Goal: Task Accomplishment & Management: Use online tool/utility

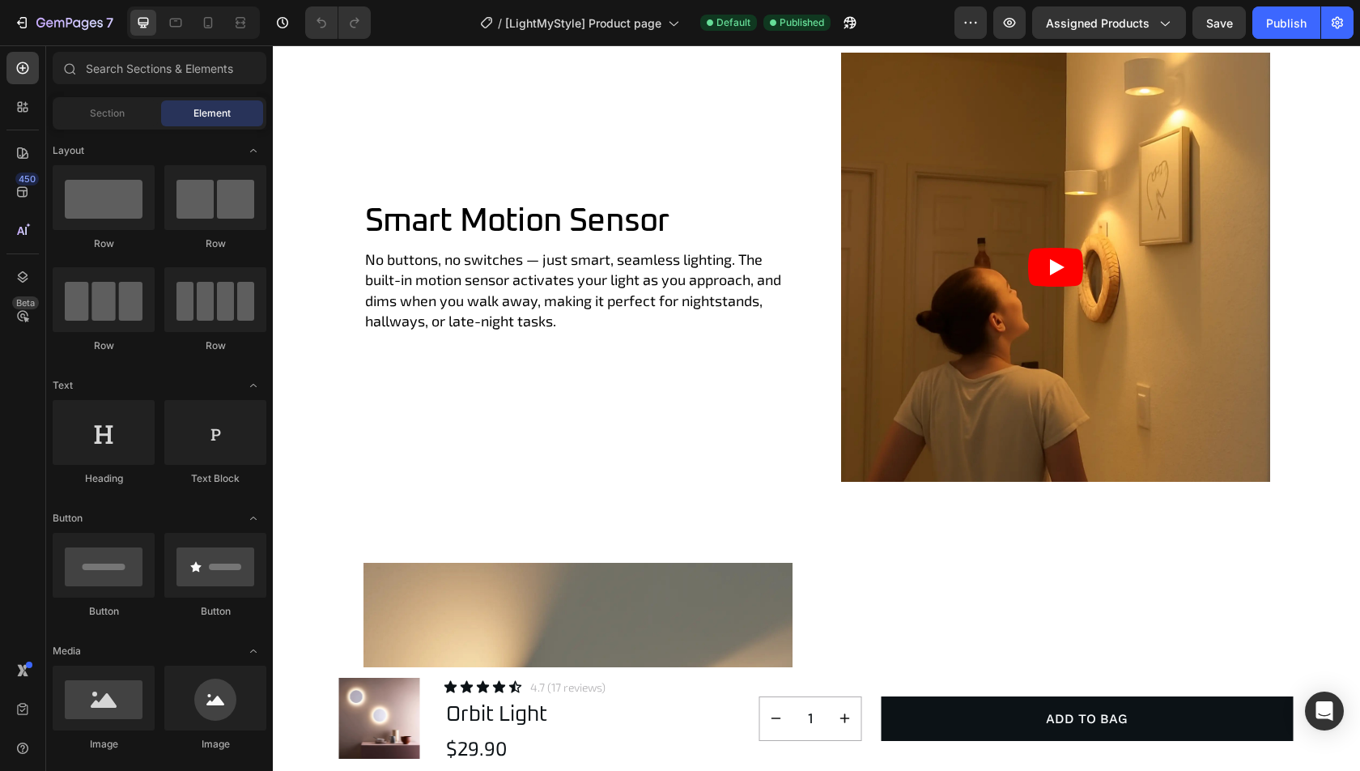
scroll to position [4247, 0]
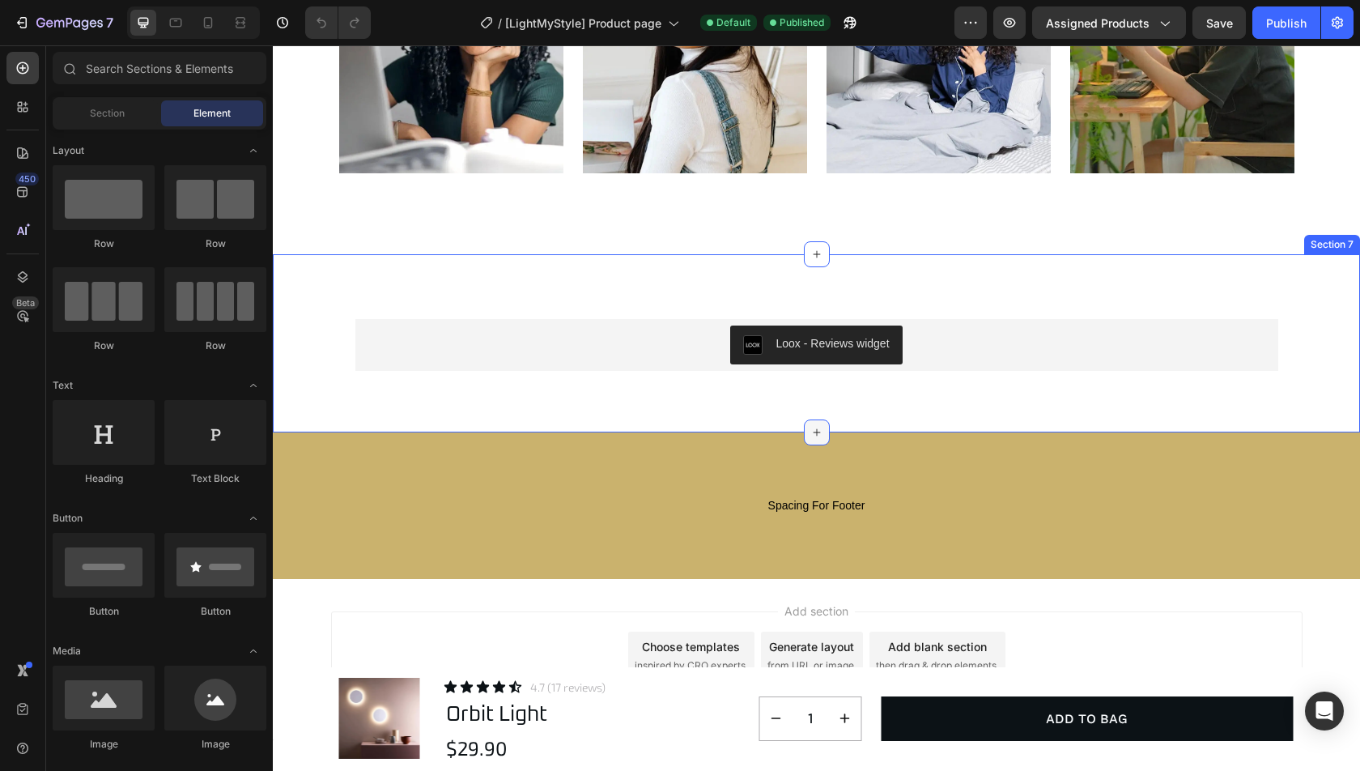
click at [814, 426] on icon at bounding box center [816, 432] width 13 height 13
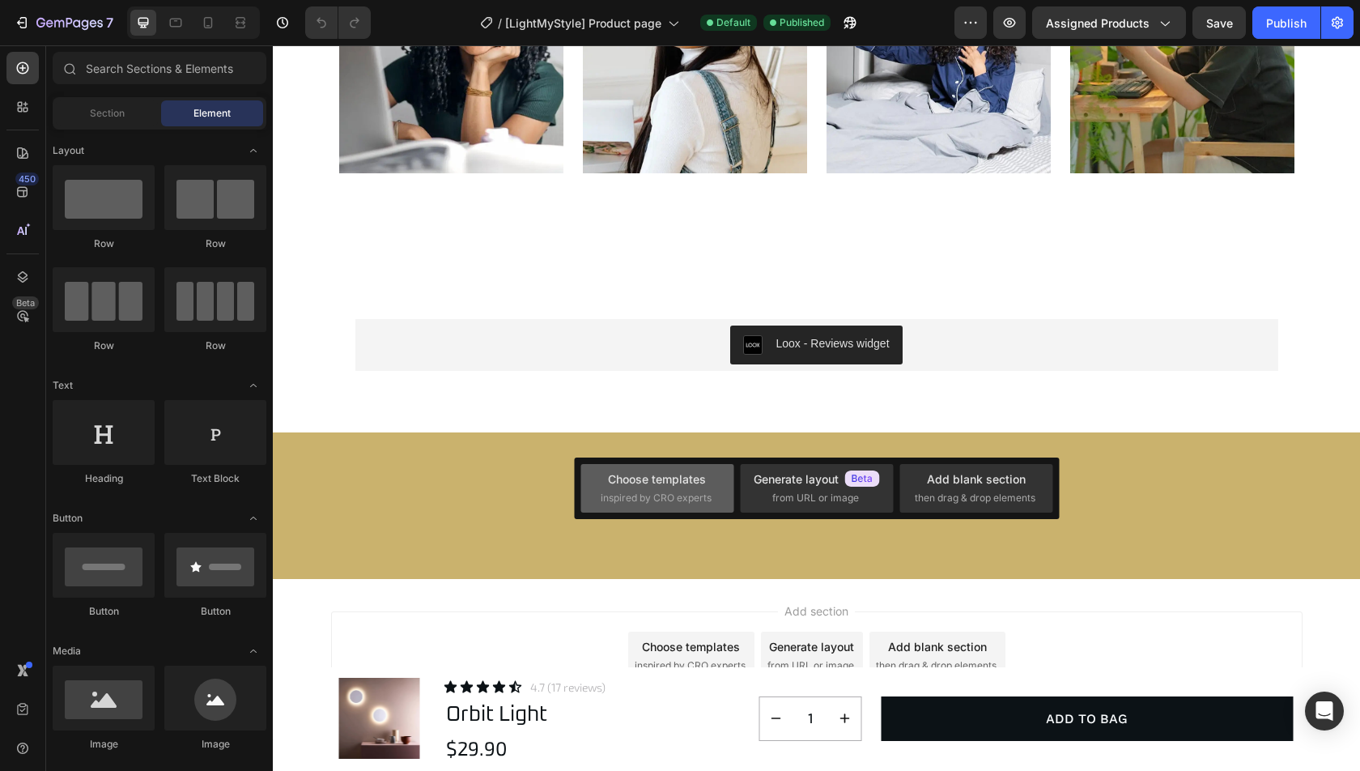
click at [673, 486] on div "Choose templates" at bounding box center [657, 478] width 98 height 17
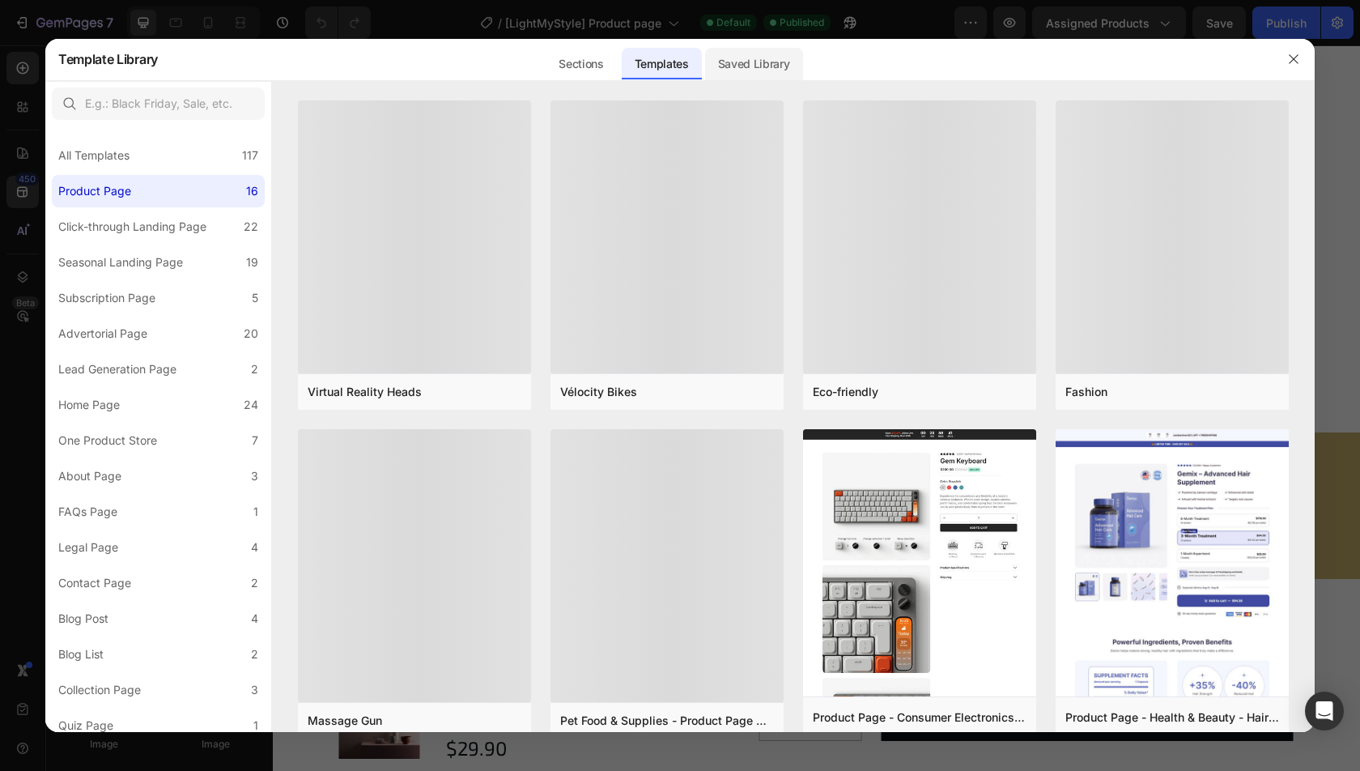
click at [758, 58] on div "Saved Library" at bounding box center [754, 64] width 98 height 32
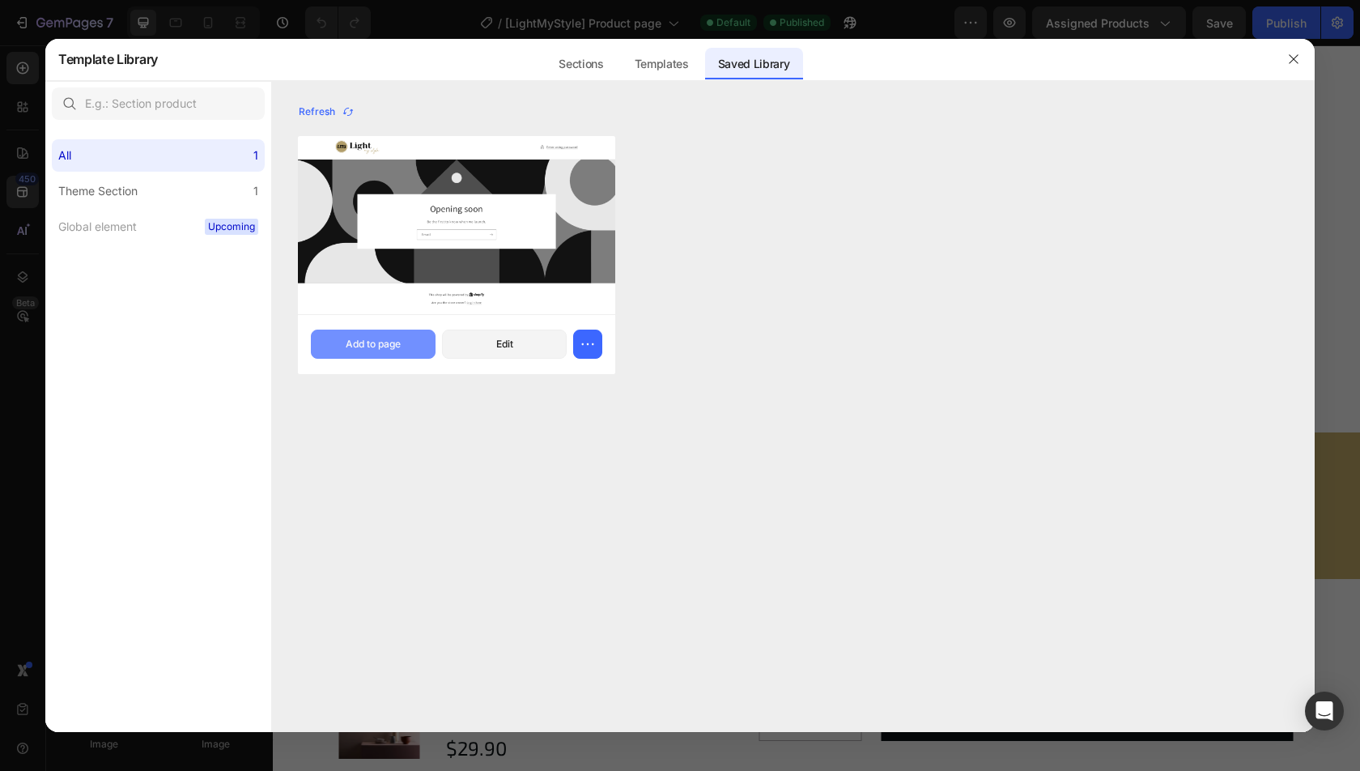
click at [390, 335] on button "Add to page" at bounding box center [373, 343] width 125 height 29
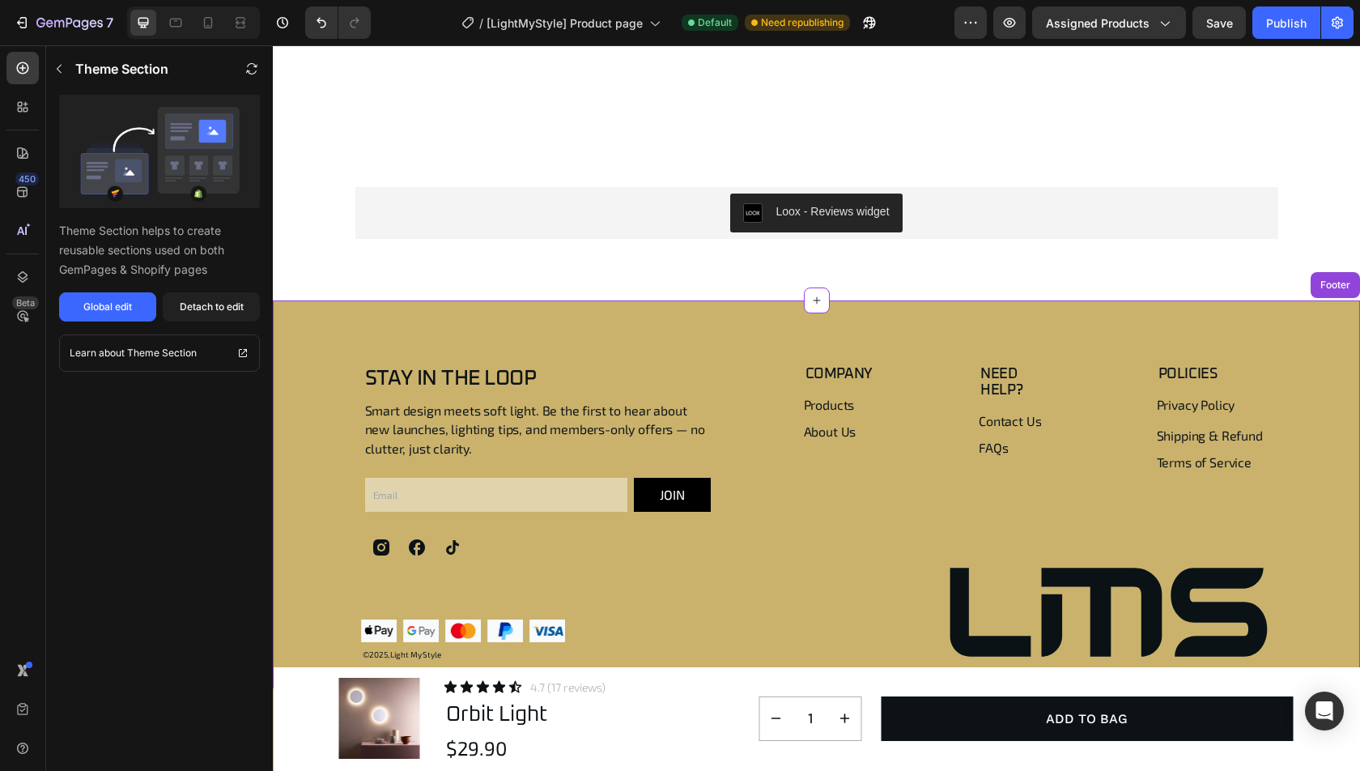
scroll to position [4360, 0]
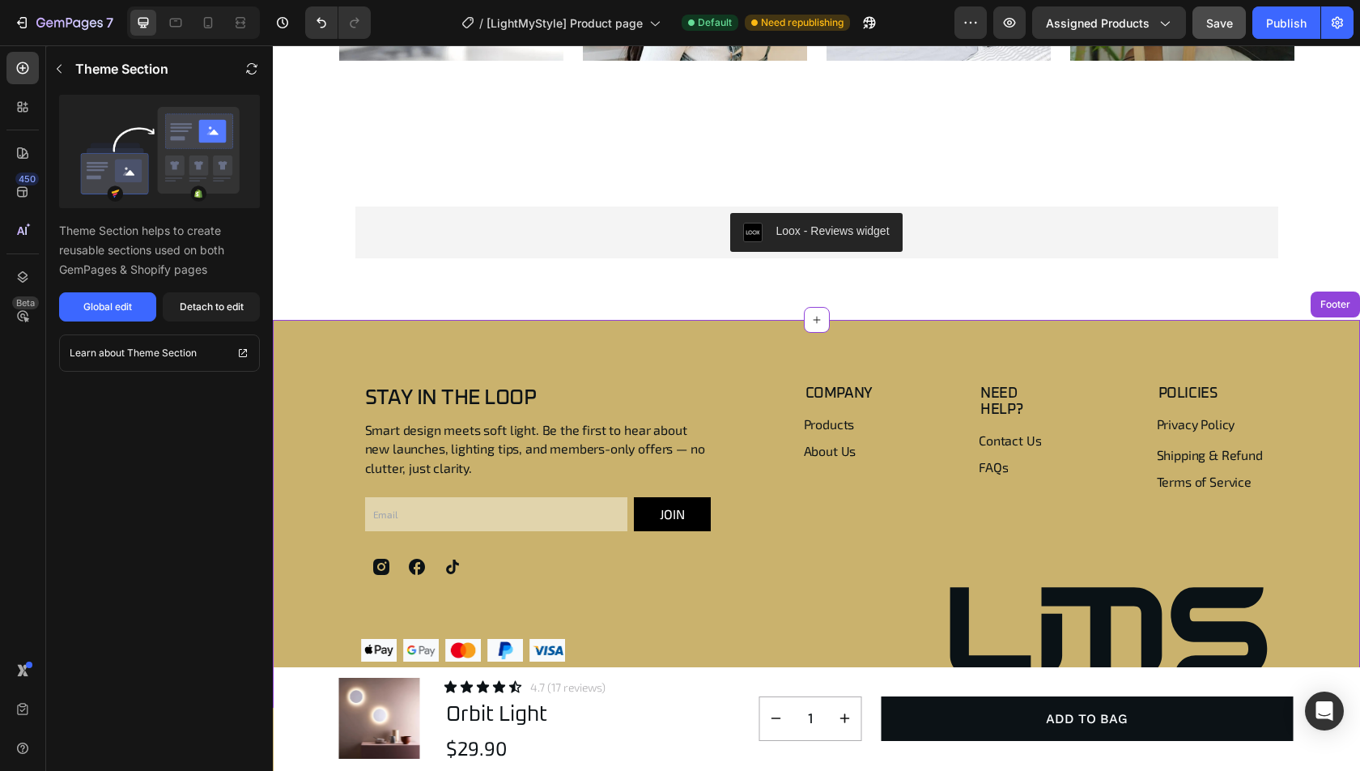
click at [1225, 33] on button "Save" at bounding box center [1218, 22] width 53 height 32
click at [1270, 33] on button "Publish" at bounding box center [1286, 22] width 68 height 32
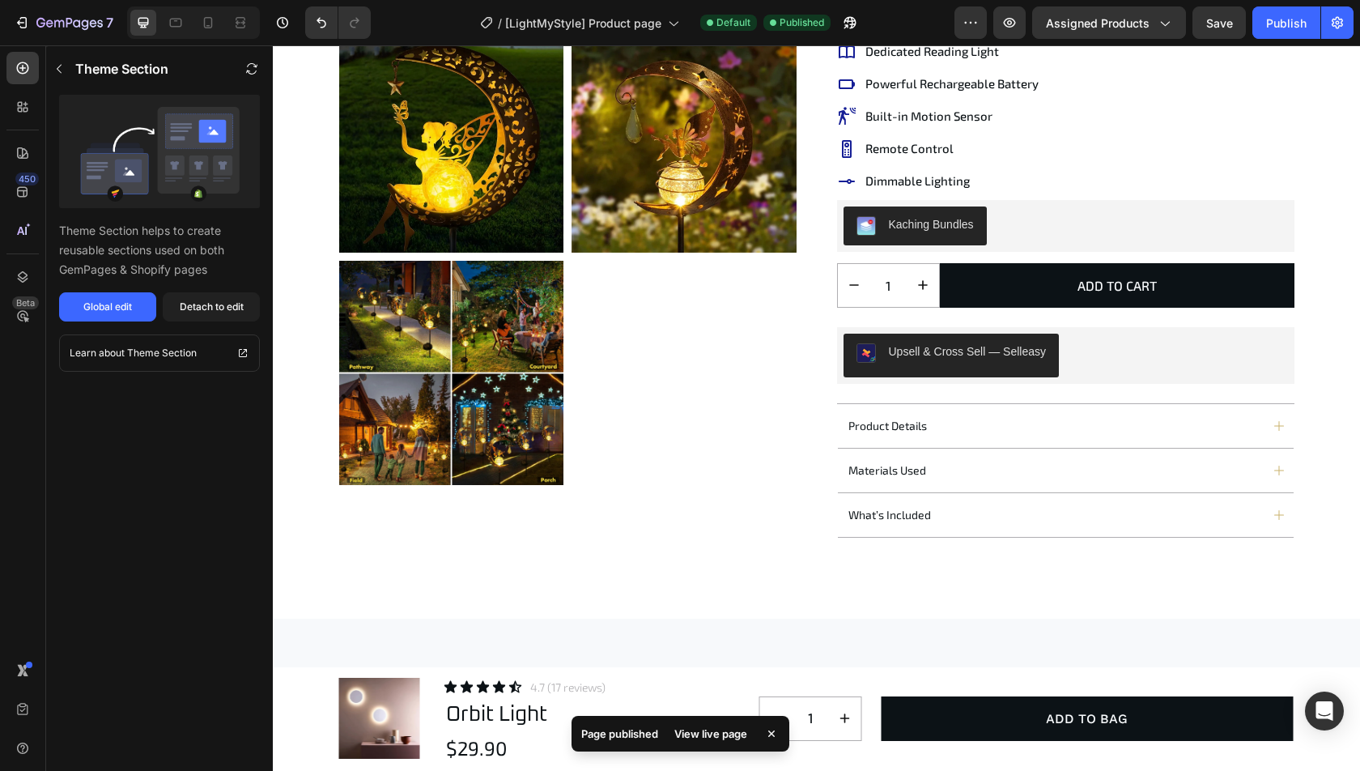
scroll to position [554, 0]
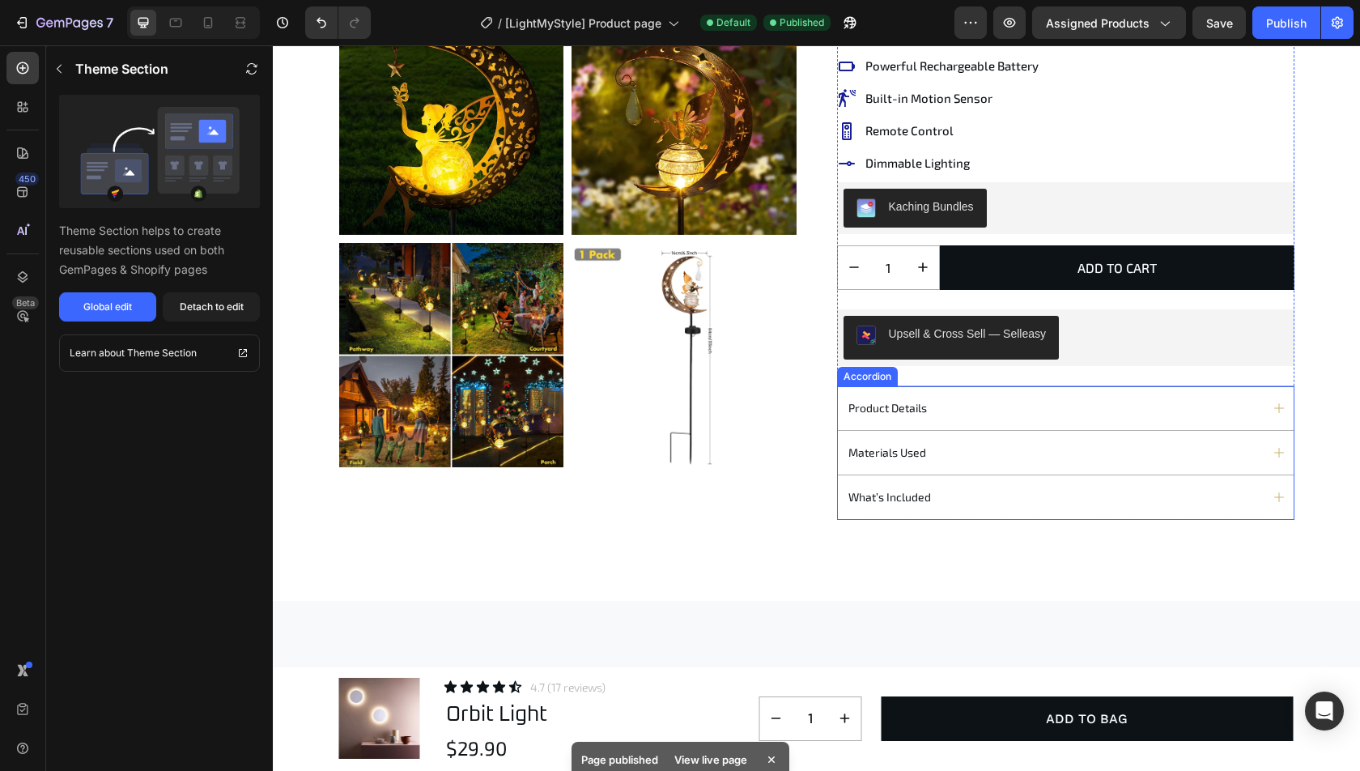
click at [1008, 404] on div "product details" at bounding box center [1053, 408] width 414 height 22
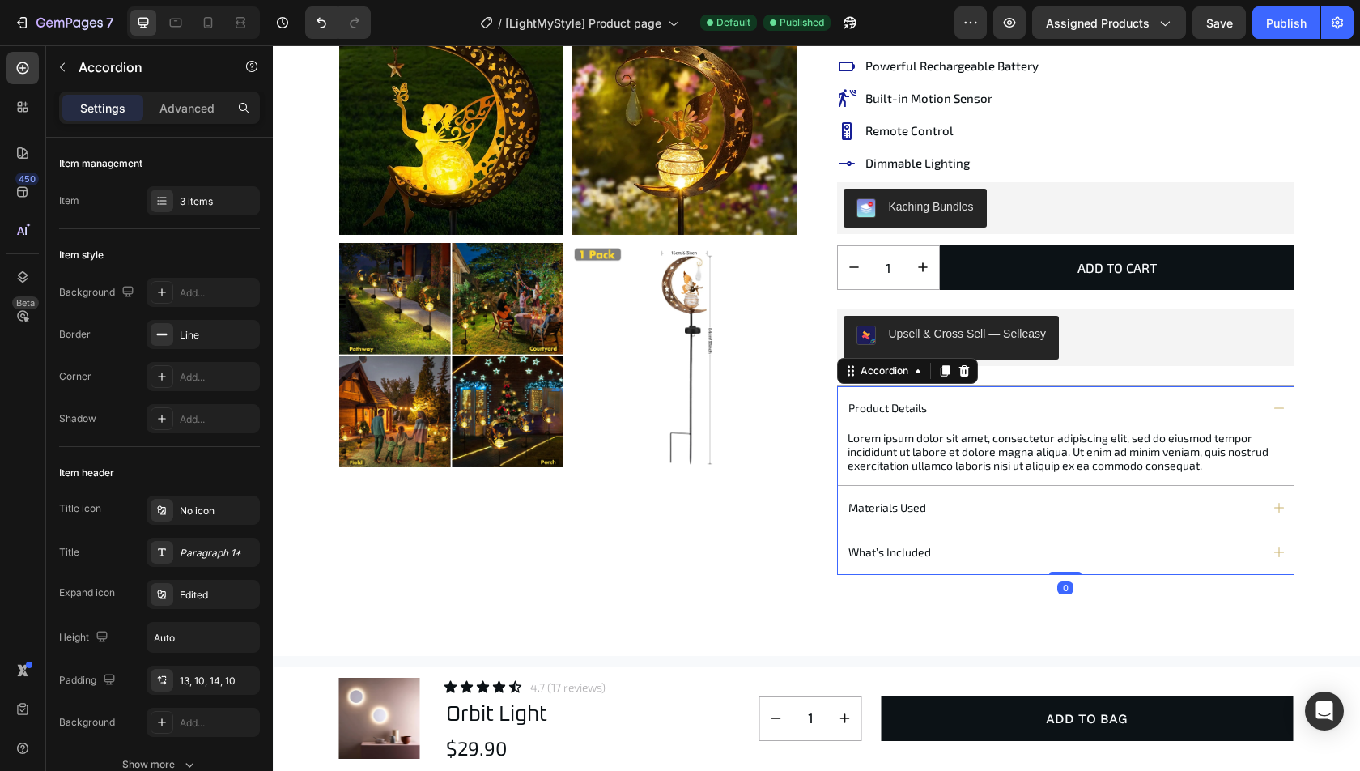
click at [1008, 404] on div "product details" at bounding box center [1053, 408] width 414 height 22
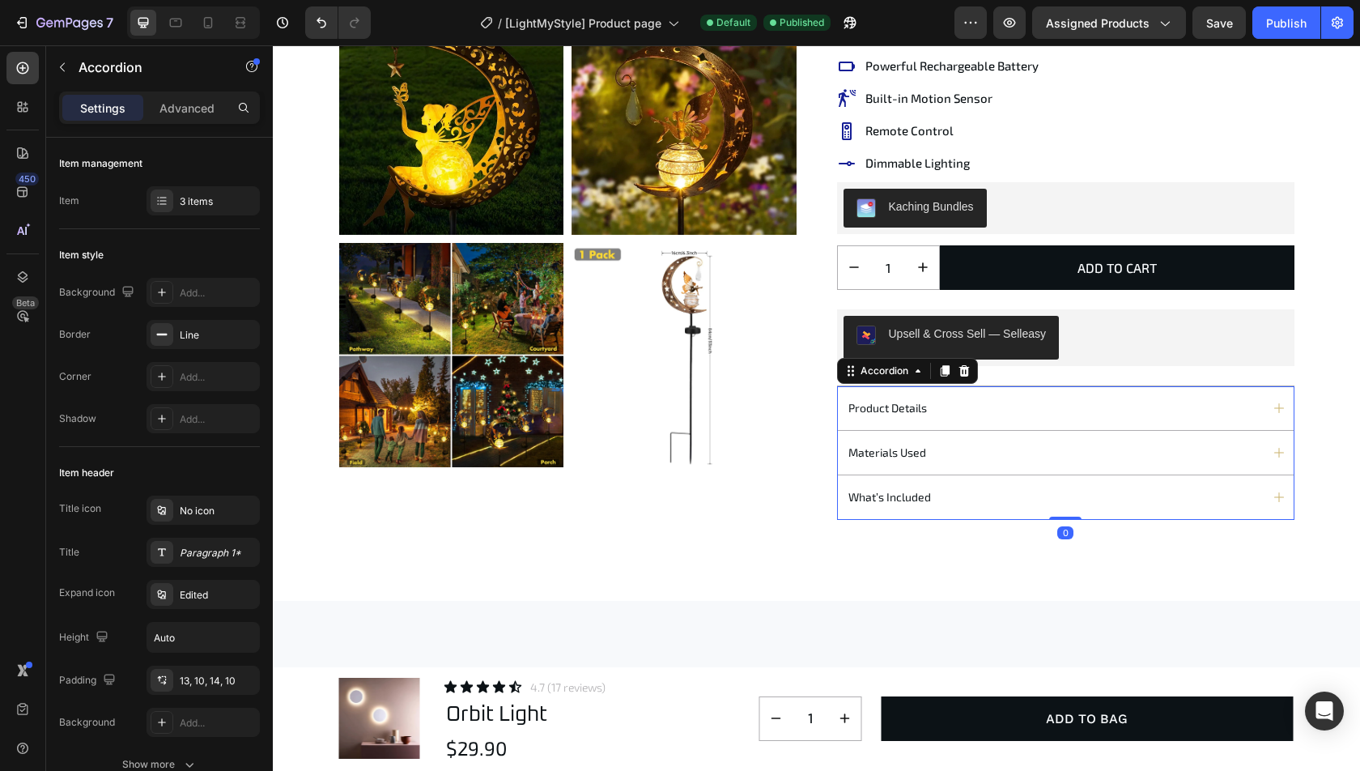
click at [1000, 452] on div "materials used" at bounding box center [1053, 452] width 414 height 22
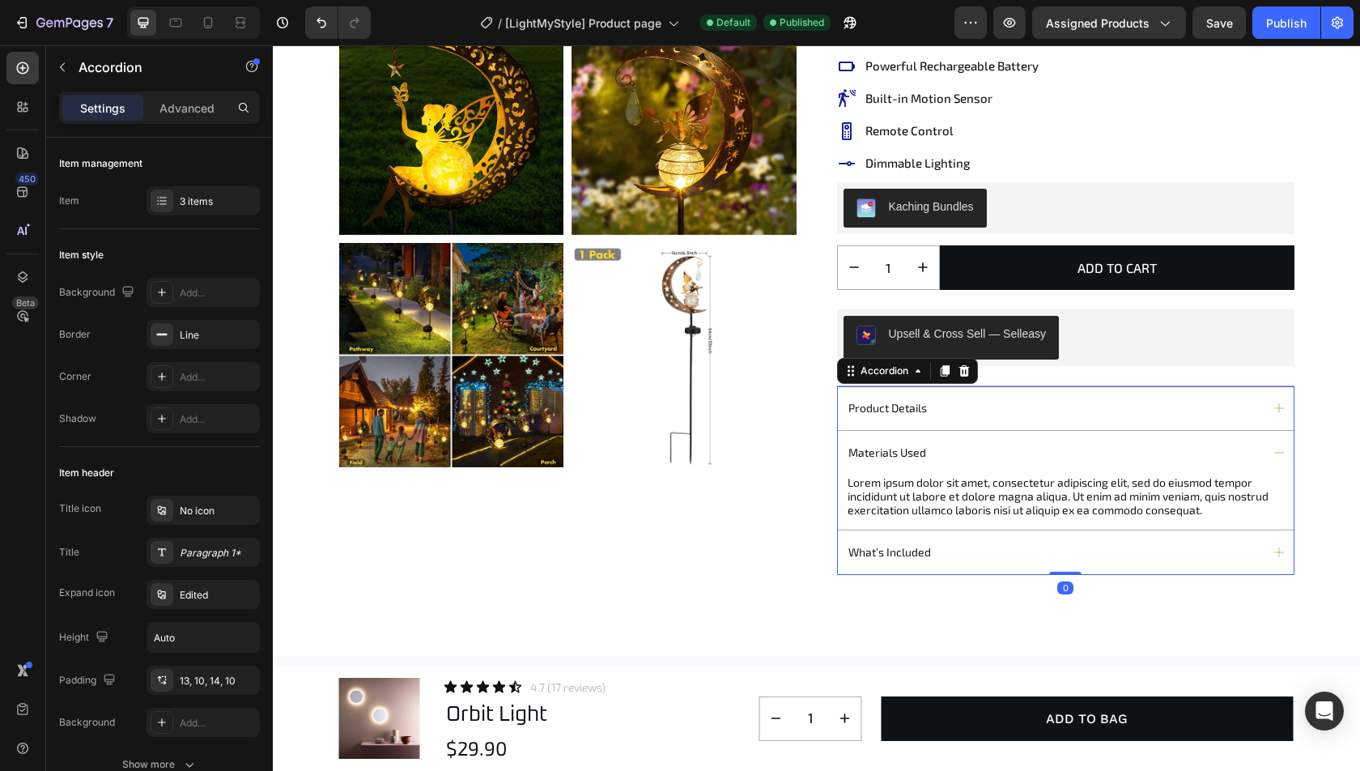
click at [1000, 452] on div "materials used" at bounding box center [1053, 452] width 414 height 22
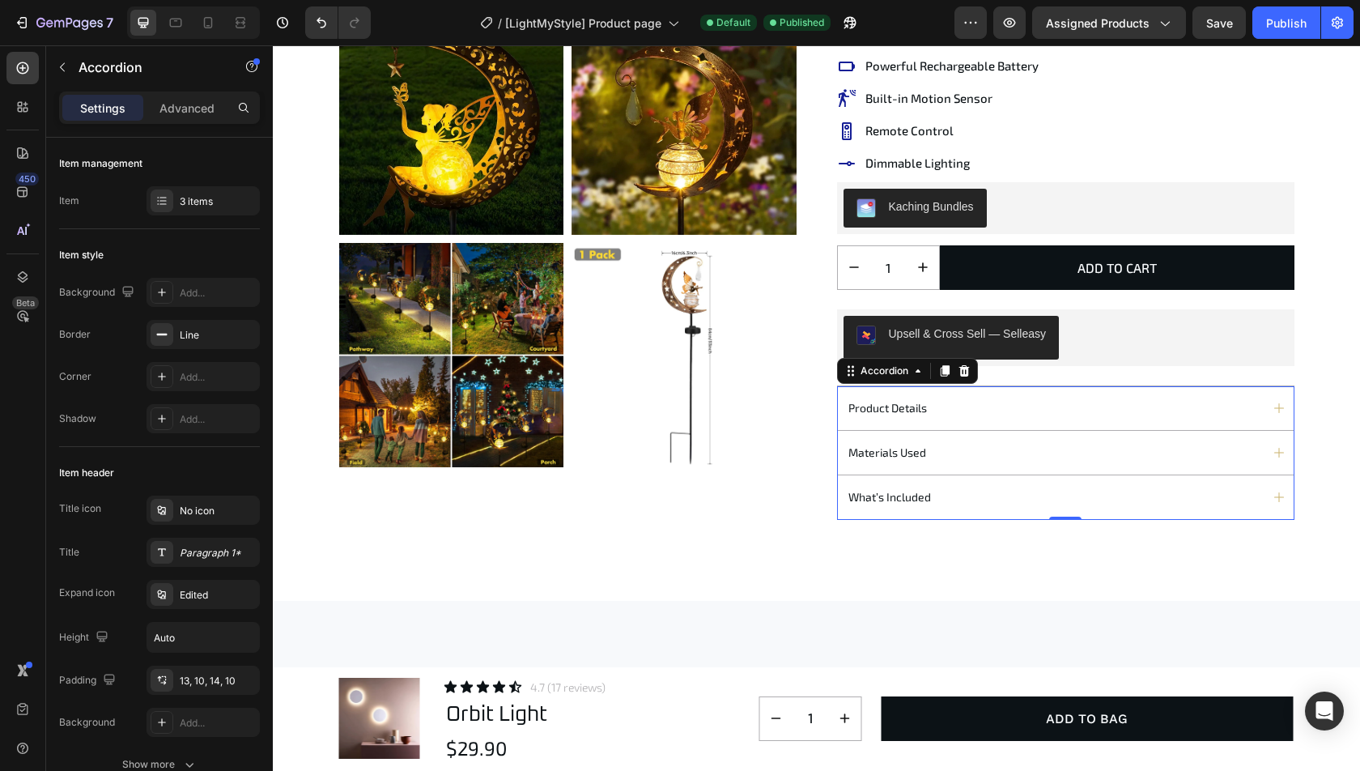
click at [985, 486] on div "what’s included" at bounding box center [1053, 497] width 414 height 22
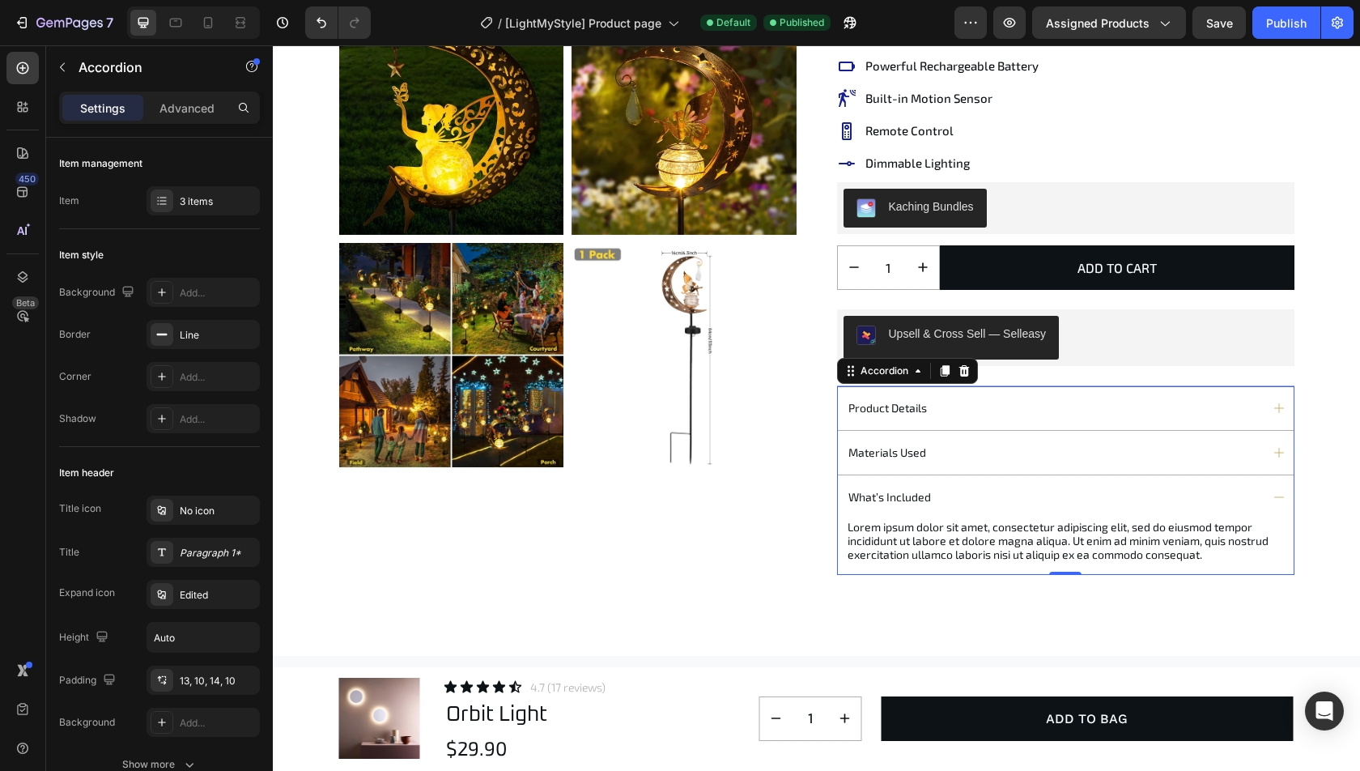
click at [985, 486] on div "what’s included" at bounding box center [1053, 497] width 414 height 22
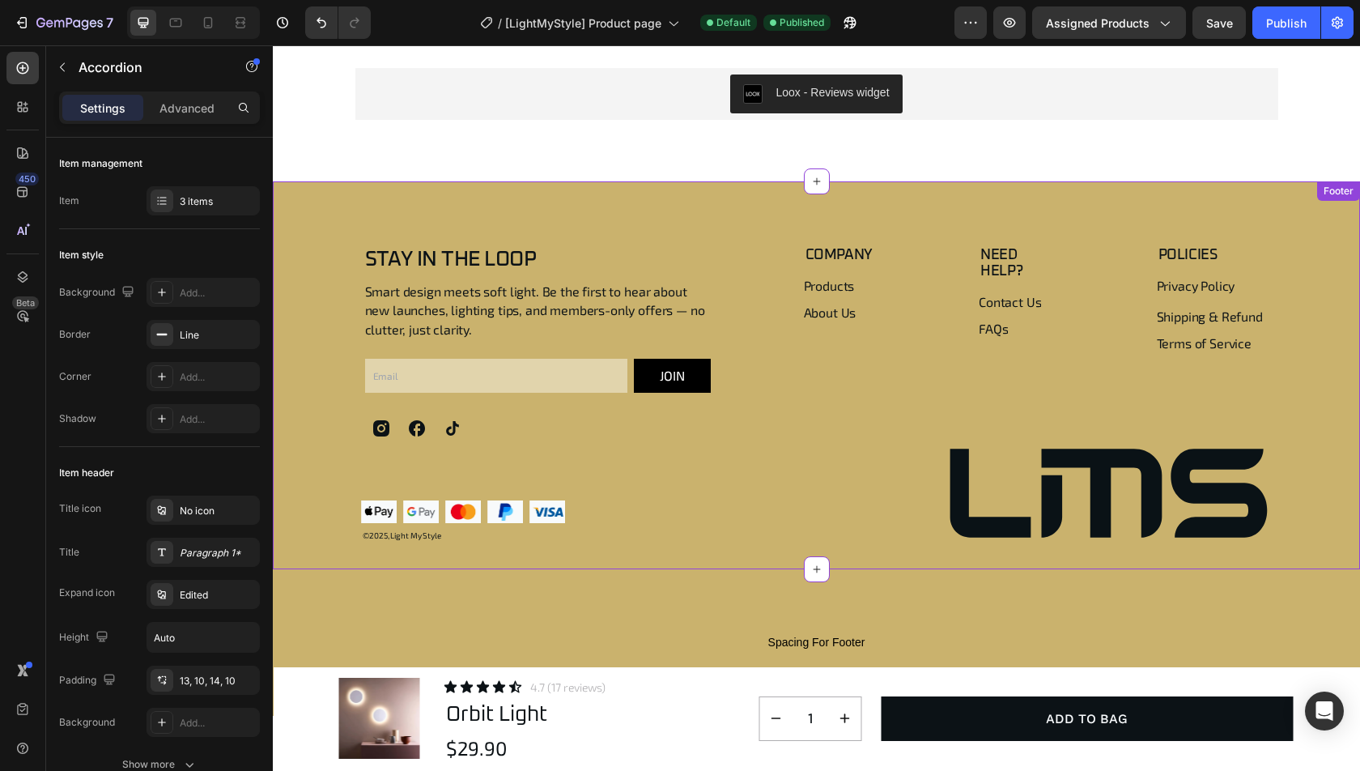
scroll to position [4439, 0]
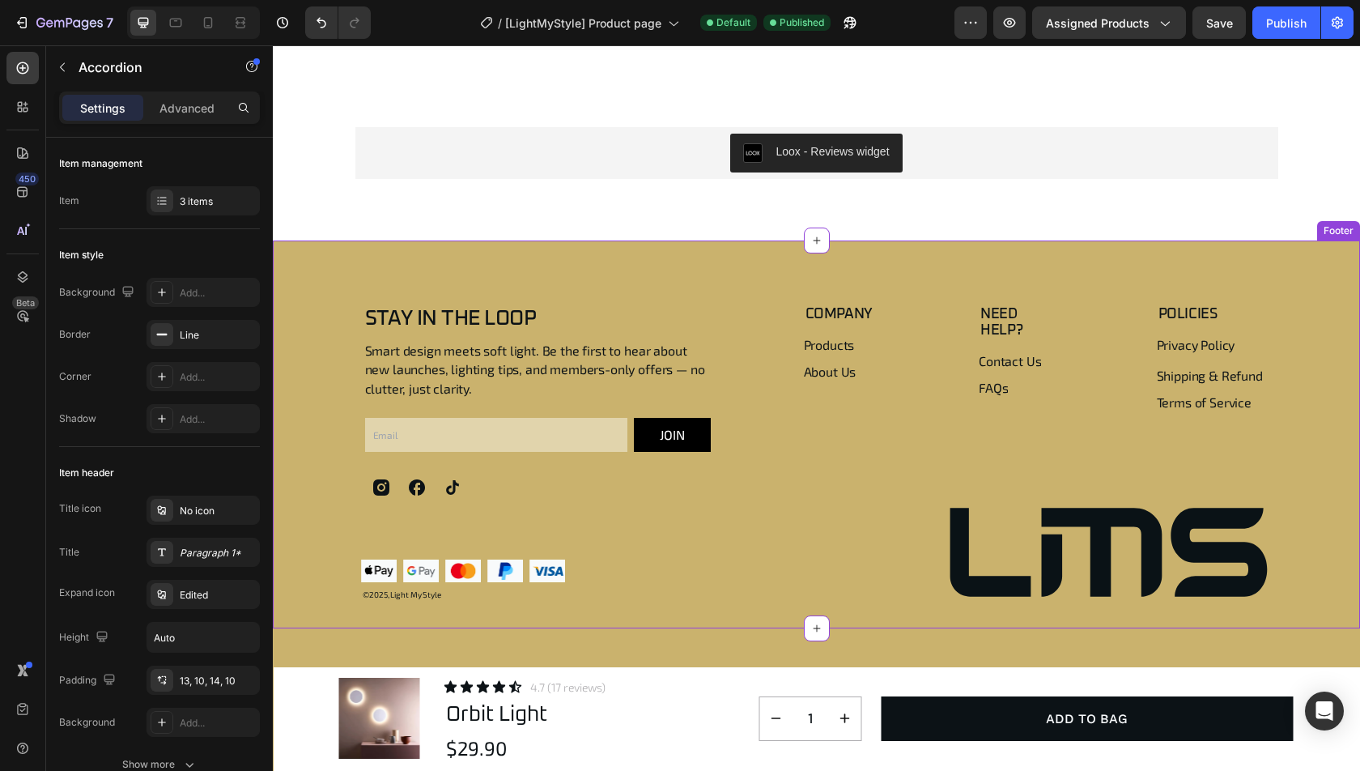
click at [842, 467] on div "COMPANY Heading Products Button About Us Button Row NEED HELP? Heading Contact …" at bounding box center [1037, 405] width 466 height 201
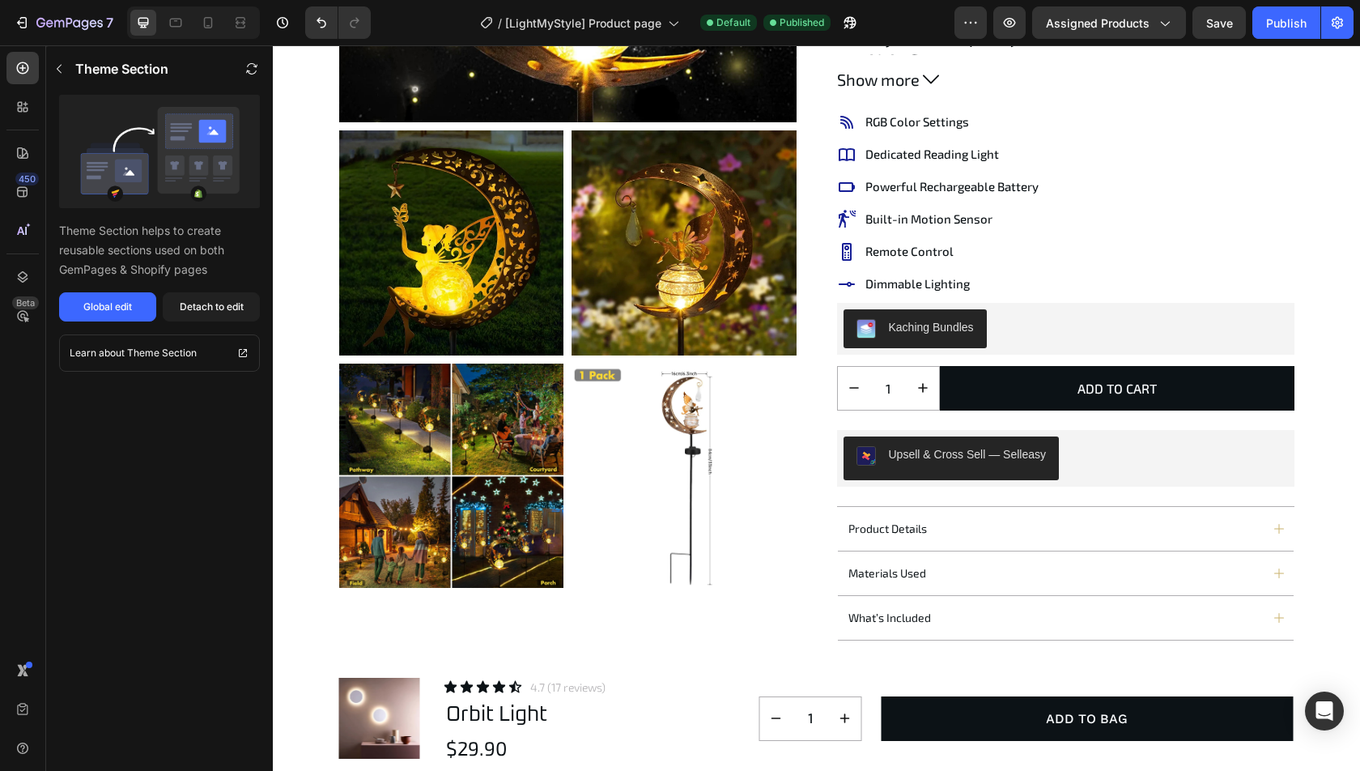
scroll to position [481, 0]
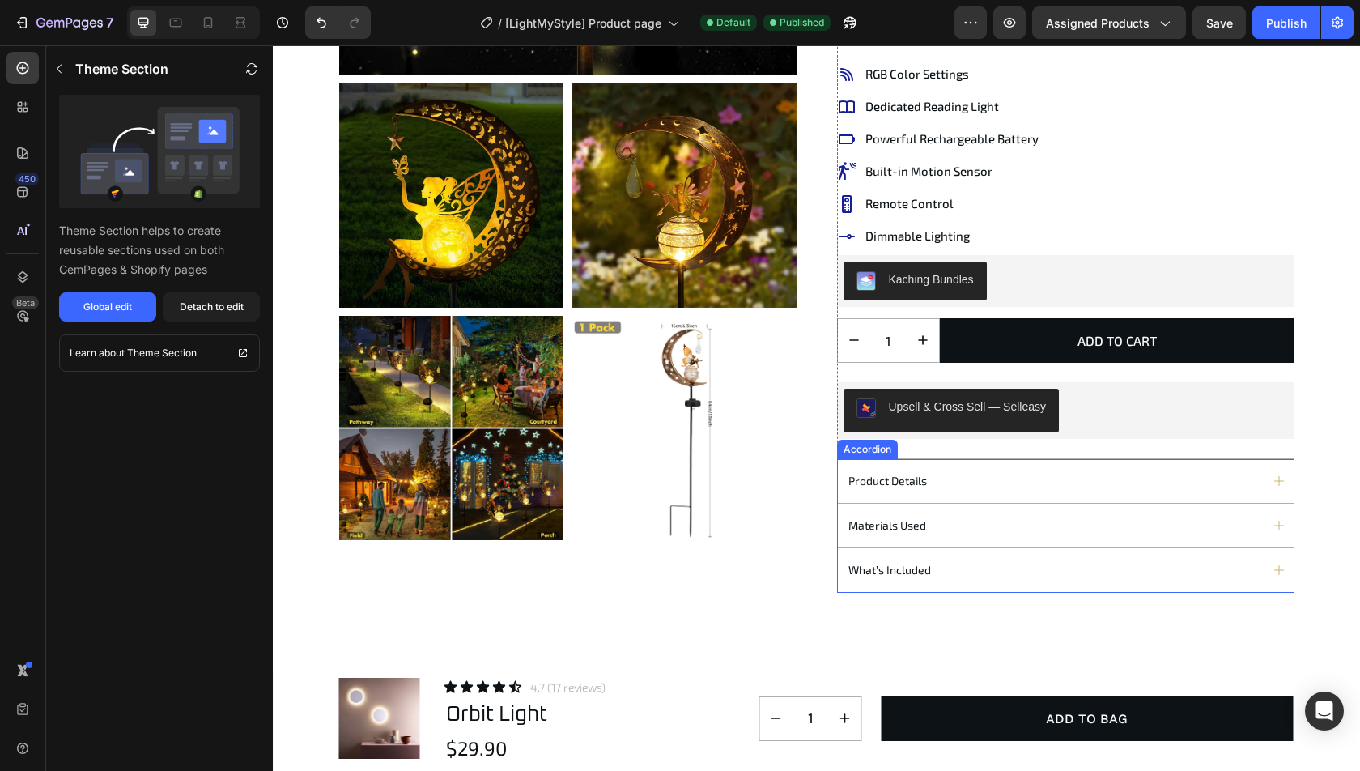
click at [998, 478] on div "product details" at bounding box center [1053, 480] width 414 height 22
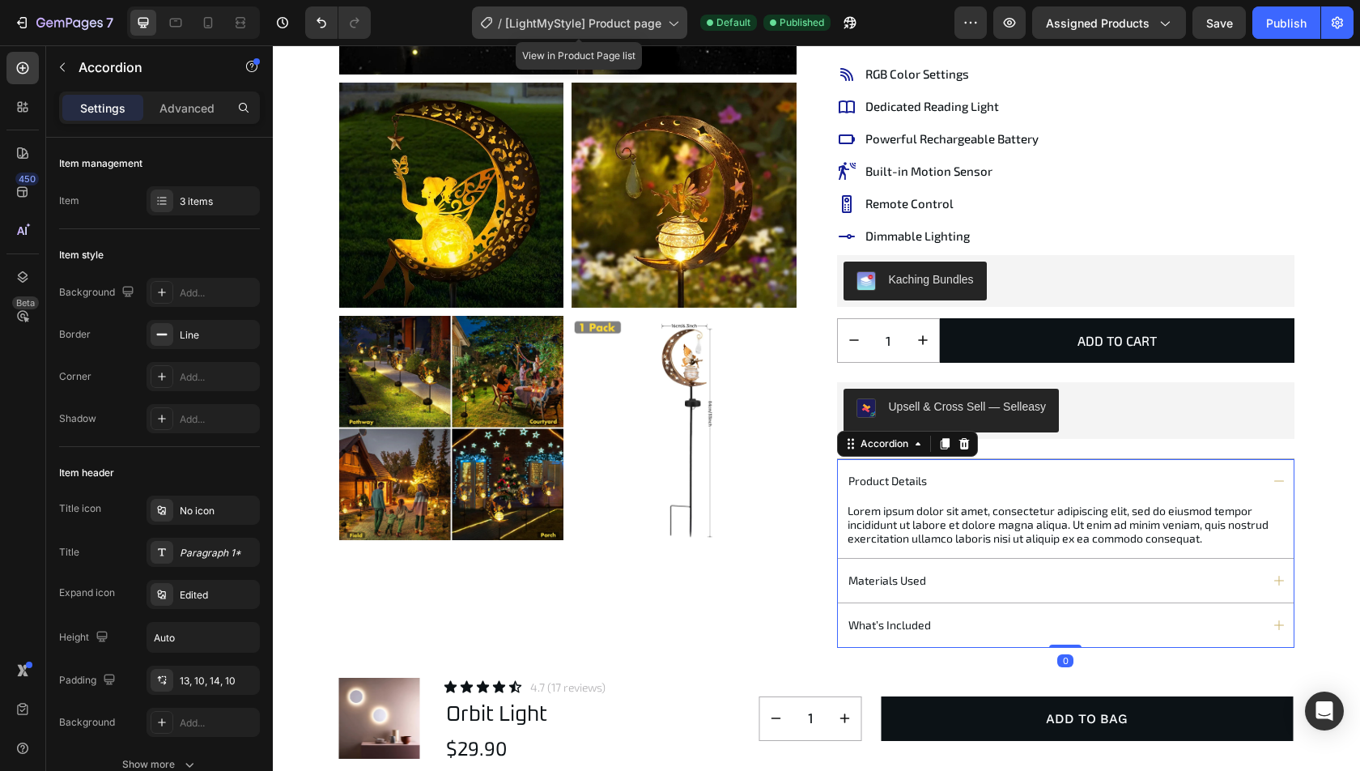
click at [619, 12] on div "/ [LightMyStyle] Product page" at bounding box center [579, 22] width 215 height 32
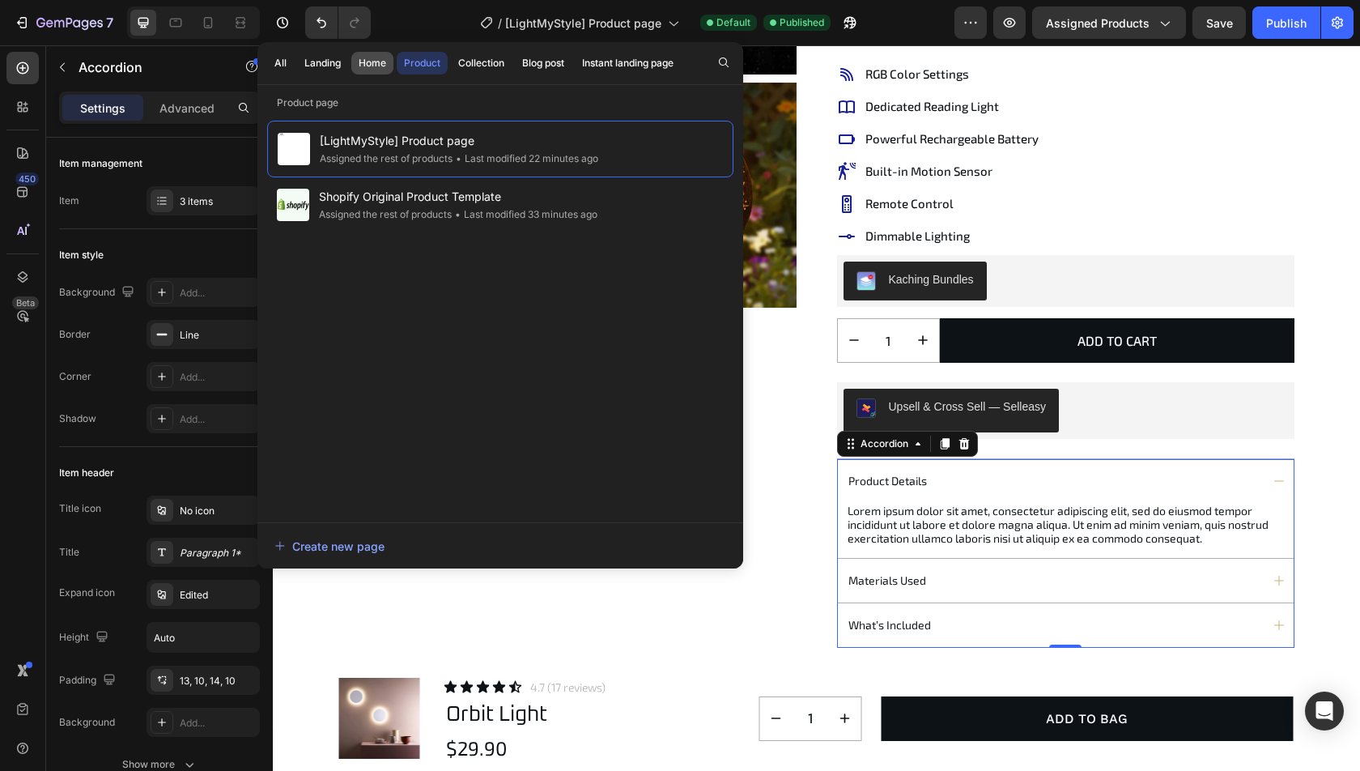
click at [366, 64] on div "Home" at bounding box center [373, 63] width 28 height 15
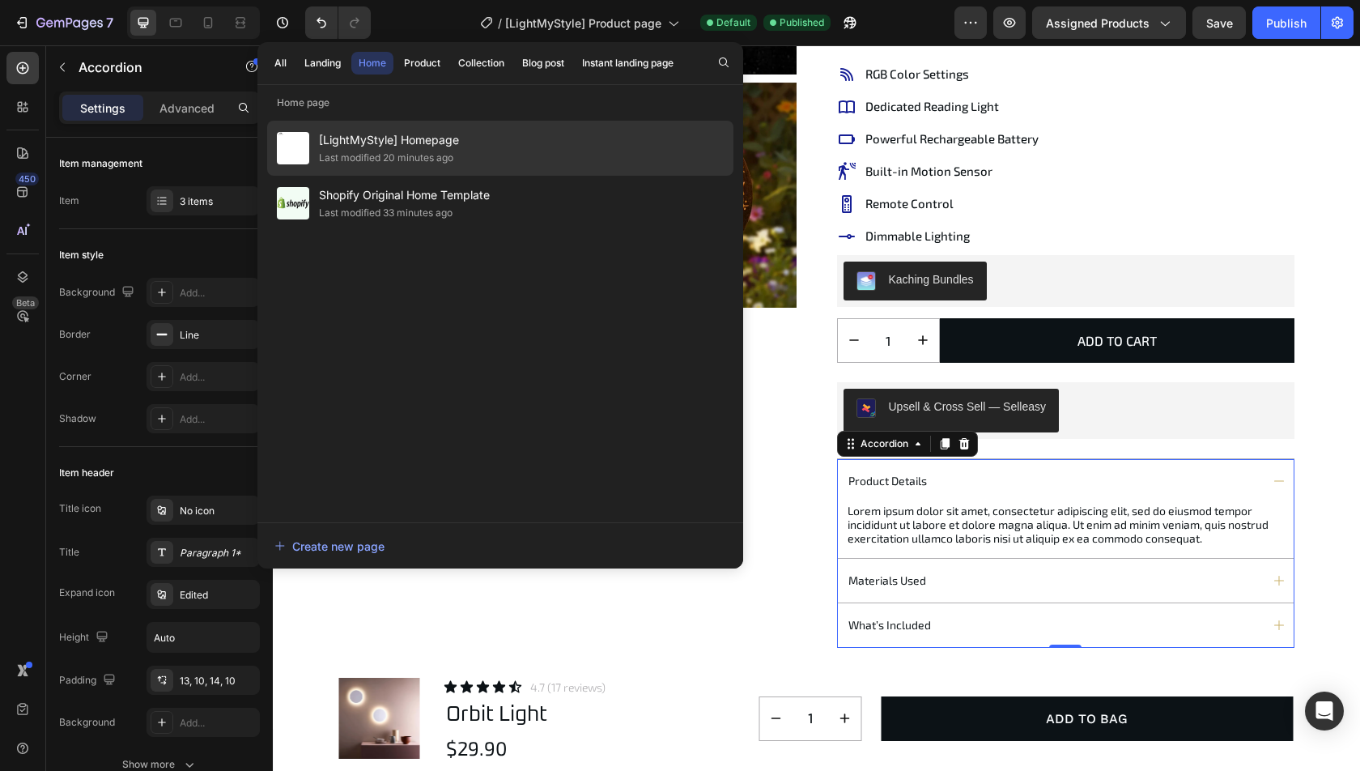
click at [419, 148] on span "[LightMyStyle] Homepage" at bounding box center [389, 139] width 140 height 19
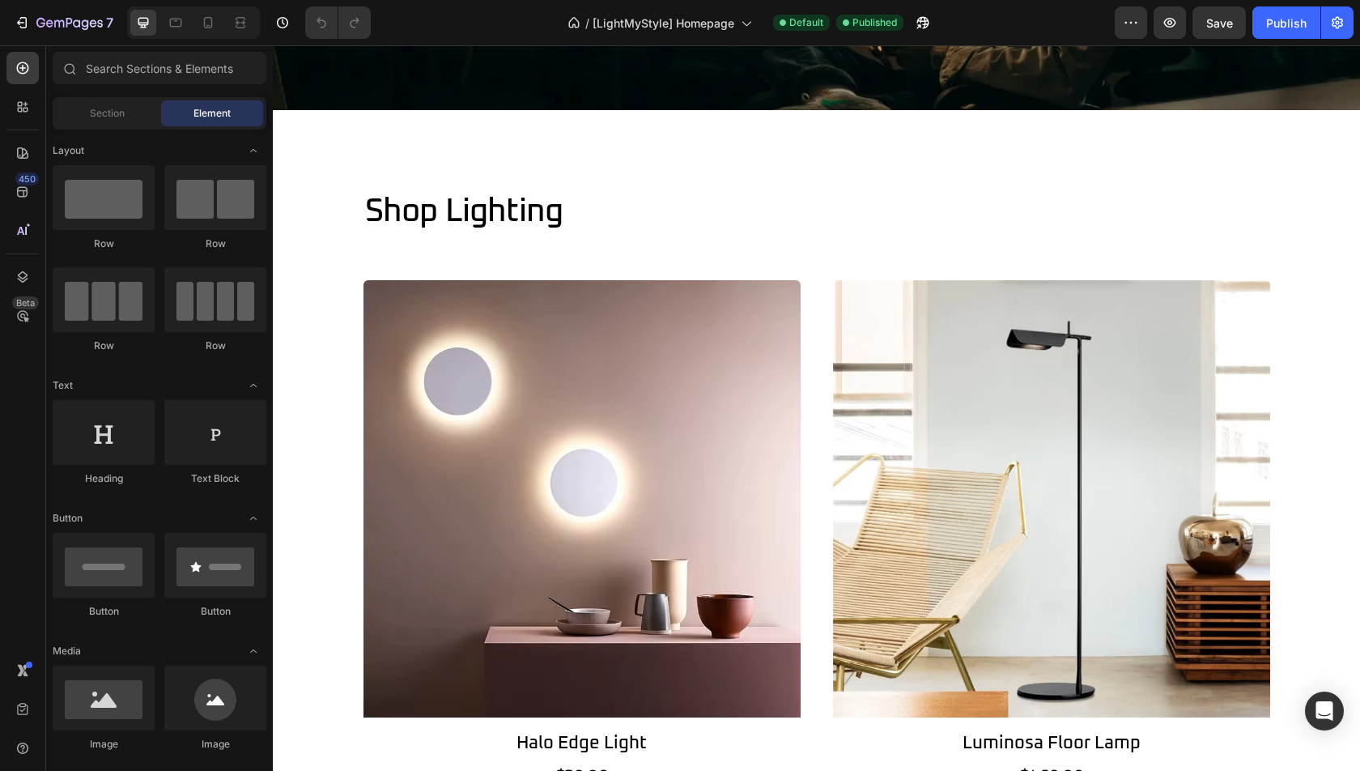
scroll to position [236, 0]
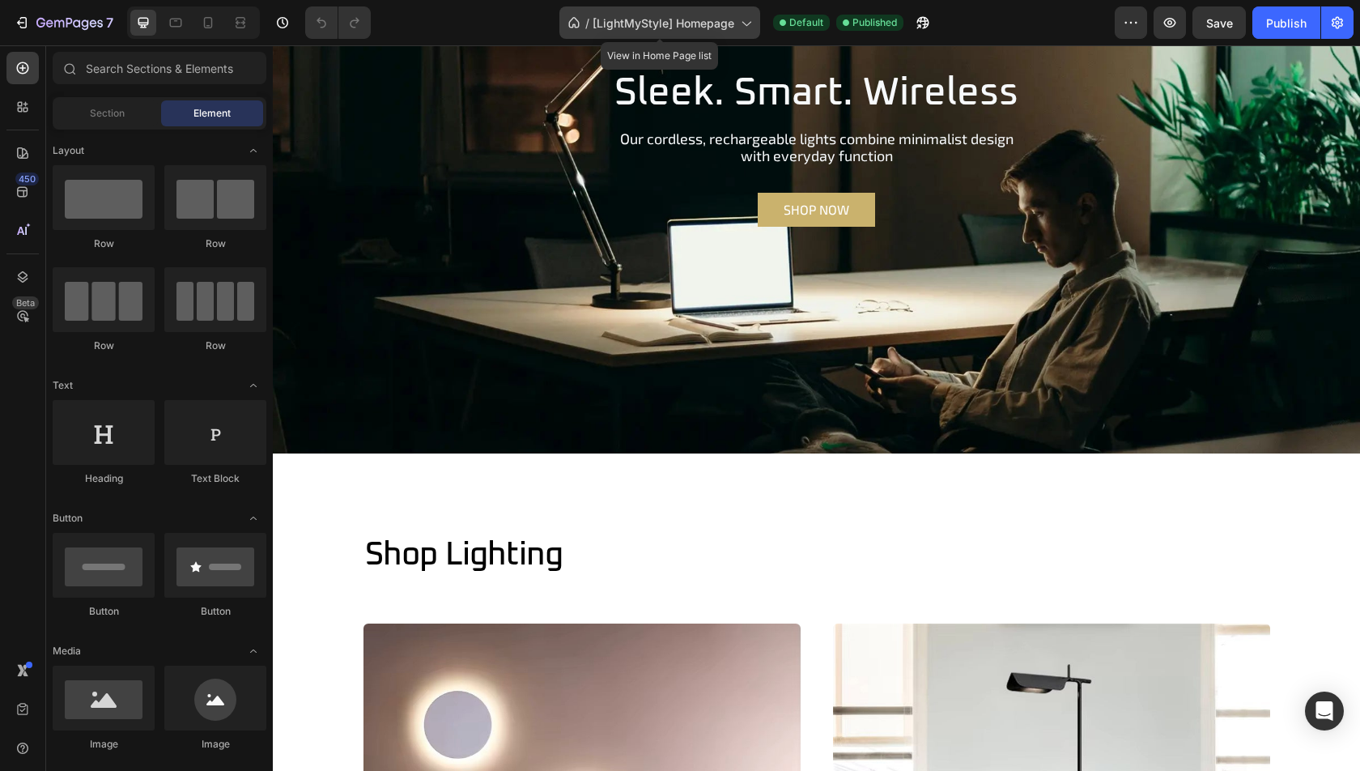
click at [669, 25] on span "[LightMyStyle] Homepage" at bounding box center [664, 23] width 142 height 17
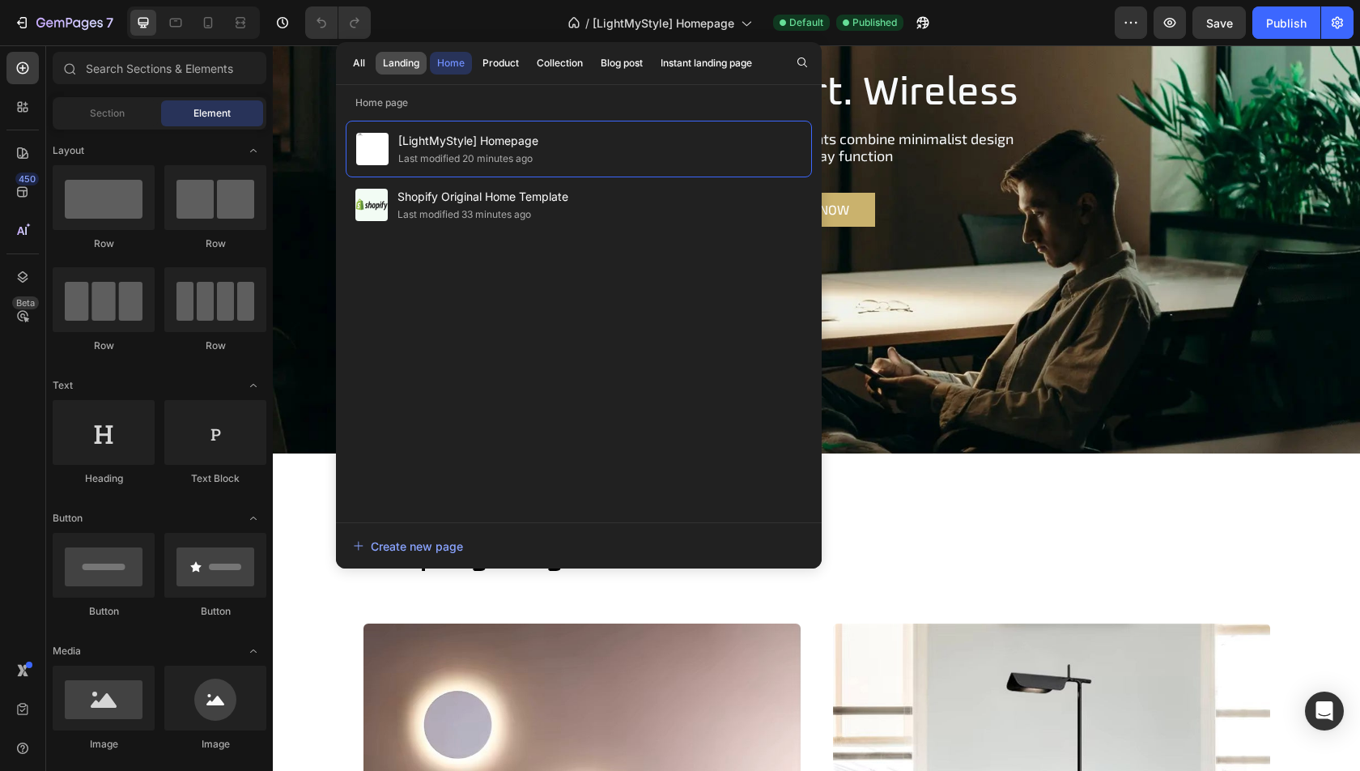
click at [379, 69] on button "Landing" at bounding box center [401, 63] width 51 height 23
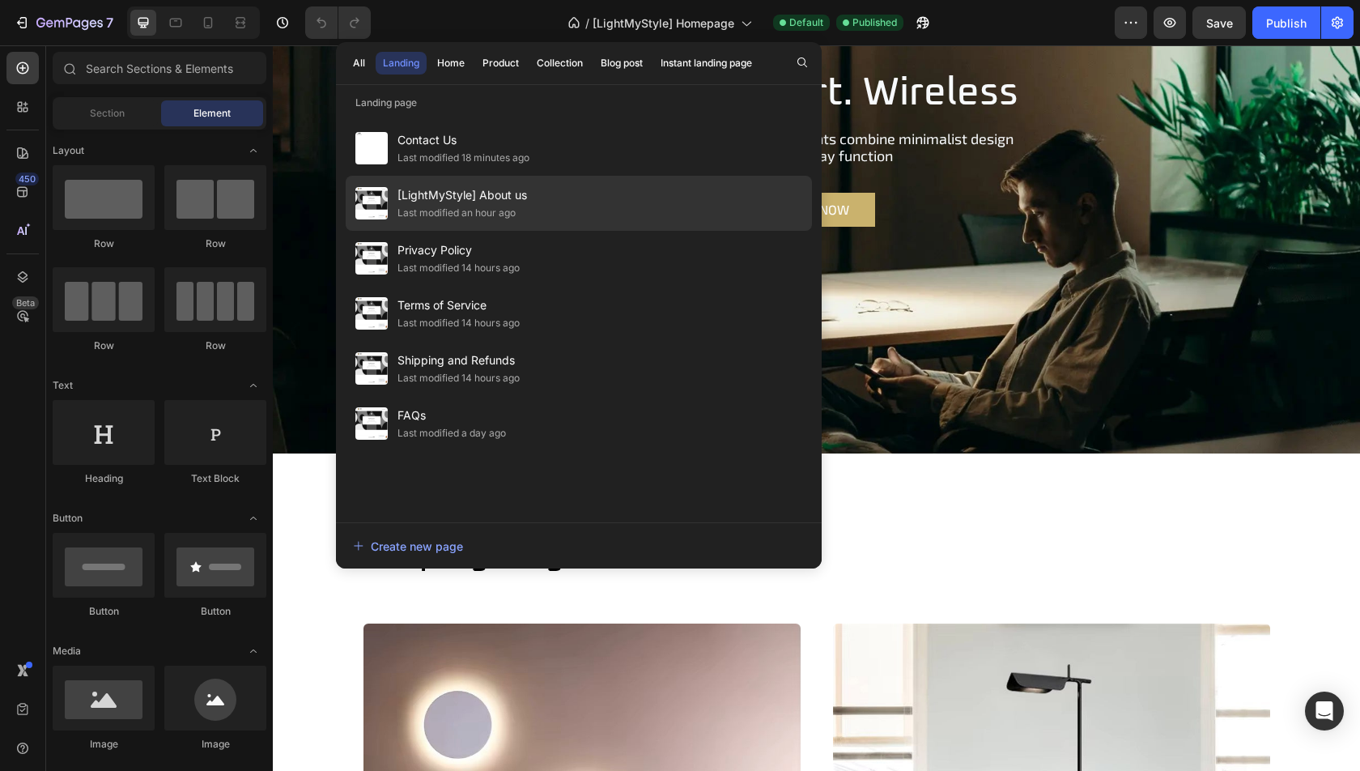
click at [531, 231] on div "[LightMyStyle] About us Last modified an hour ago" at bounding box center [579, 258] width 466 height 55
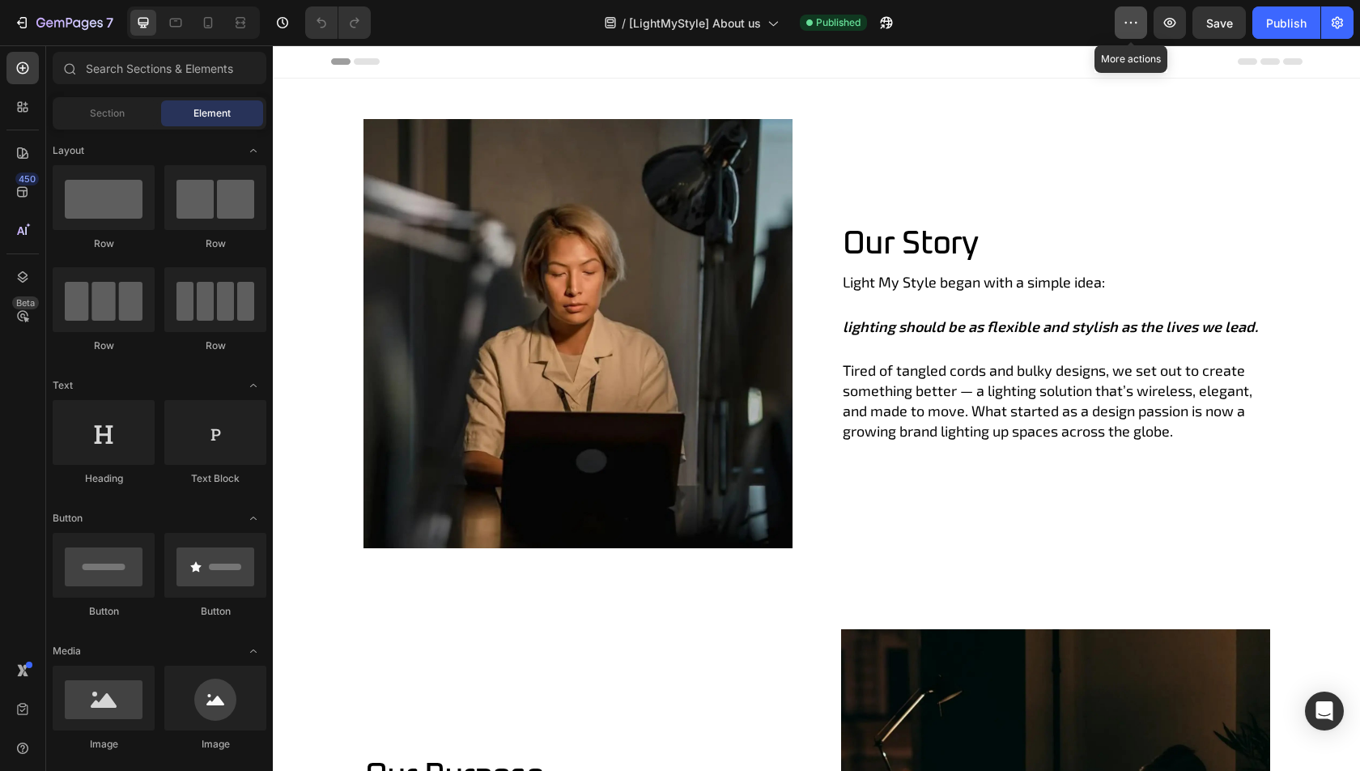
click at [1125, 21] on icon "button" at bounding box center [1131, 23] width 16 height 16
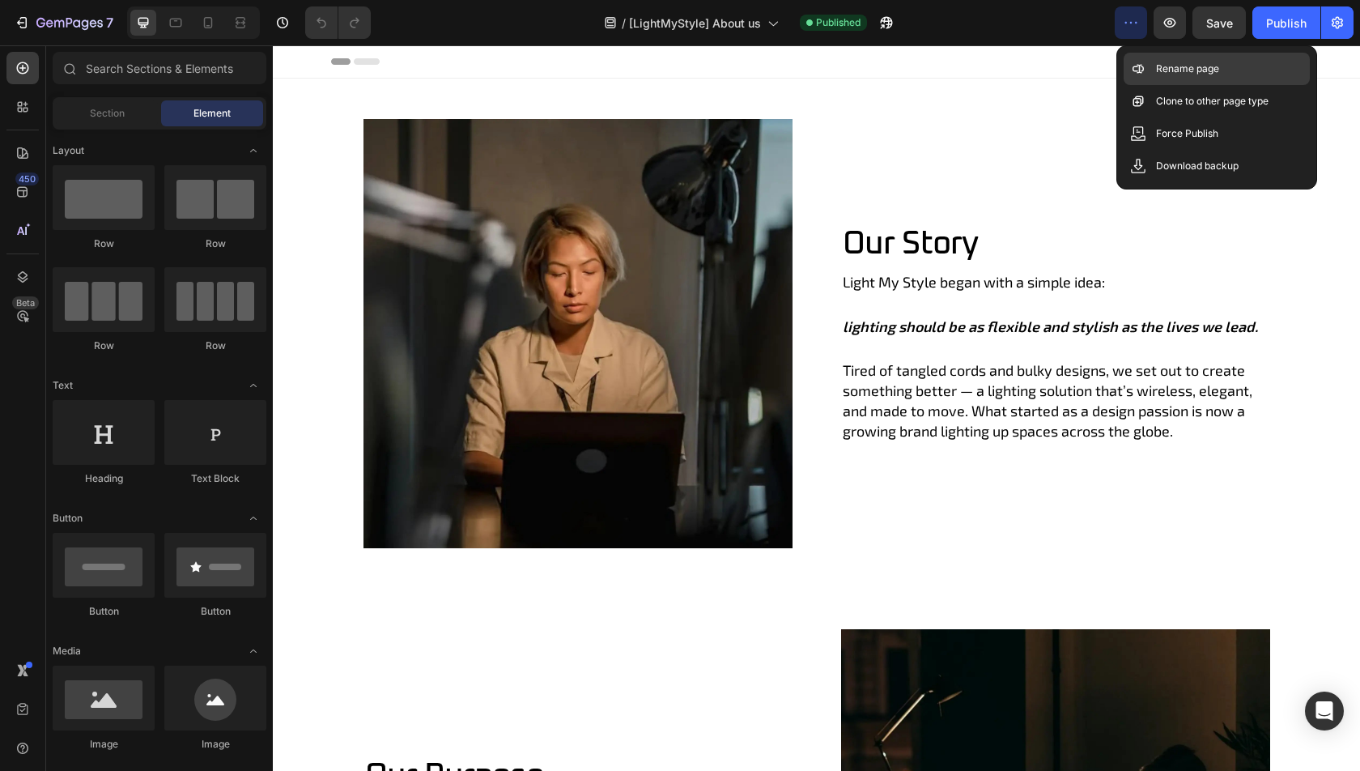
click at [1162, 74] on p "Rename page" at bounding box center [1187, 69] width 63 height 16
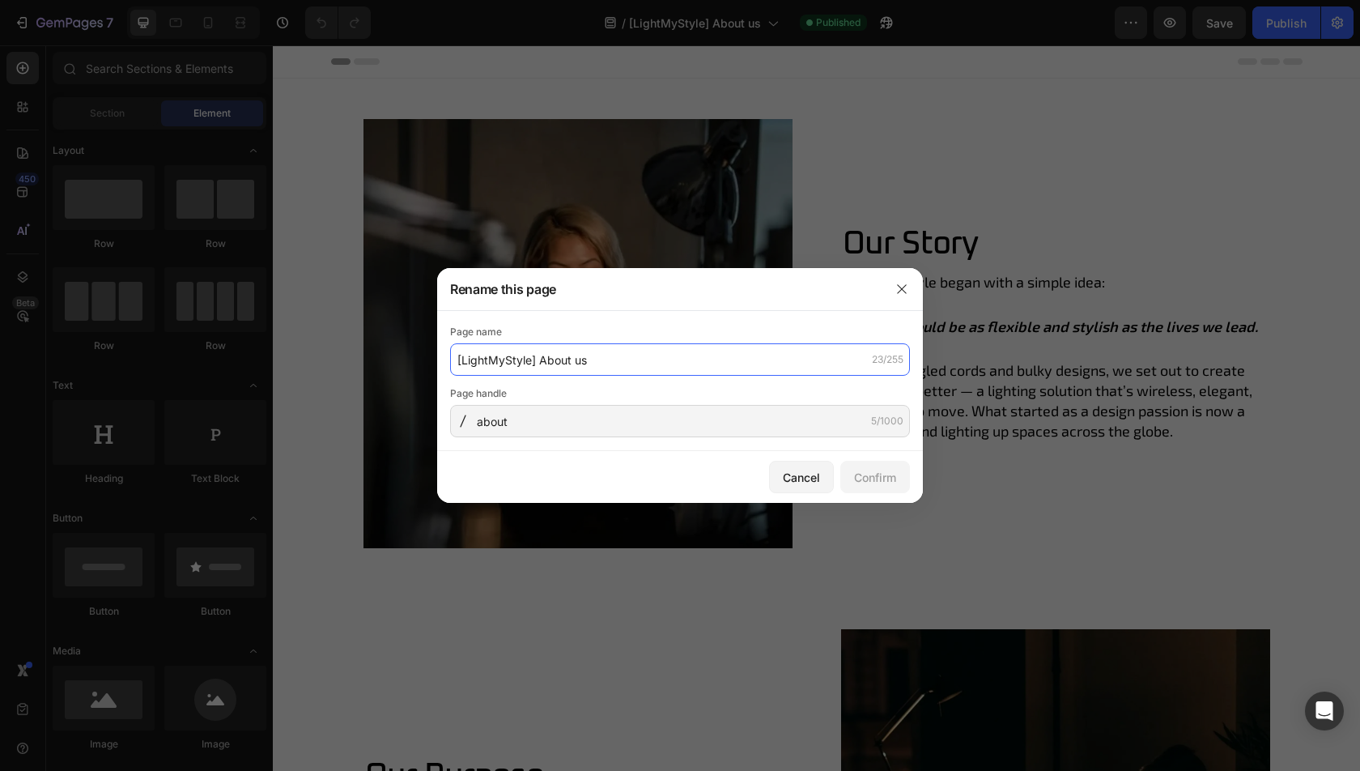
click at [656, 363] on input "[LightMyStyle] About us" at bounding box center [680, 359] width 460 height 32
type input "About Us"
click at [875, 474] on div "Confirm" at bounding box center [875, 477] width 42 height 17
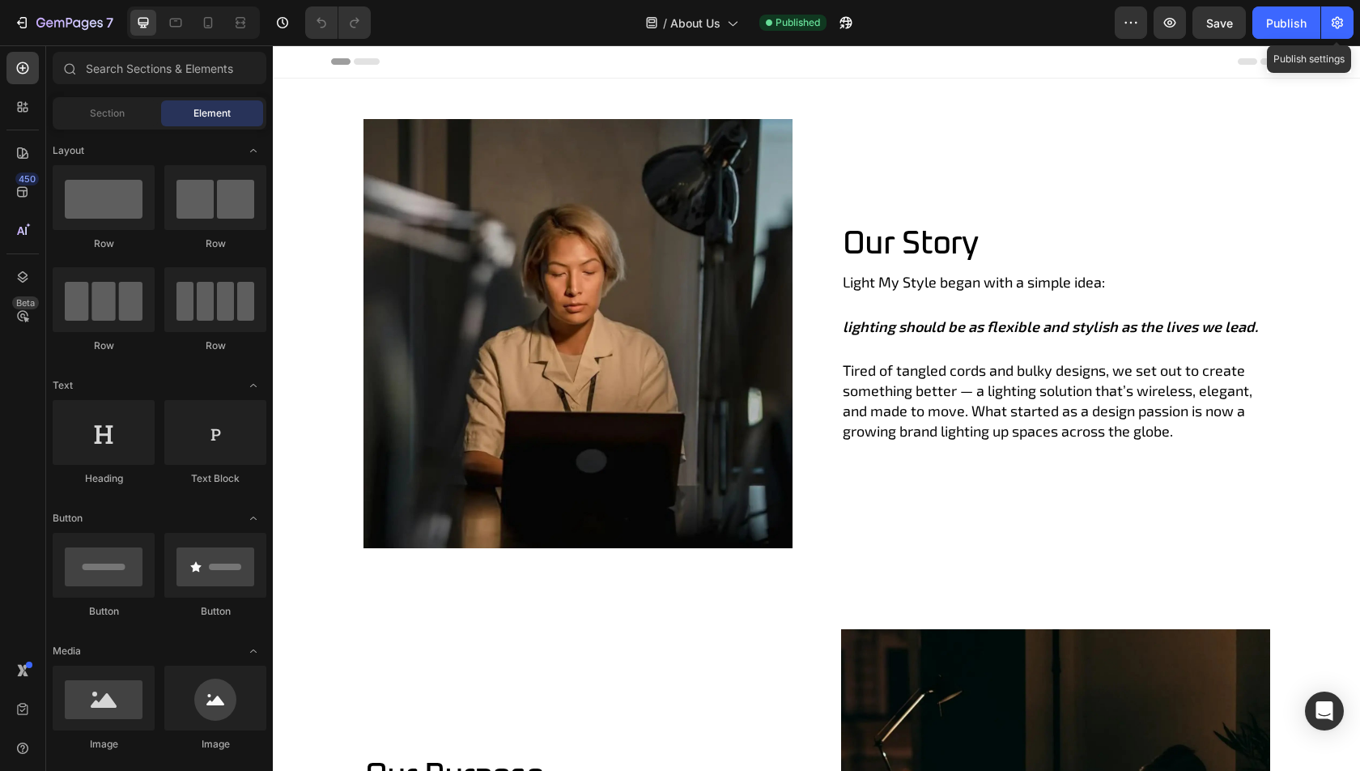
click at [1333, 21] on icon "button" at bounding box center [1337, 23] width 16 height 16
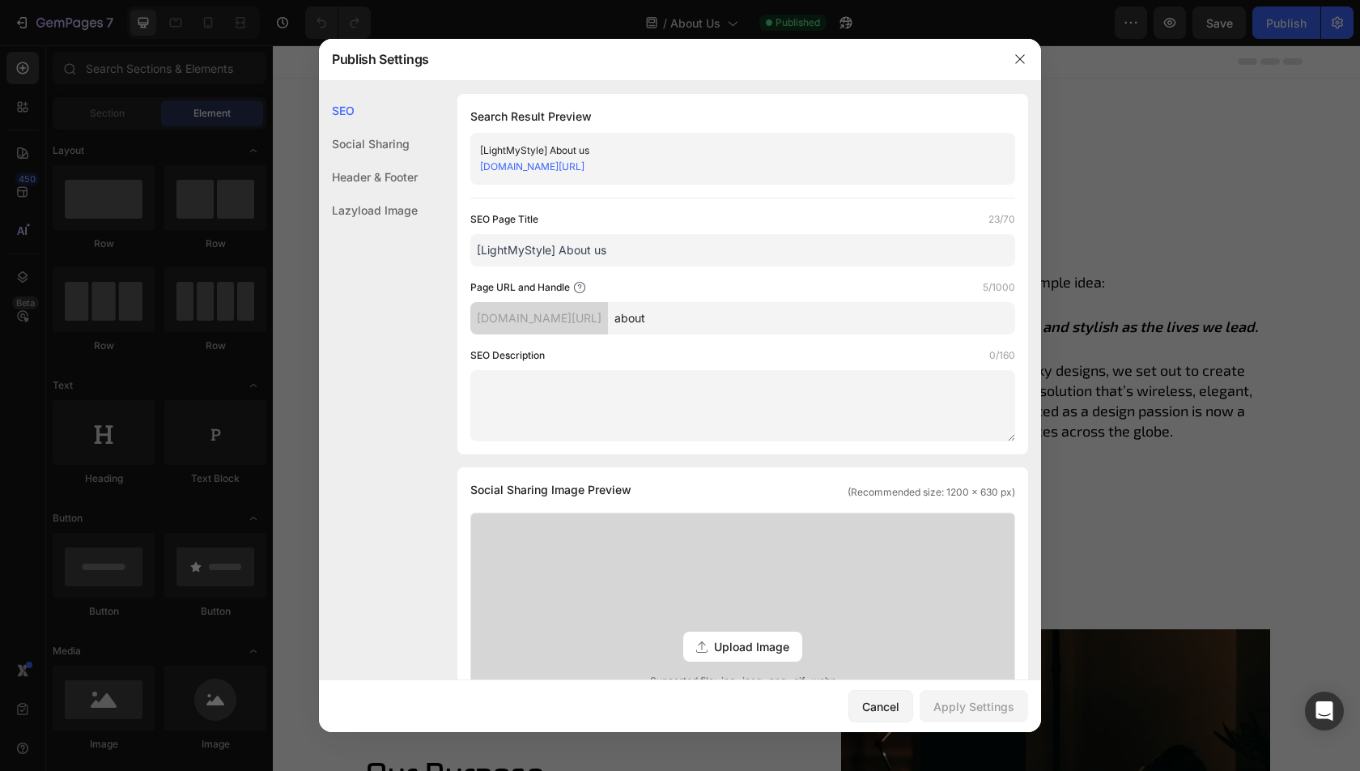
click at [729, 257] on input "[LightMyStyle] About us" at bounding box center [742, 250] width 545 height 32
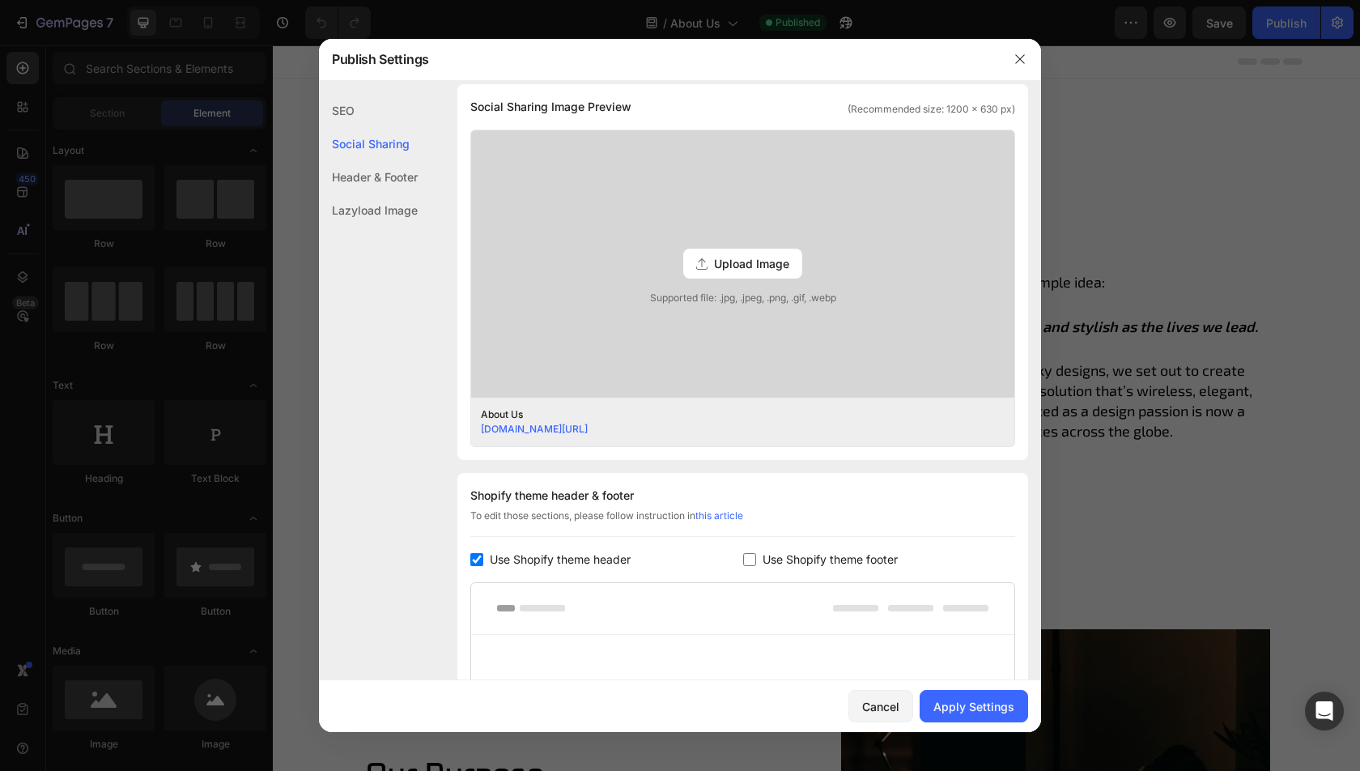
scroll to position [630, 0]
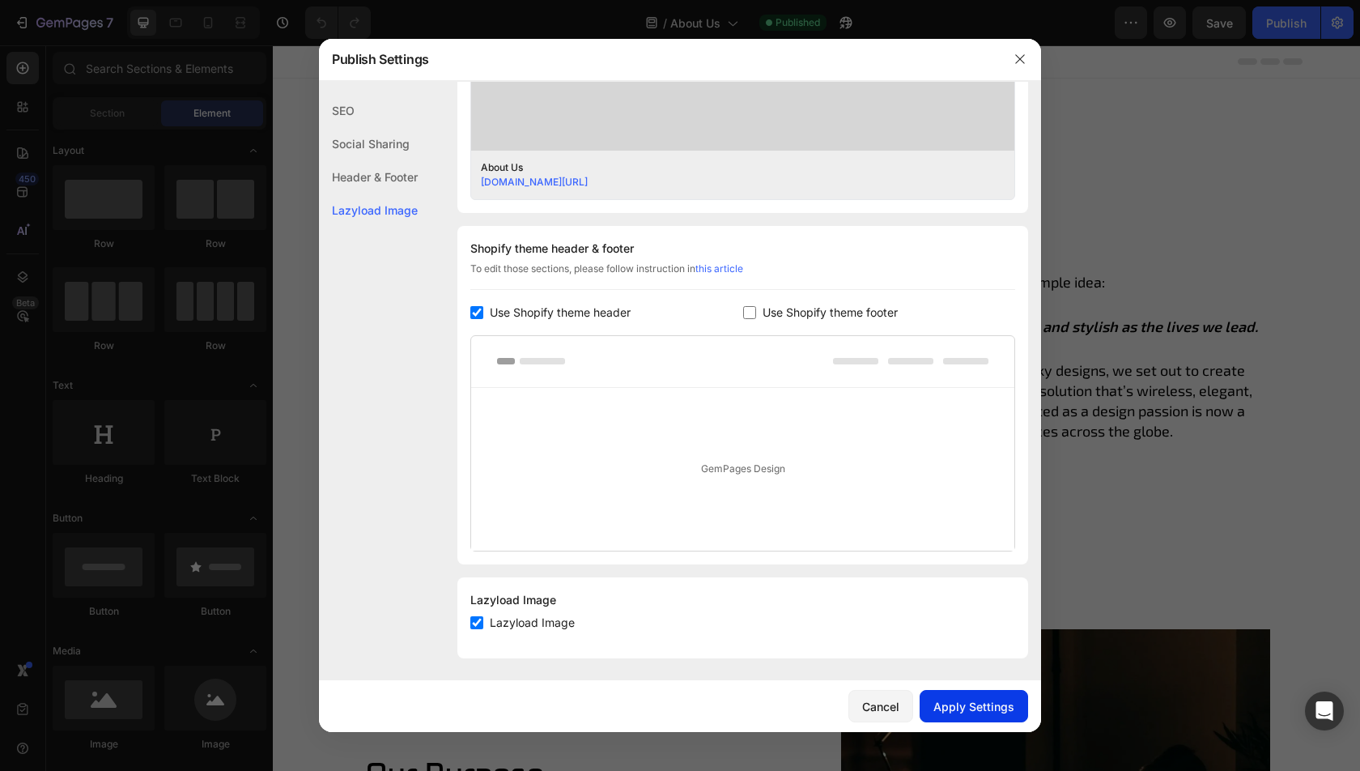
type input "About Us"
click at [983, 710] on div "Apply Settings" at bounding box center [973, 706] width 81 height 17
click at [1119, 222] on div at bounding box center [680, 385] width 1360 height 771
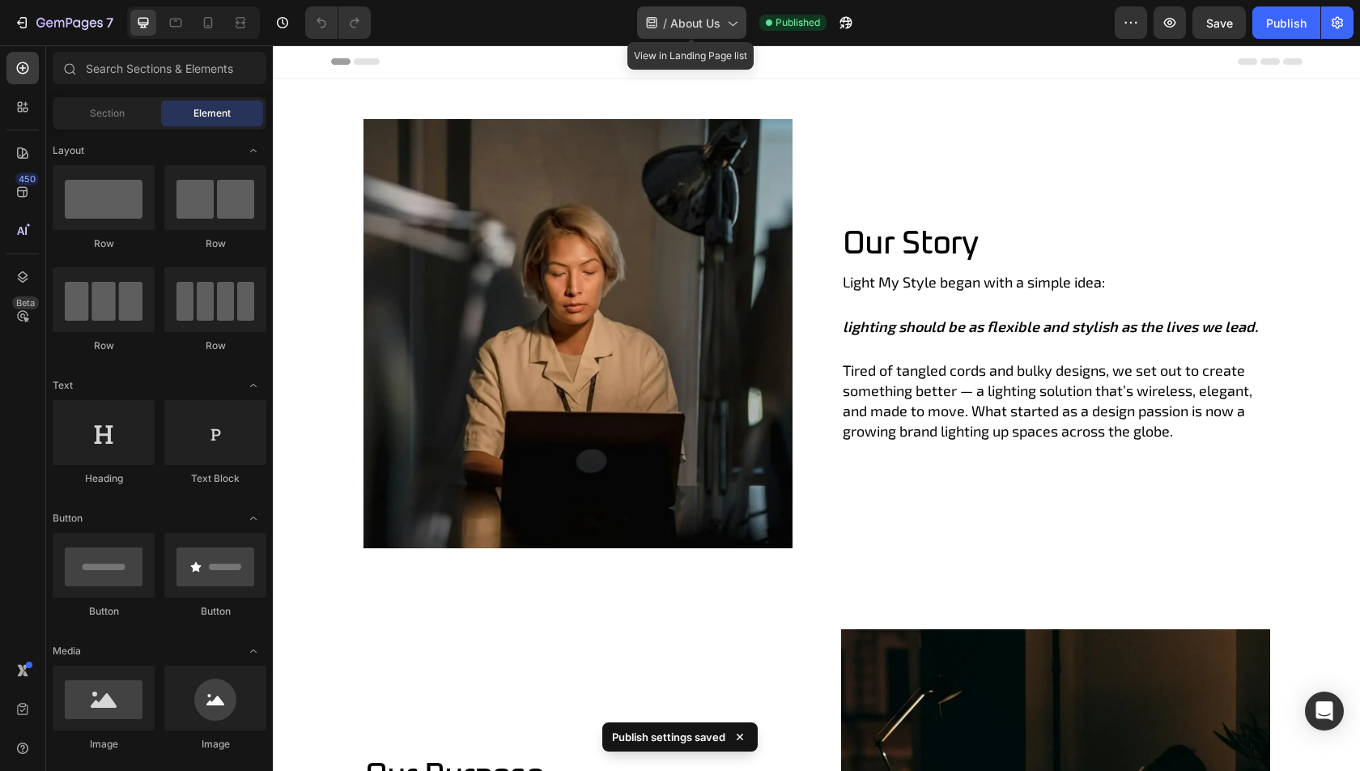
click at [682, 22] on span "About Us" at bounding box center [695, 23] width 50 height 17
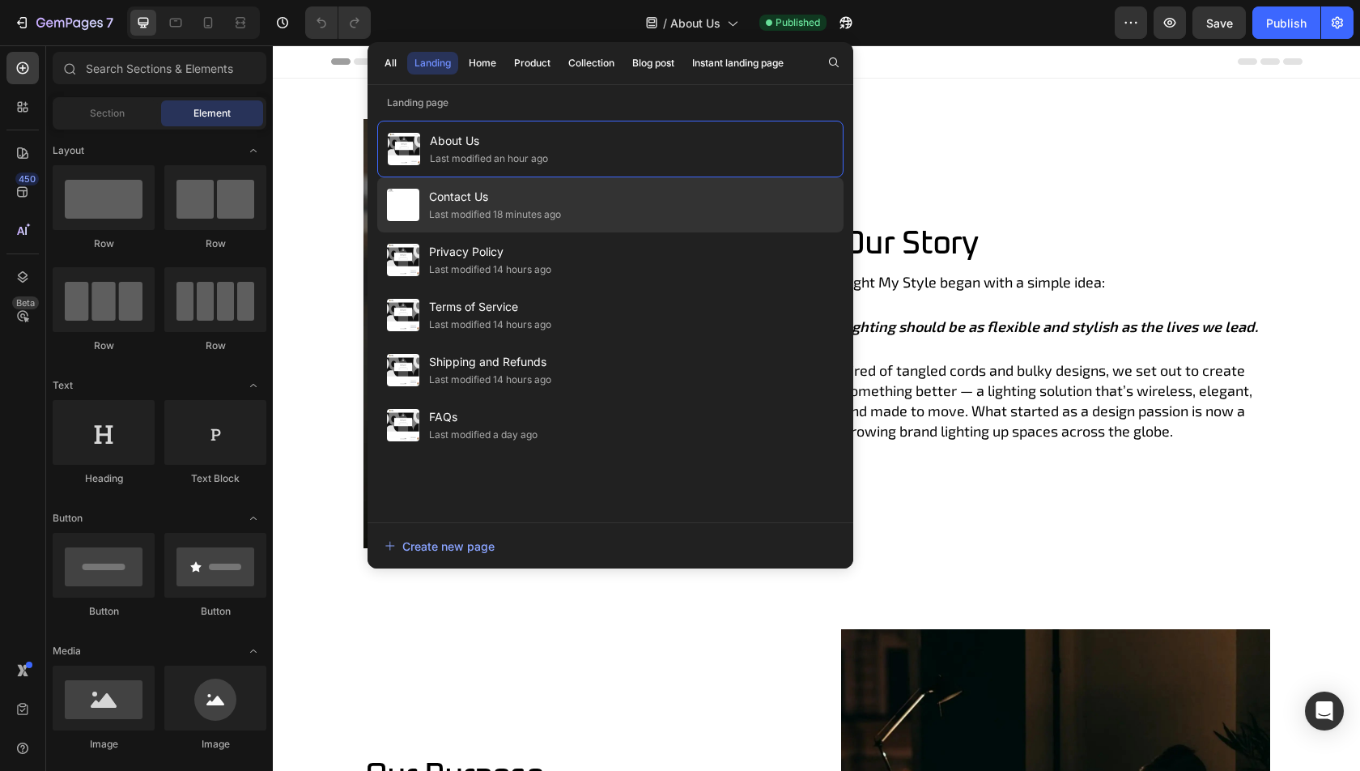
click at [526, 207] on div "Last modified 18 minutes ago" at bounding box center [495, 214] width 132 height 16
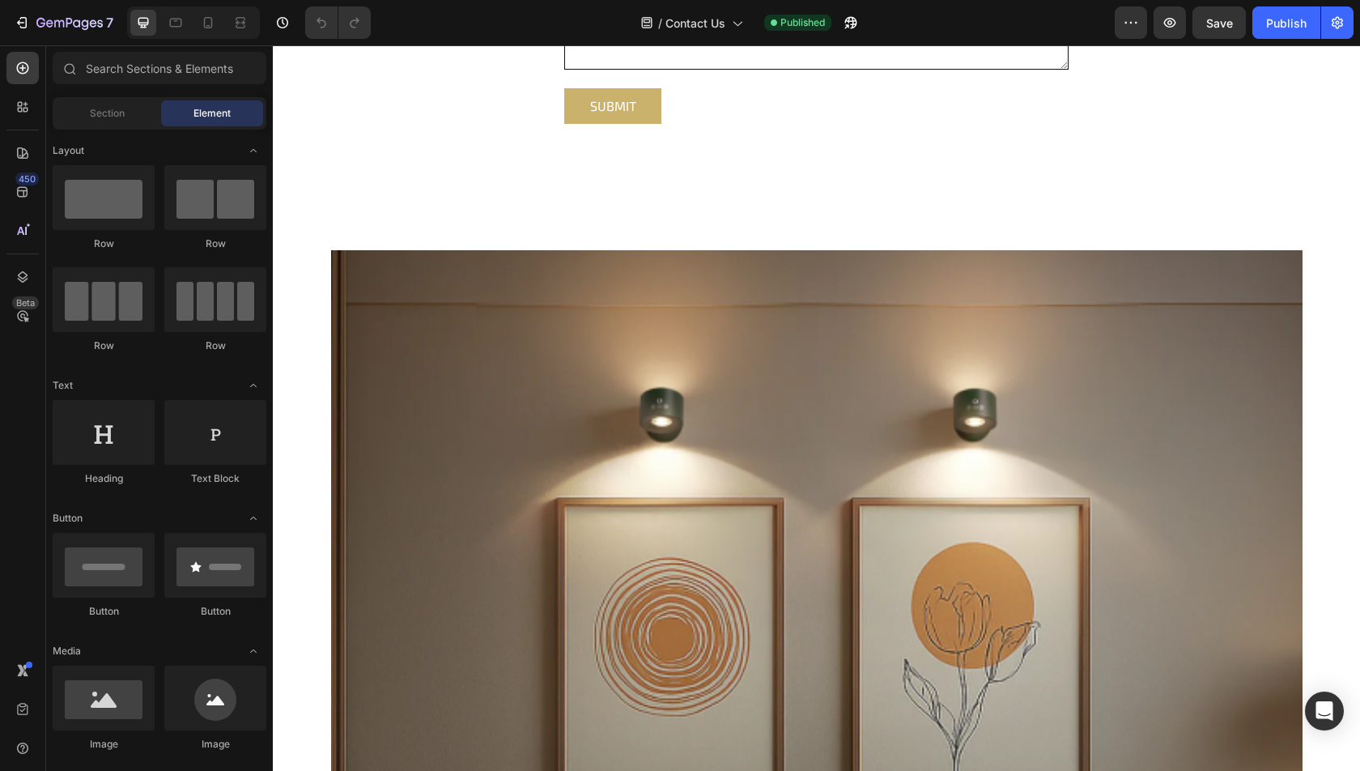
scroll to position [881, 0]
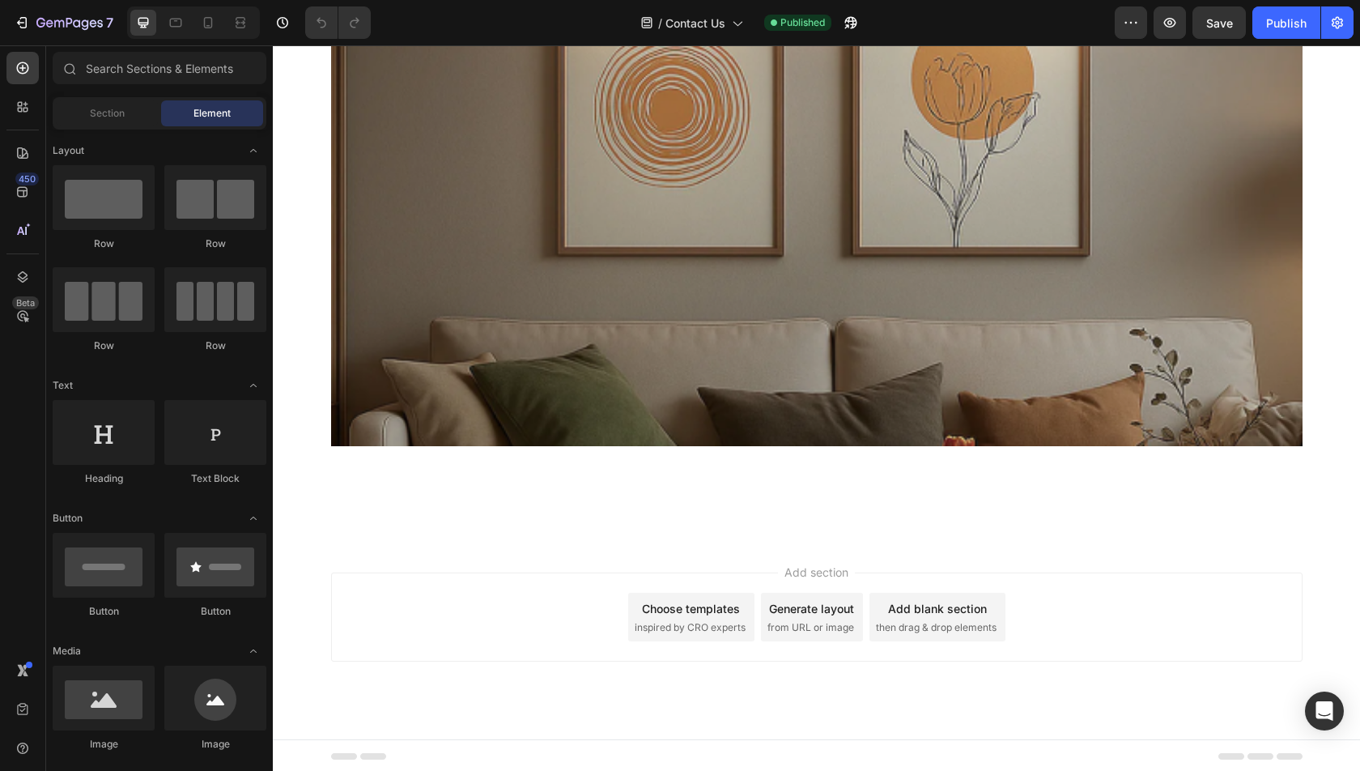
click at [720, 588] on div "Add section Choose templates inspired by CRO experts Generate layout from URL o…" at bounding box center [816, 616] width 971 height 89
click at [720, 604] on div "Choose templates" at bounding box center [691, 608] width 98 height 17
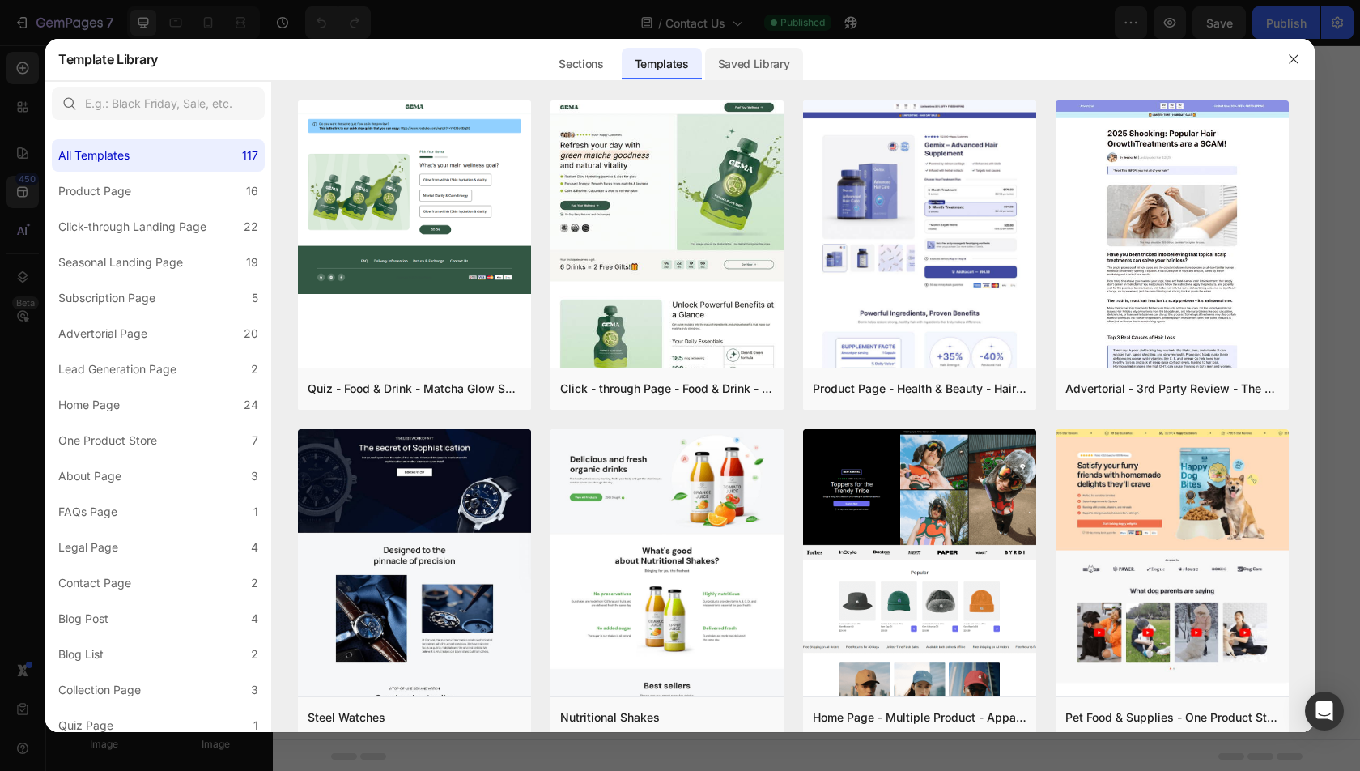
click at [744, 63] on div "Saved Library" at bounding box center [754, 64] width 98 height 32
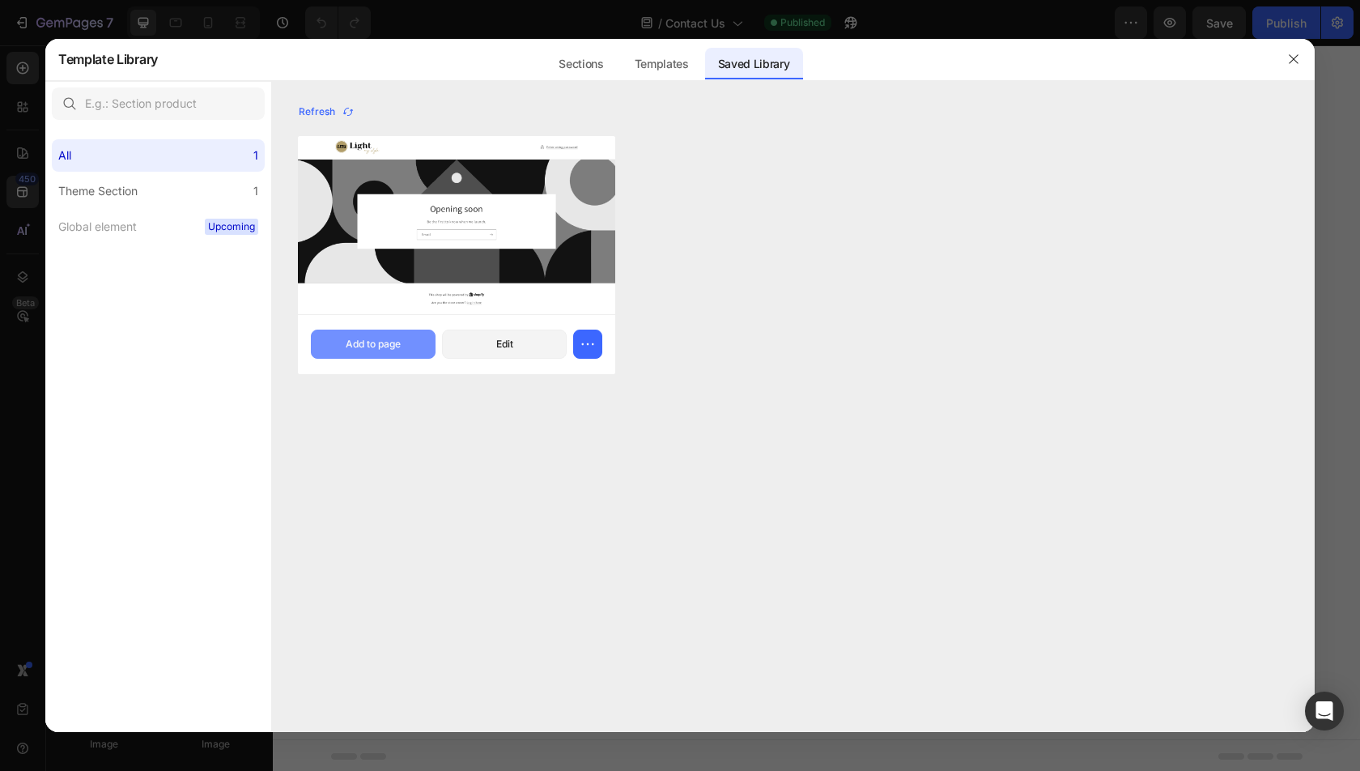
click at [402, 338] on button "Add to page" at bounding box center [373, 343] width 125 height 29
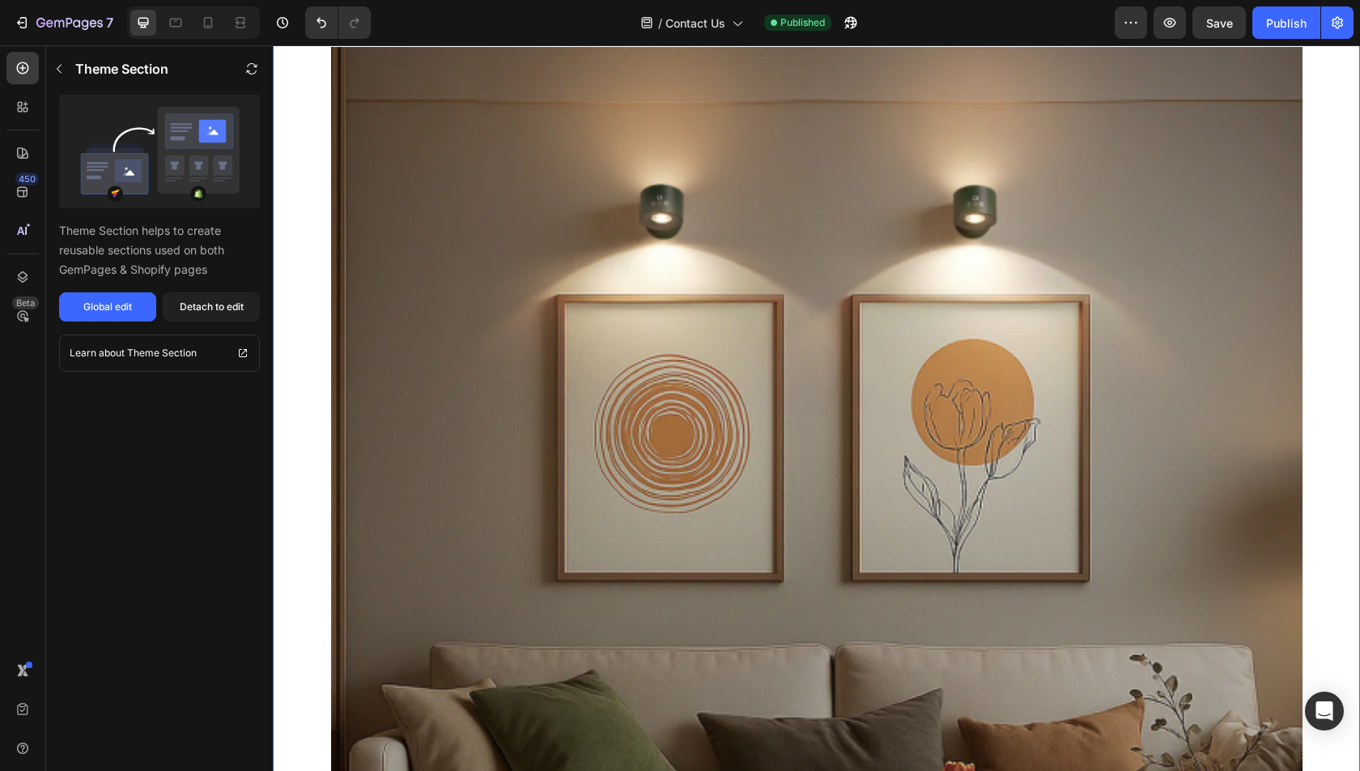
scroll to position [0, 0]
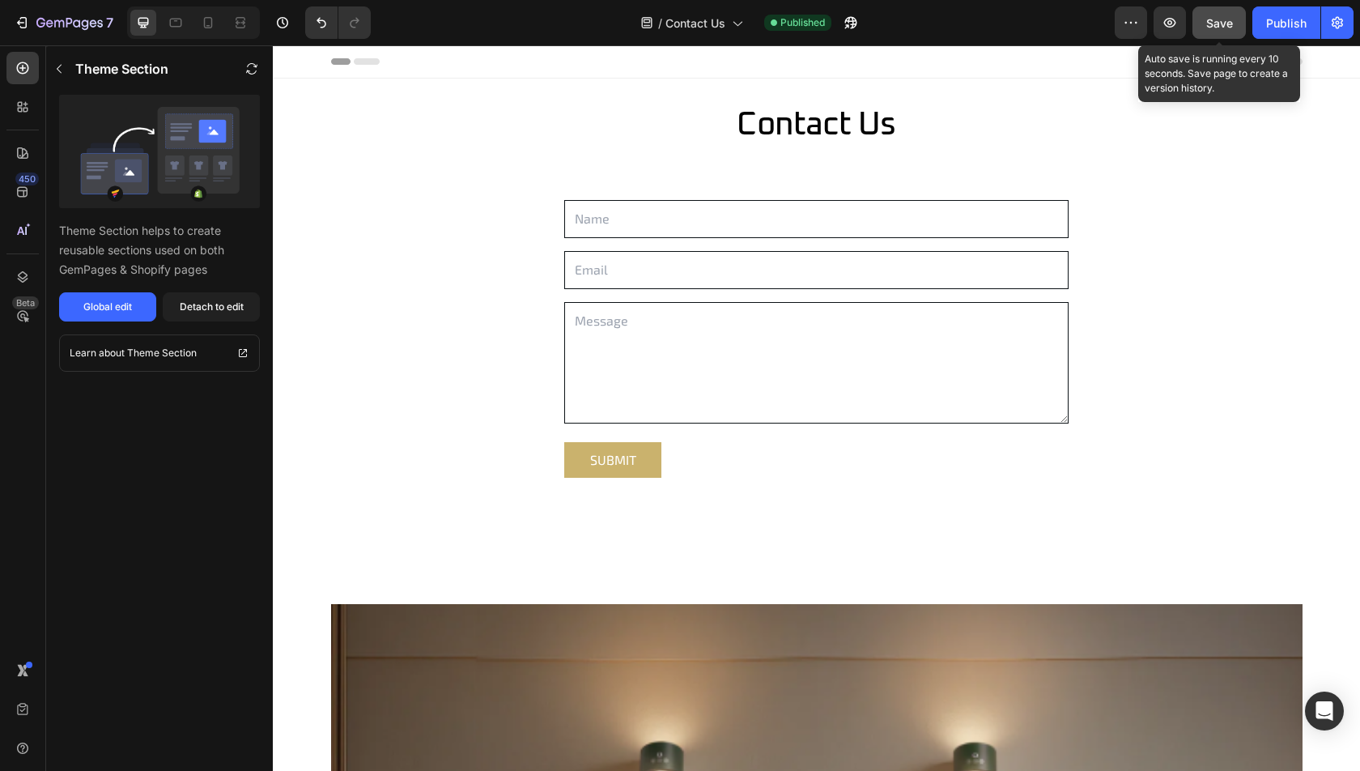
click at [1234, 18] on button "Save" at bounding box center [1218, 22] width 53 height 32
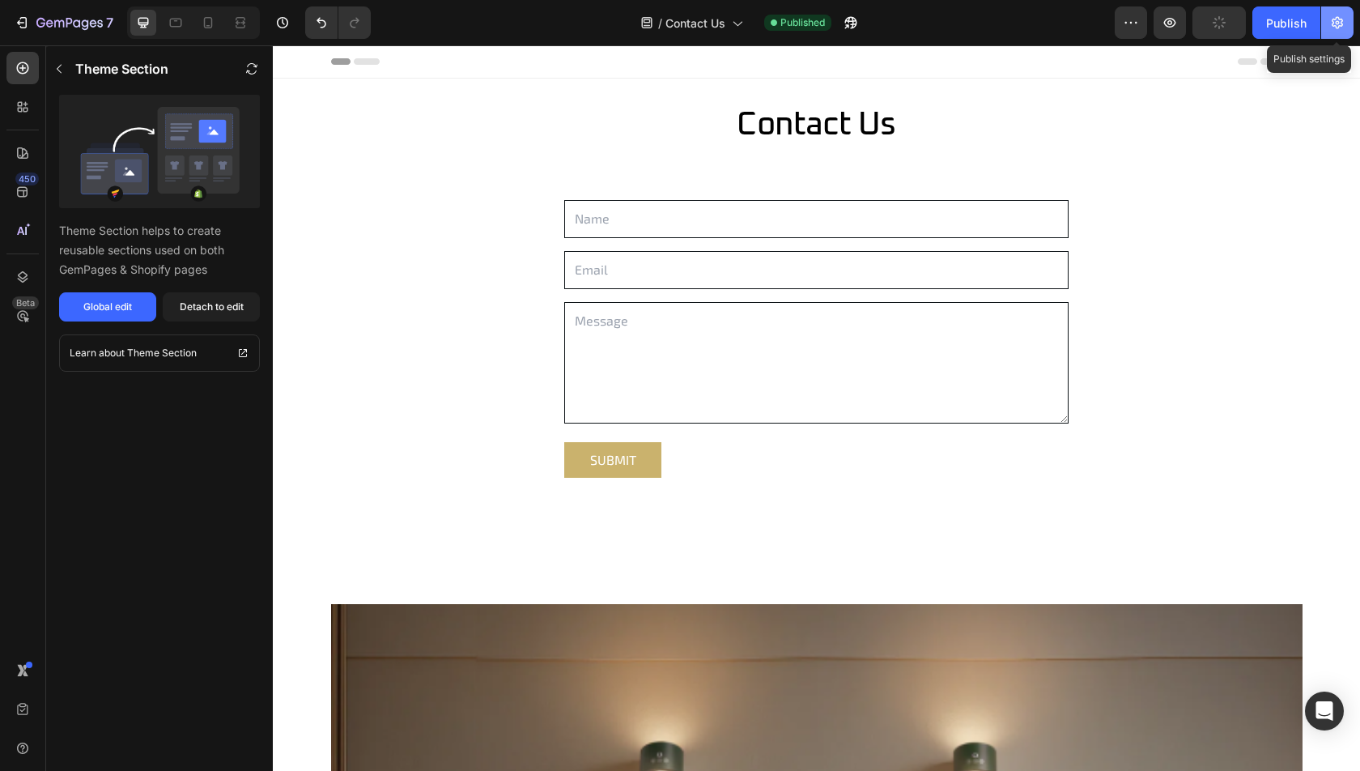
click at [1344, 27] on icon "button" at bounding box center [1337, 23] width 16 height 16
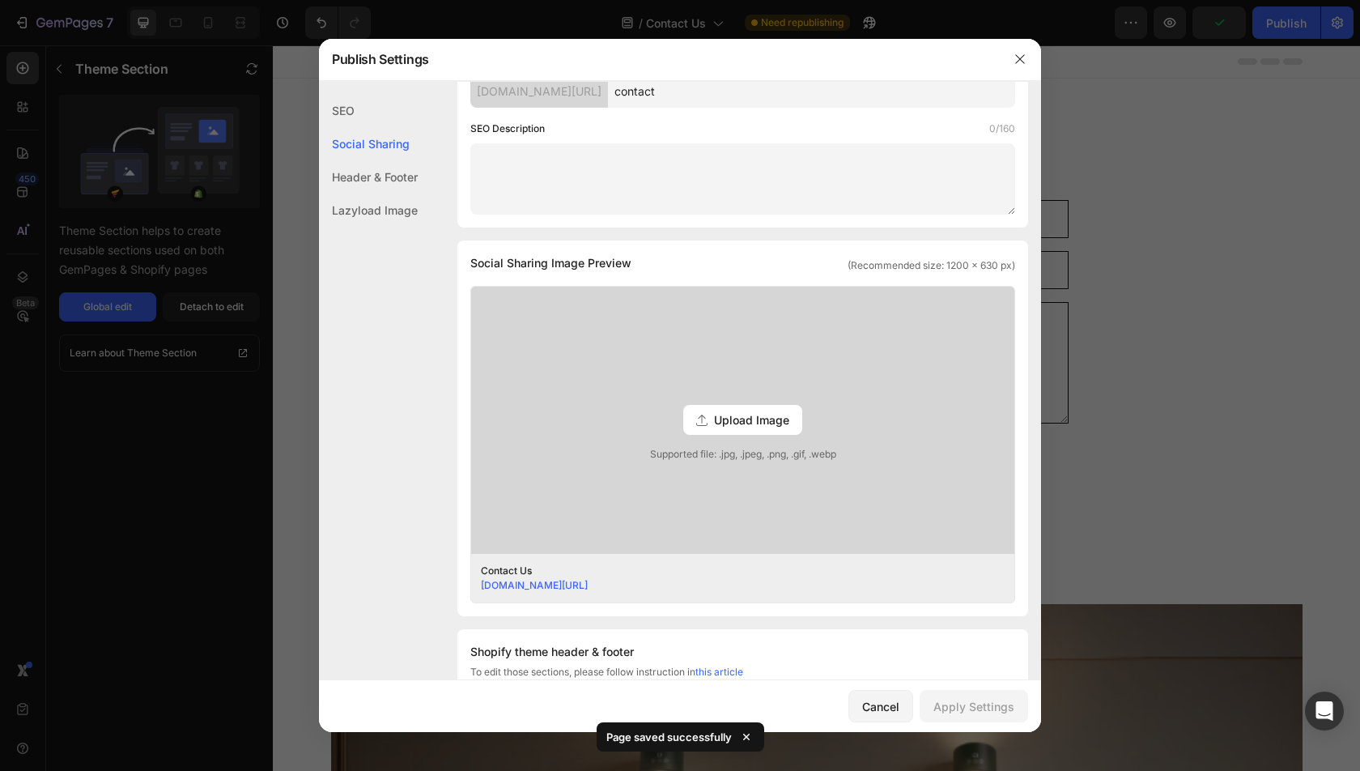
scroll to position [682, 0]
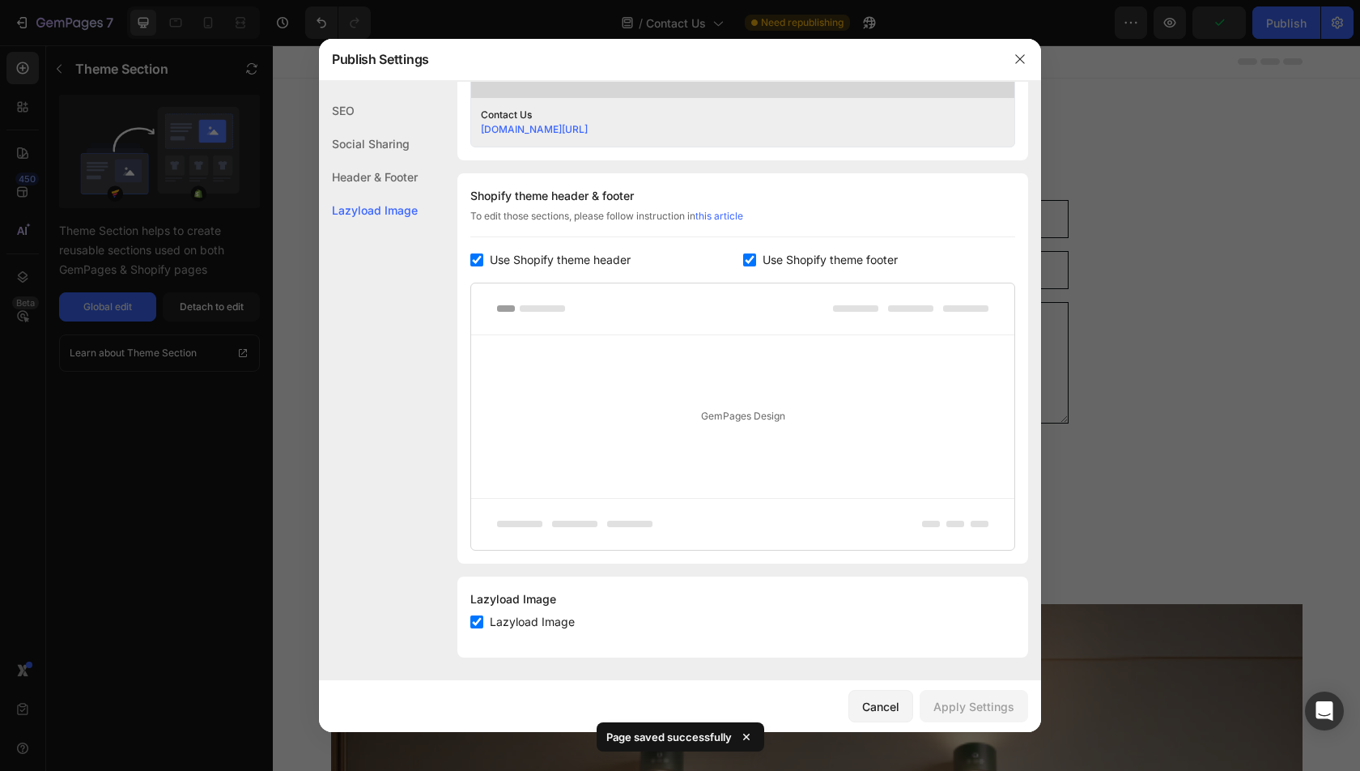
click at [803, 269] on div "Shopify theme header & footer To edit those sections, please follow instruction…" at bounding box center [742, 368] width 571 height 390
click at [801, 258] on span "Use Shopify theme footer" at bounding box center [830, 259] width 135 height 19
checkbox input "false"
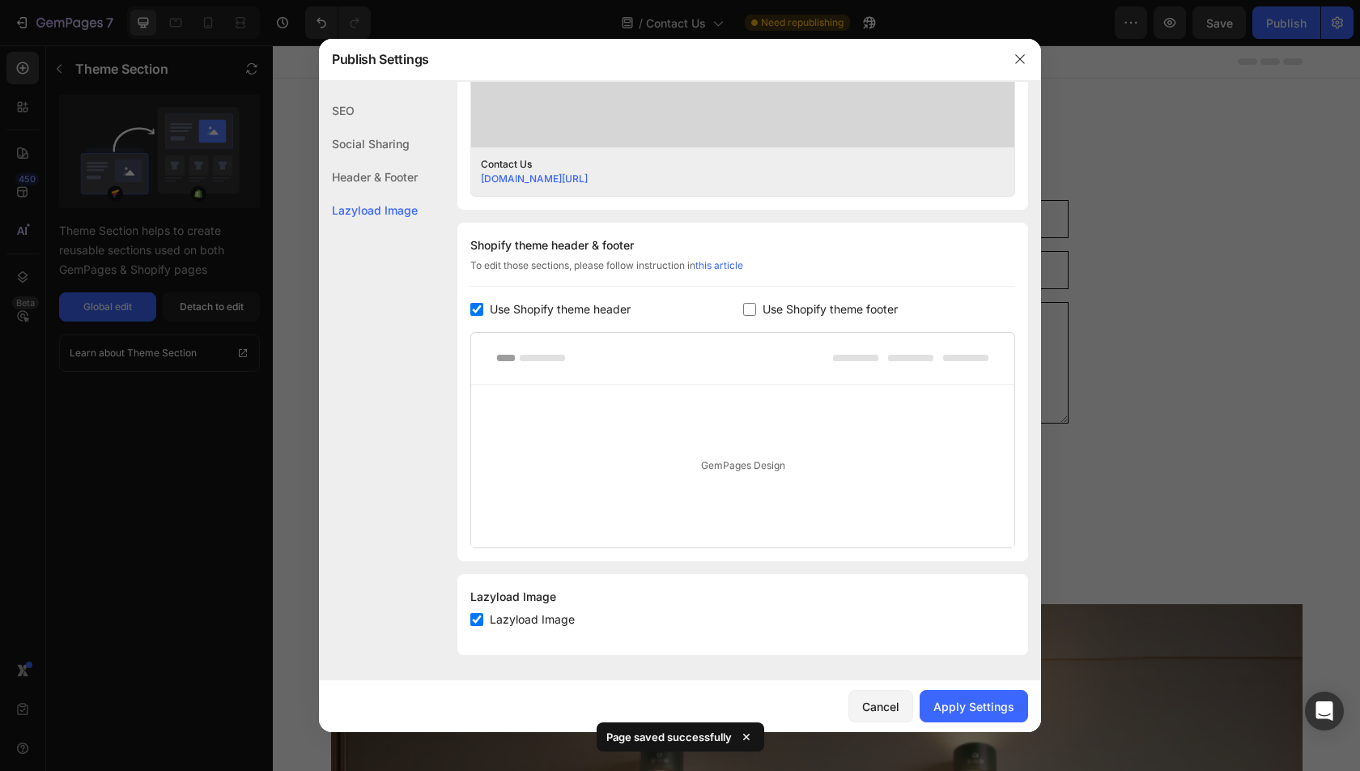
scroll to position [630, 0]
click at [985, 699] on div "Apply Settings" at bounding box center [973, 706] width 81 height 17
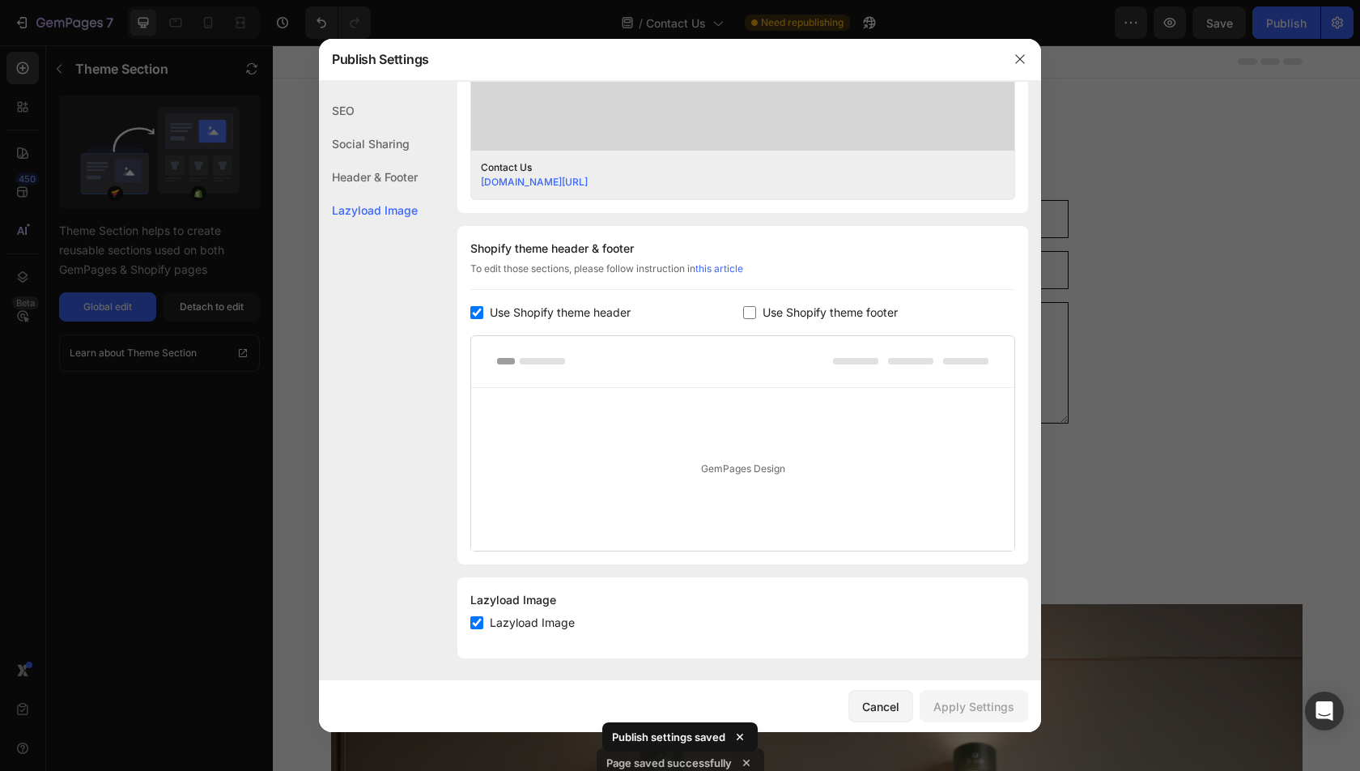
drag, startPoint x: 1204, startPoint y: 240, endPoint x: 932, endPoint y: 15, distance: 353.6
click at [1204, 240] on div at bounding box center [680, 385] width 1360 height 771
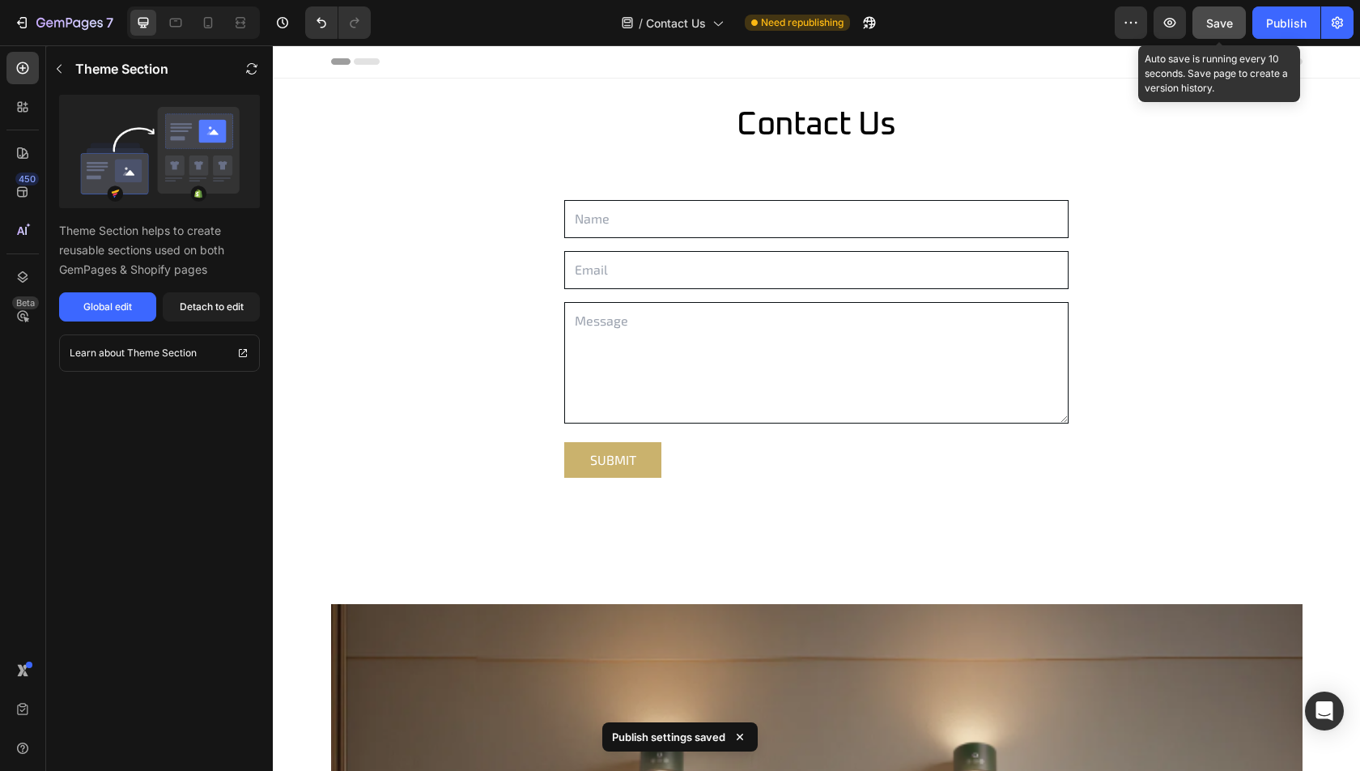
click at [1205, 20] on button "Save" at bounding box center [1218, 22] width 53 height 32
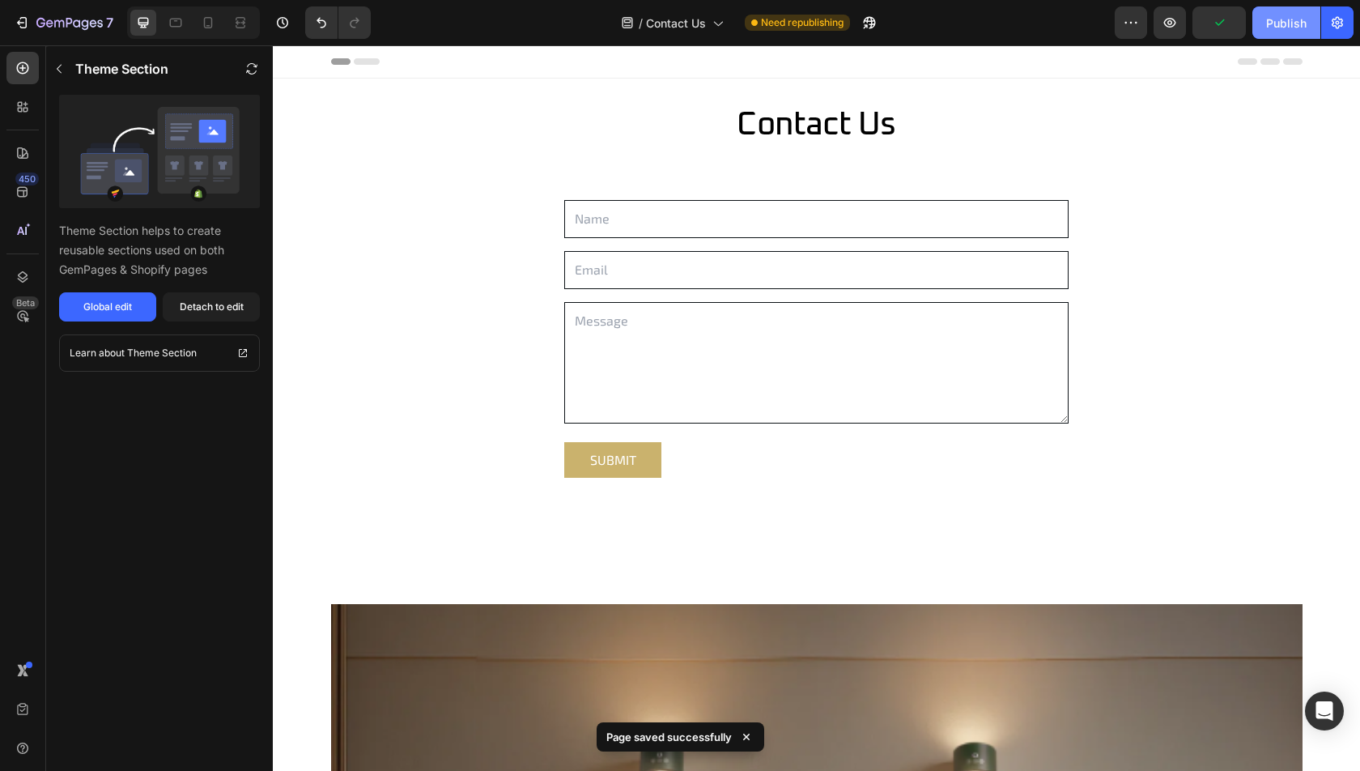
click at [1284, 20] on div "Publish" at bounding box center [1286, 23] width 40 height 17
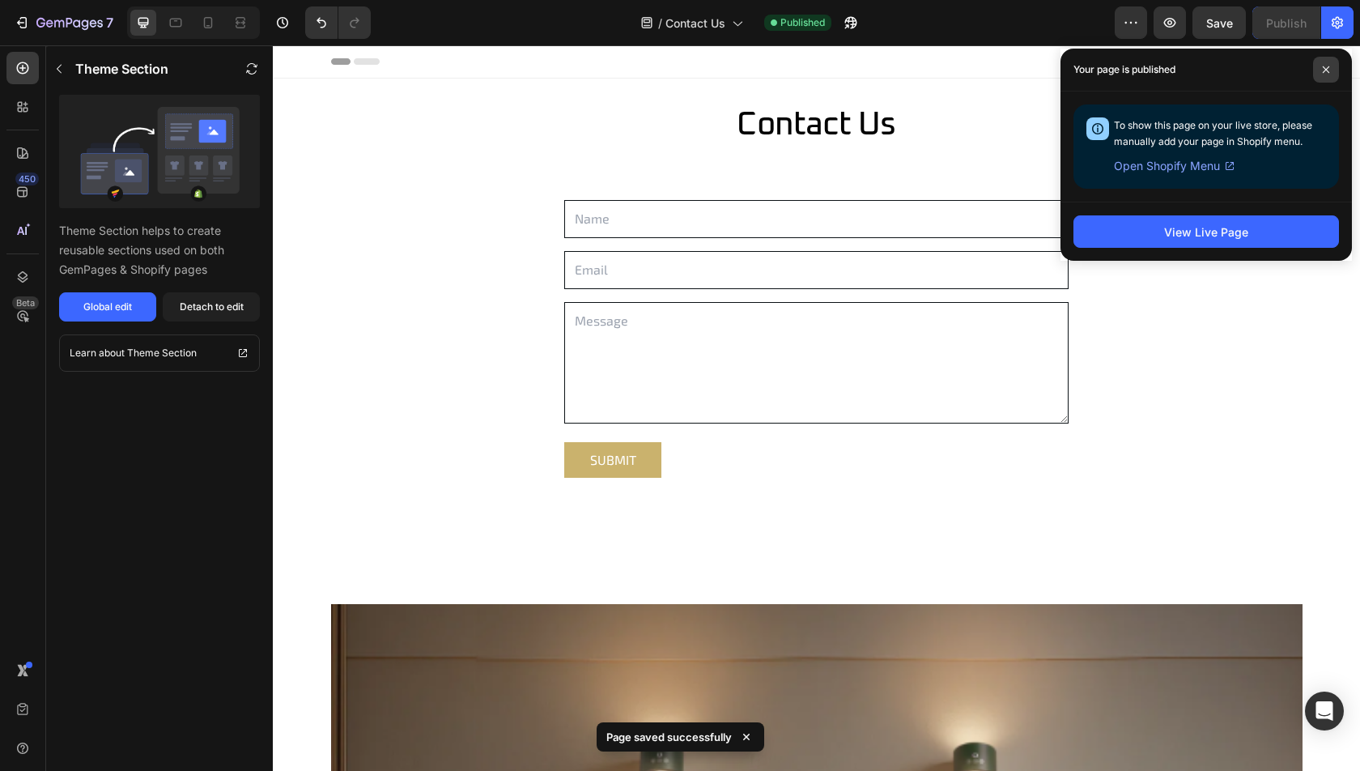
click at [1323, 66] on icon at bounding box center [1326, 69] width 6 height 6
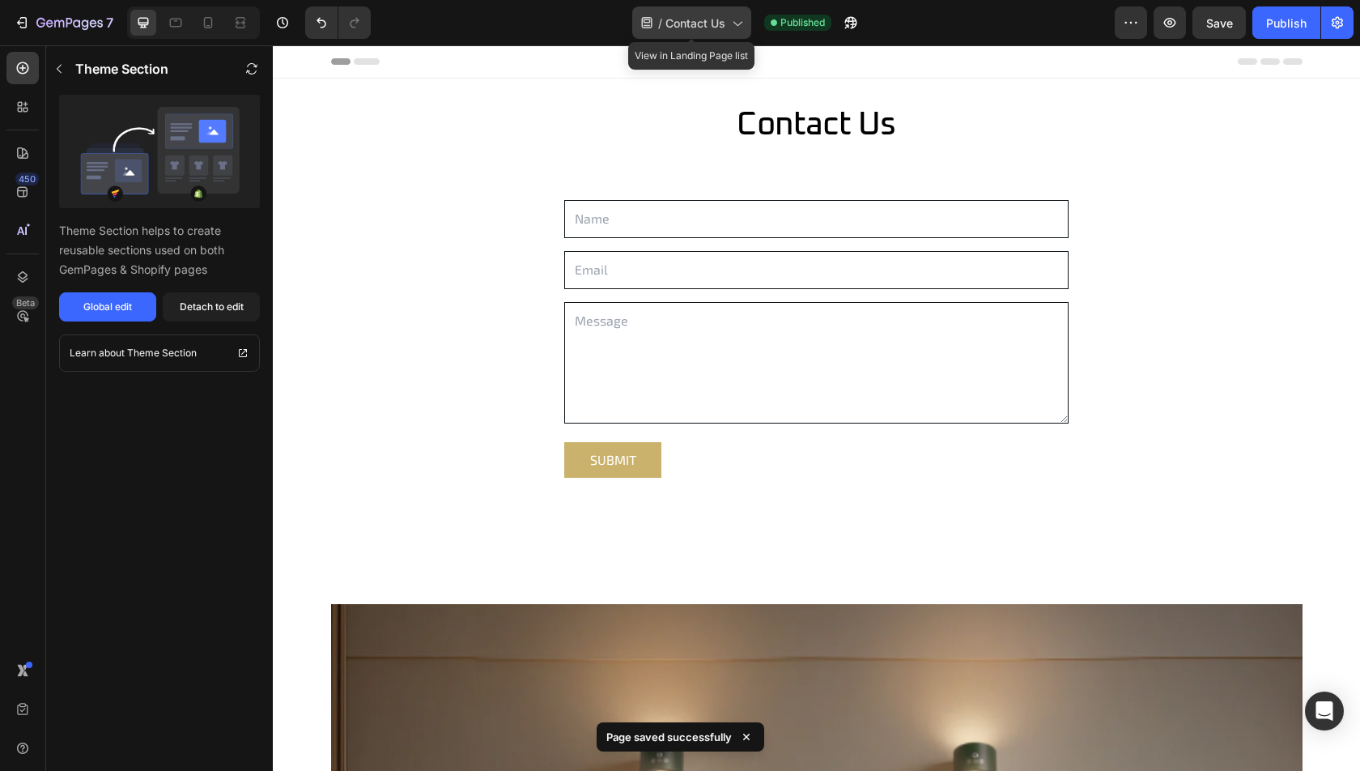
click at [714, 35] on div "/ Contact Us" at bounding box center [691, 22] width 119 height 32
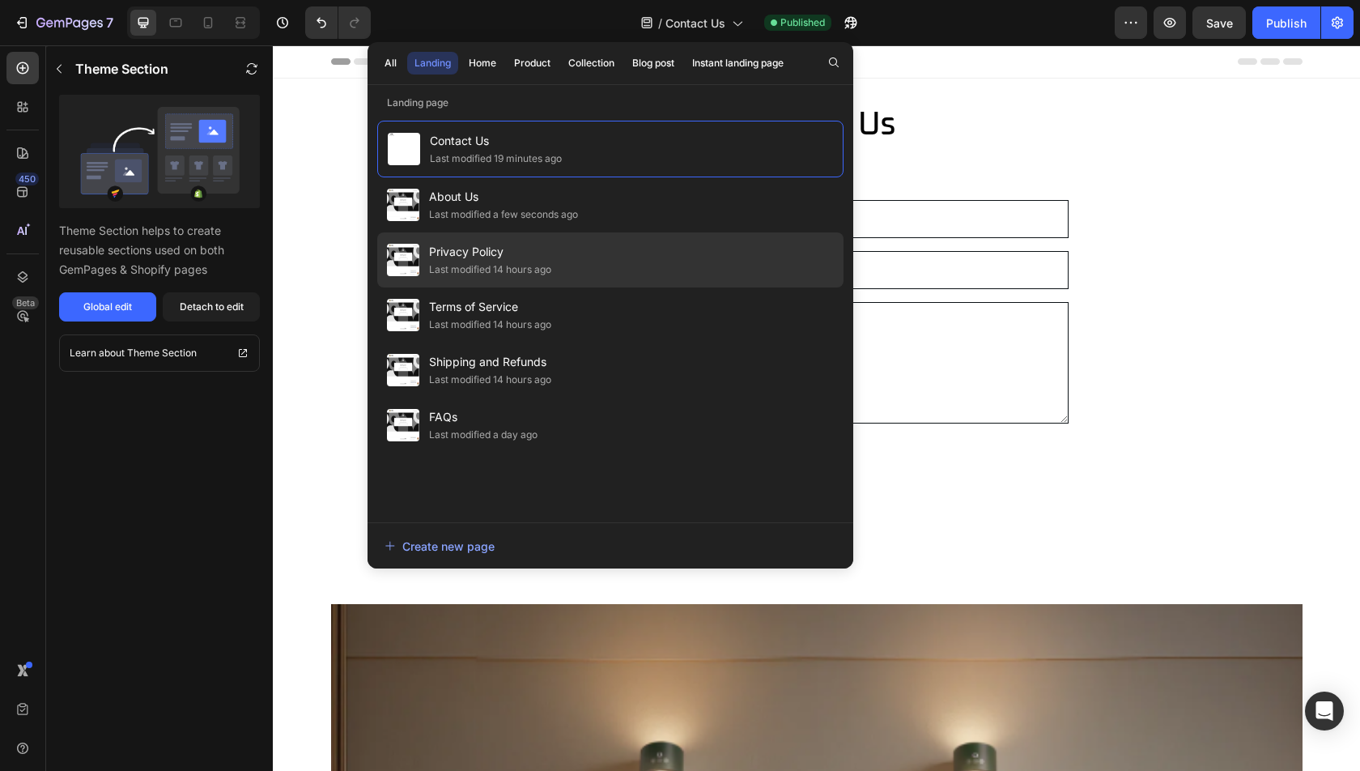
click at [571, 287] on div "Privacy Policy Last modified 14 hours ago" at bounding box center [610, 314] width 466 height 55
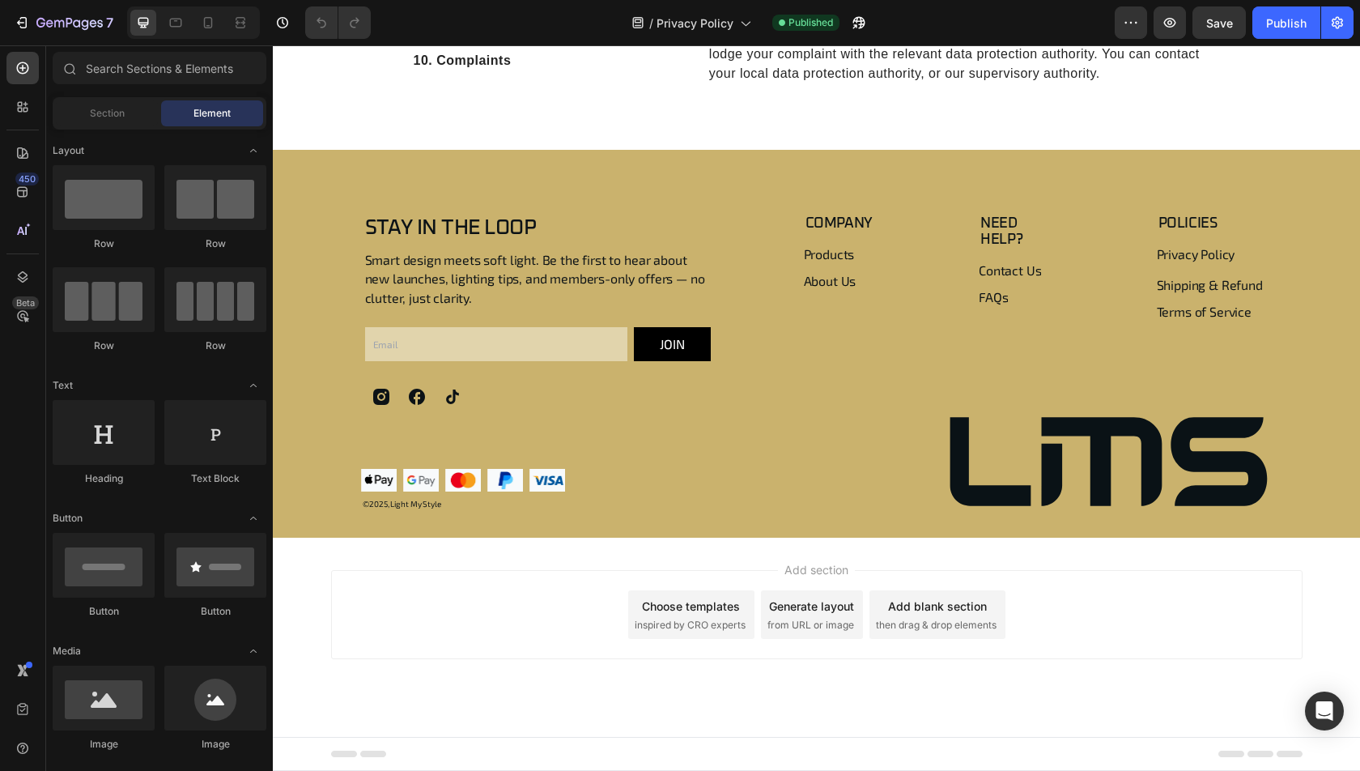
scroll to position [5662, 0]
click at [714, 205] on div "Stay in the Loop Heading Smart design meets soft light. Be the first to hear ab…" at bounding box center [816, 344] width 1087 height 389
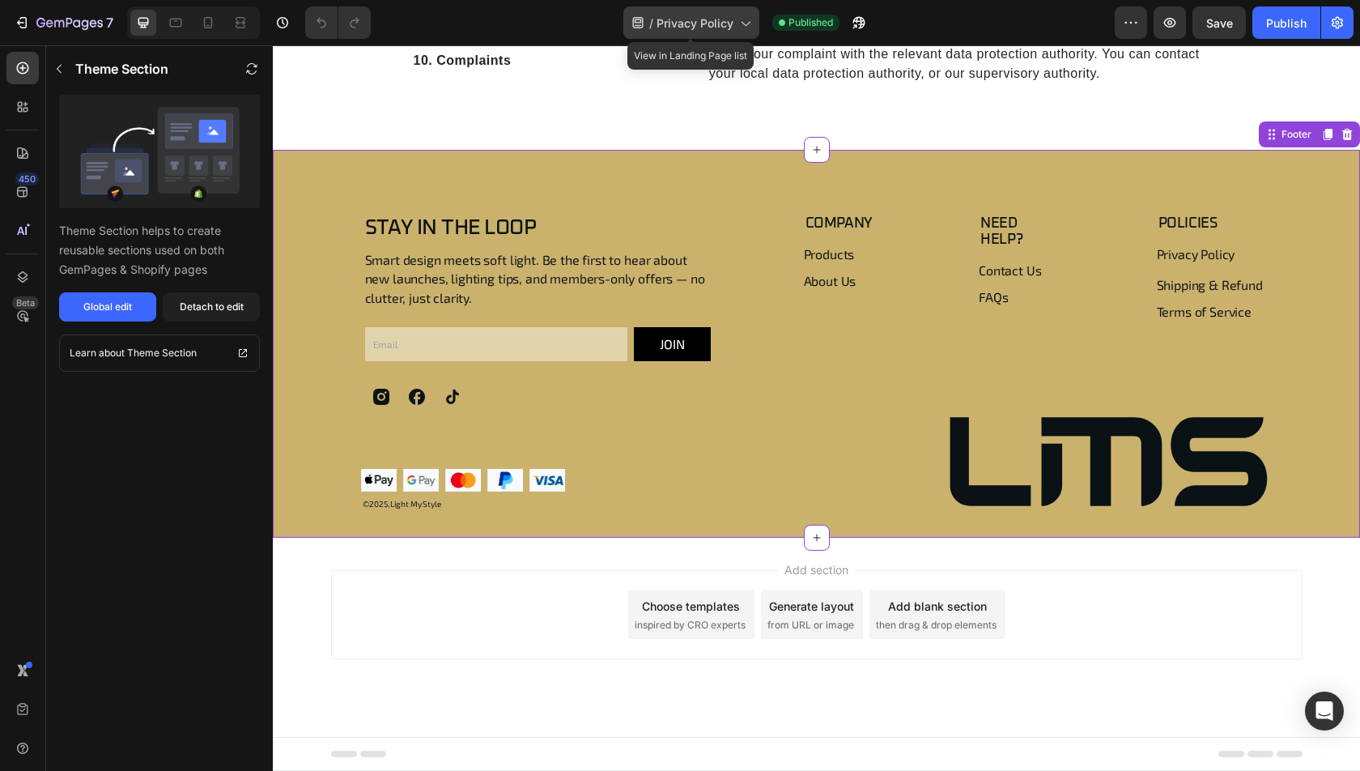
click at [658, 22] on span "Privacy Policy" at bounding box center [694, 23] width 77 height 17
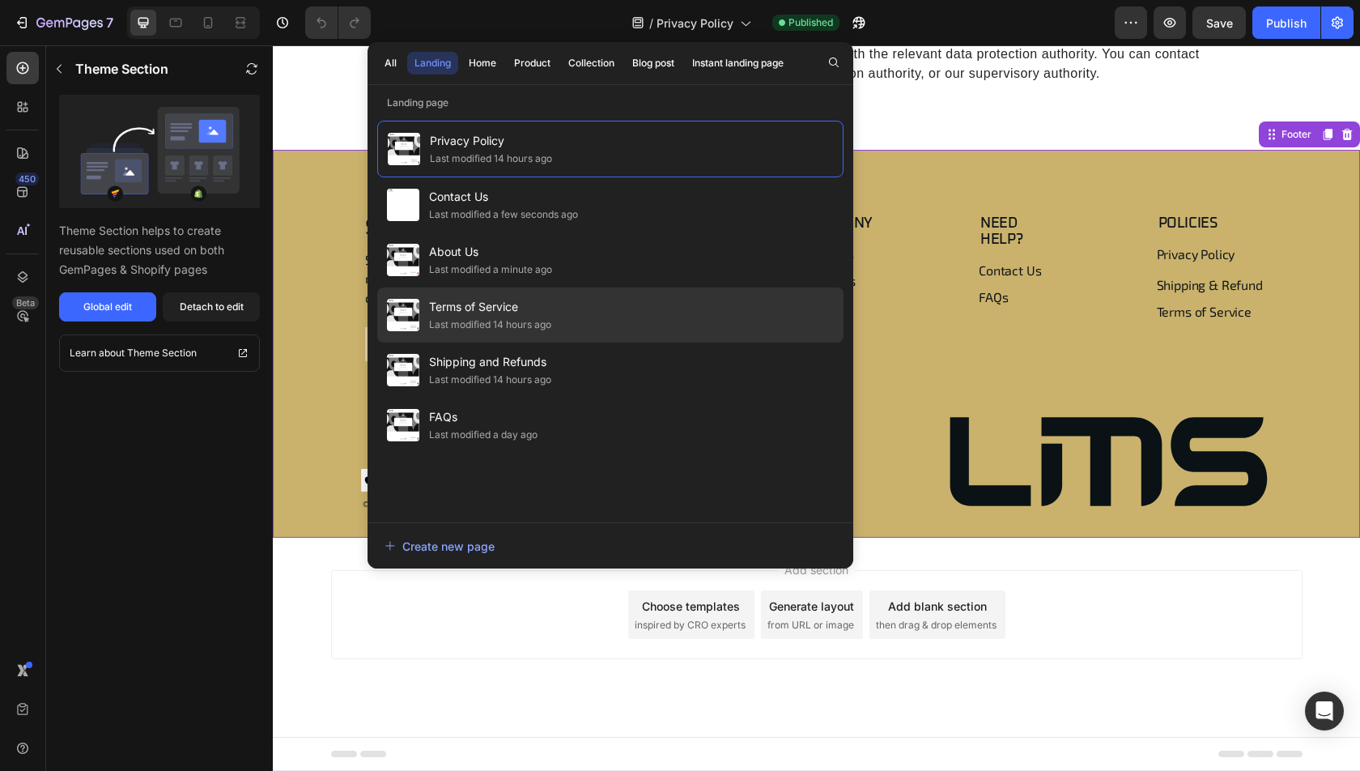
click at [524, 316] on div "Last modified 14 hours ago" at bounding box center [490, 324] width 122 height 16
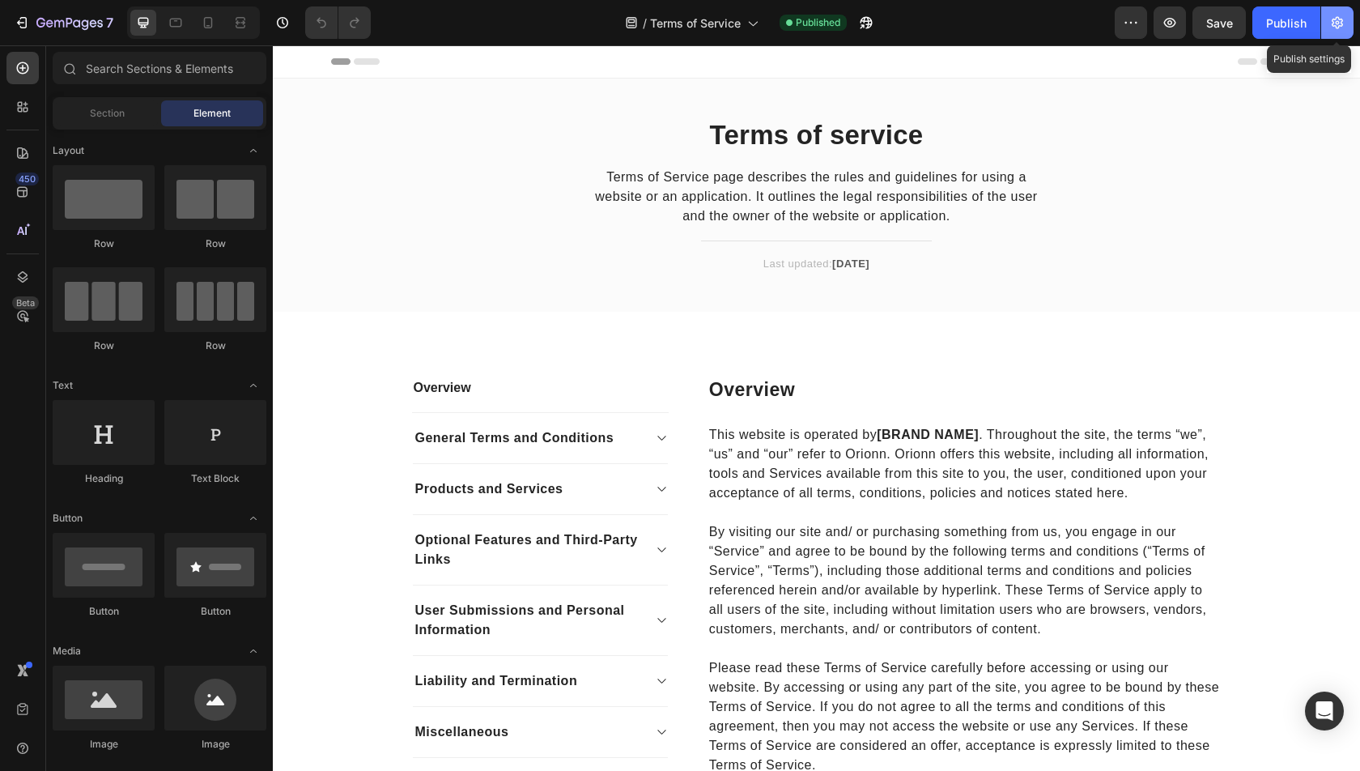
click at [1333, 27] on icon "button" at bounding box center [1337, 23] width 11 height 12
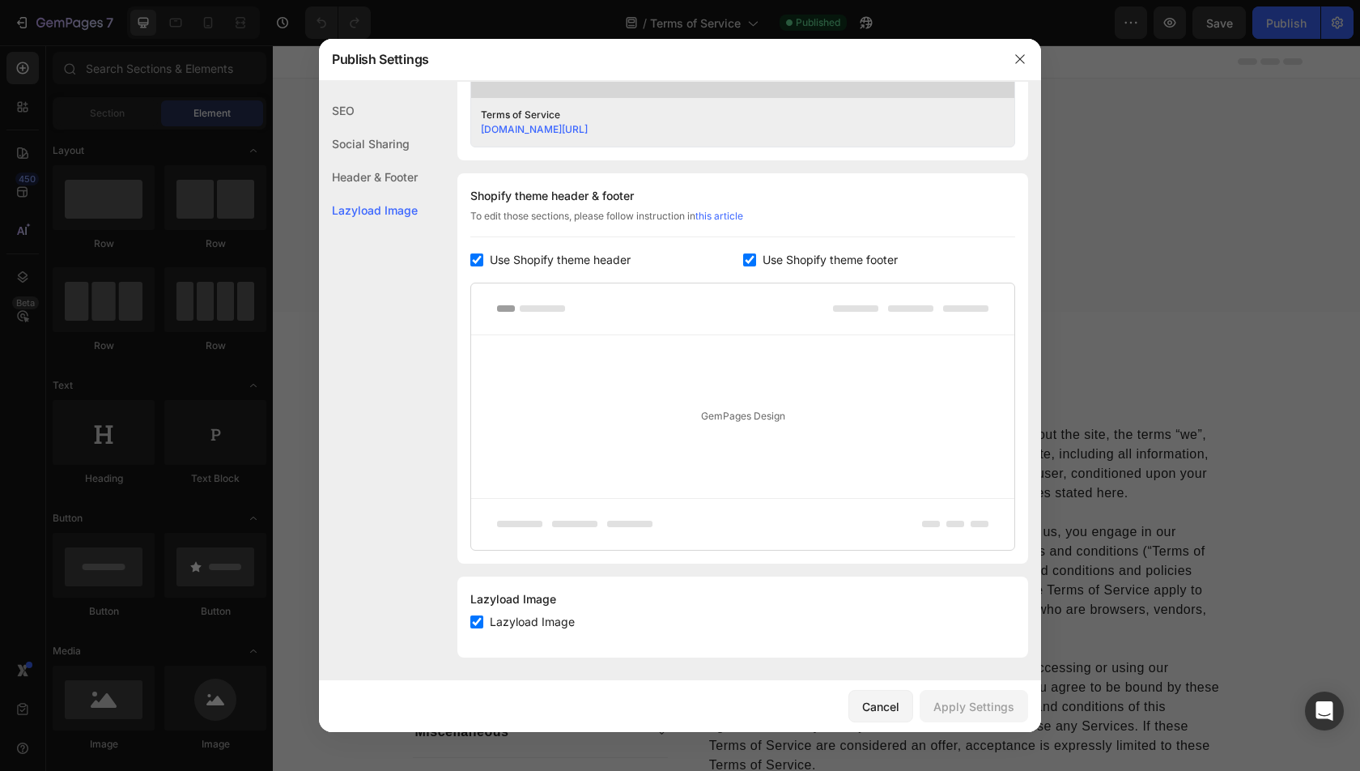
click at [880, 257] on span "Use Shopify theme footer" at bounding box center [830, 259] width 135 height 19
checkbox input "false"
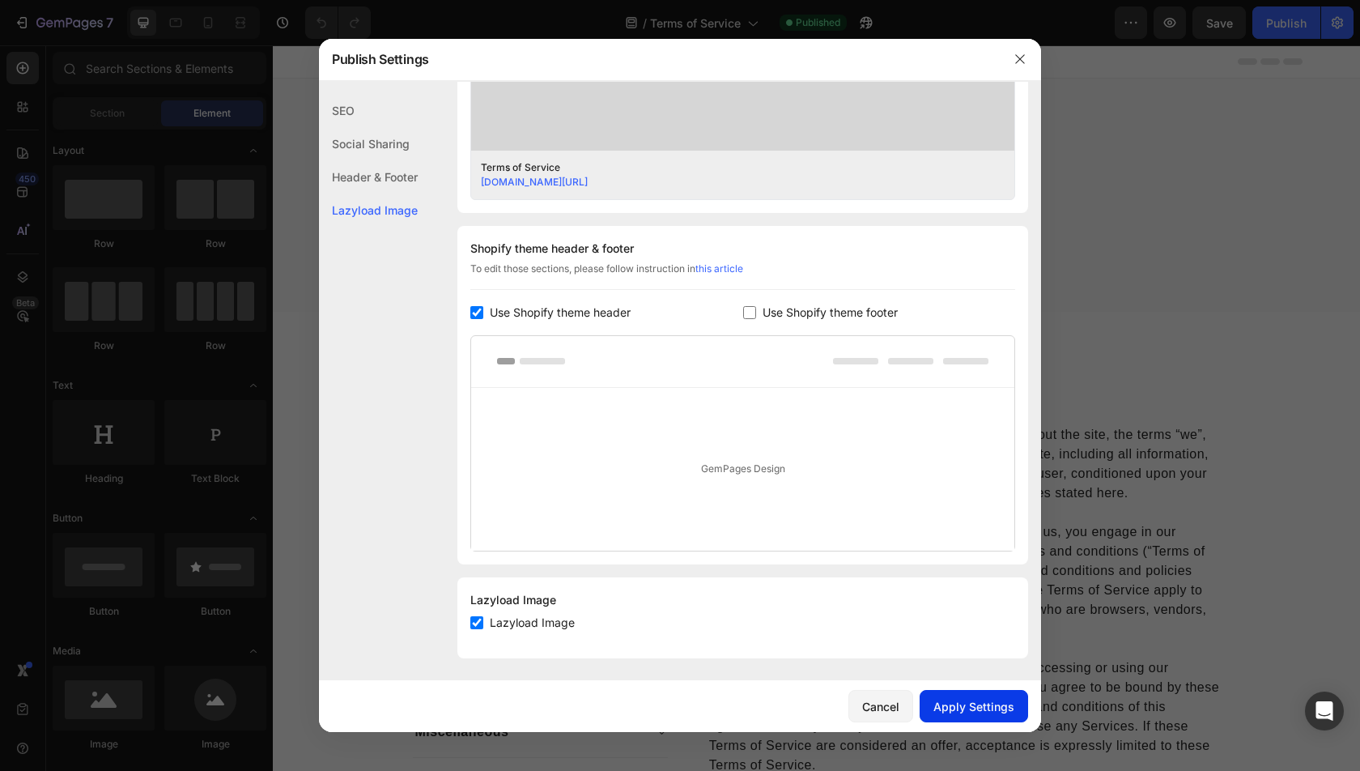
click at [975, 718] on button "Apply Settings" at bounding box center [974, 706] width 108 height 32
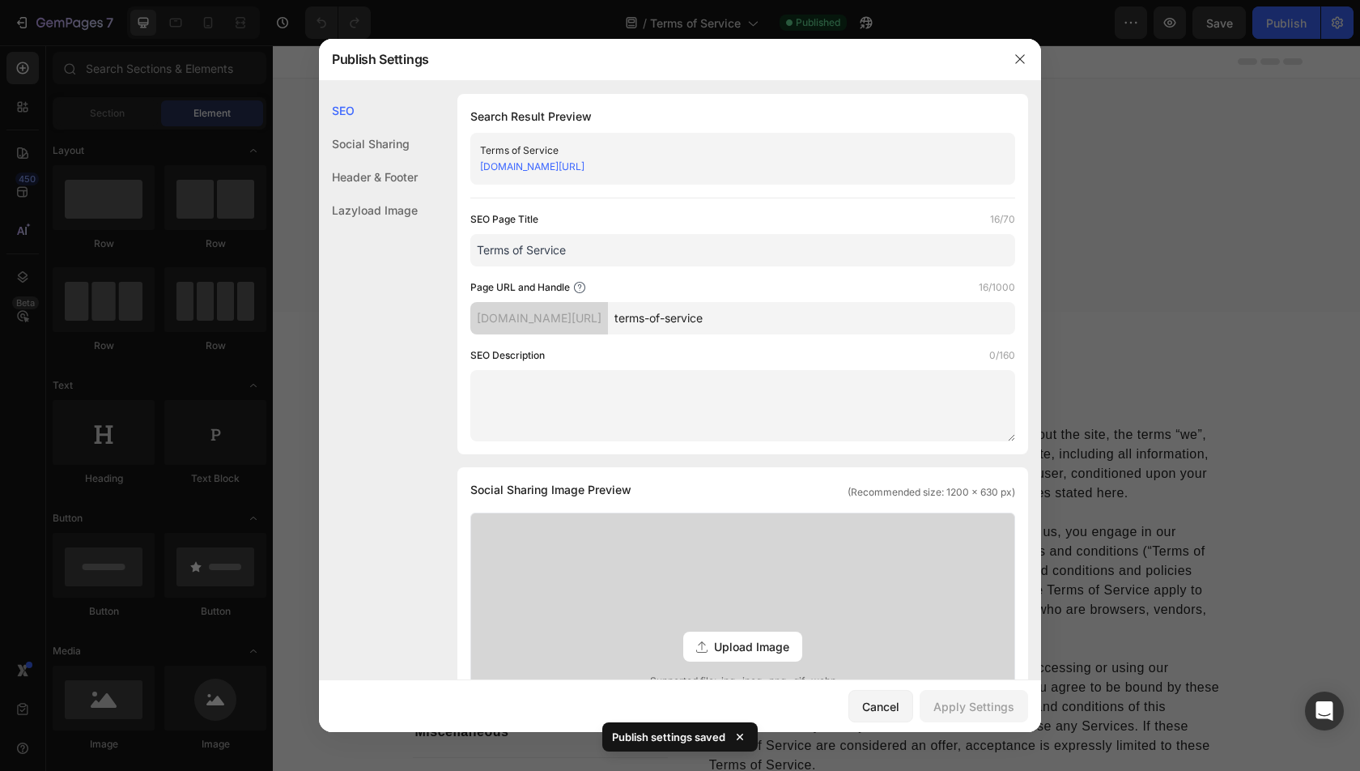
click at [1085, 372] on div at bounding box center [680, 385] width 1360 height 771
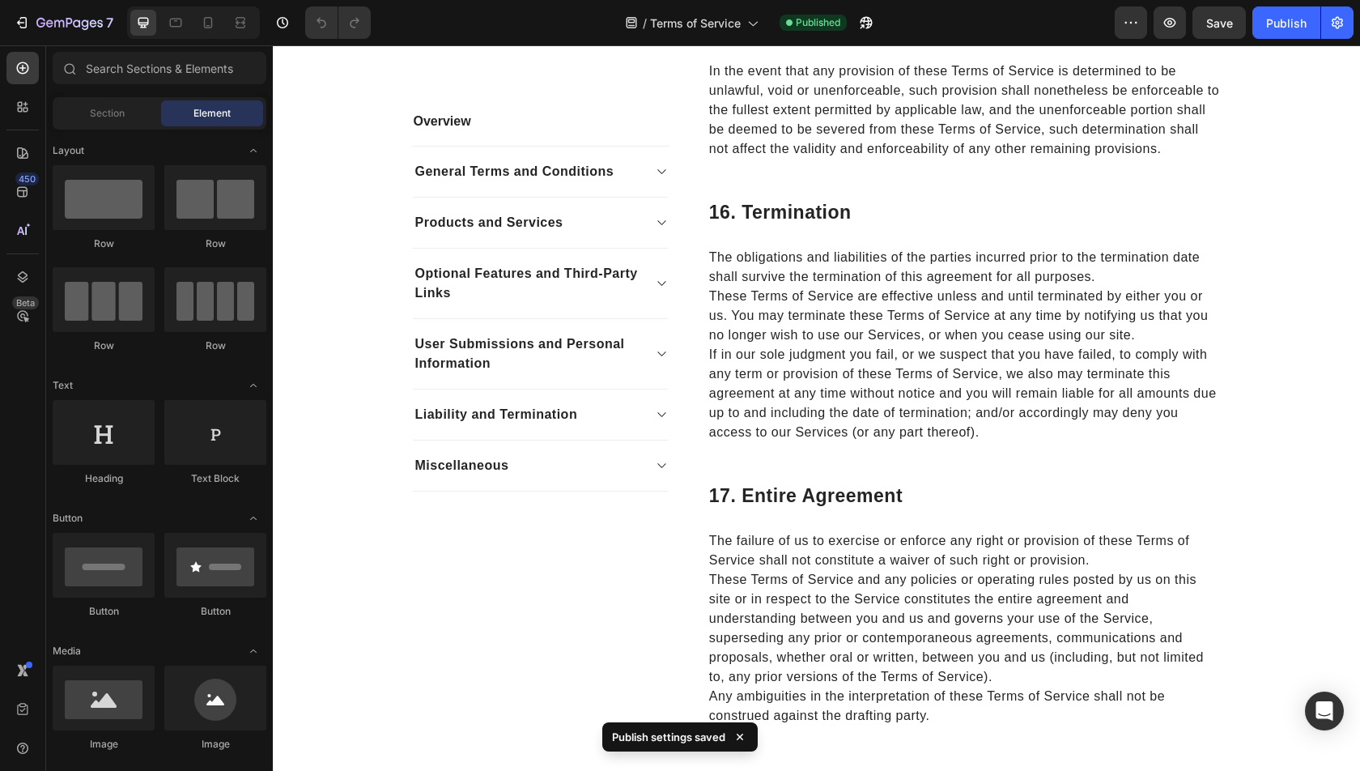
scroll to position [6902, 0]
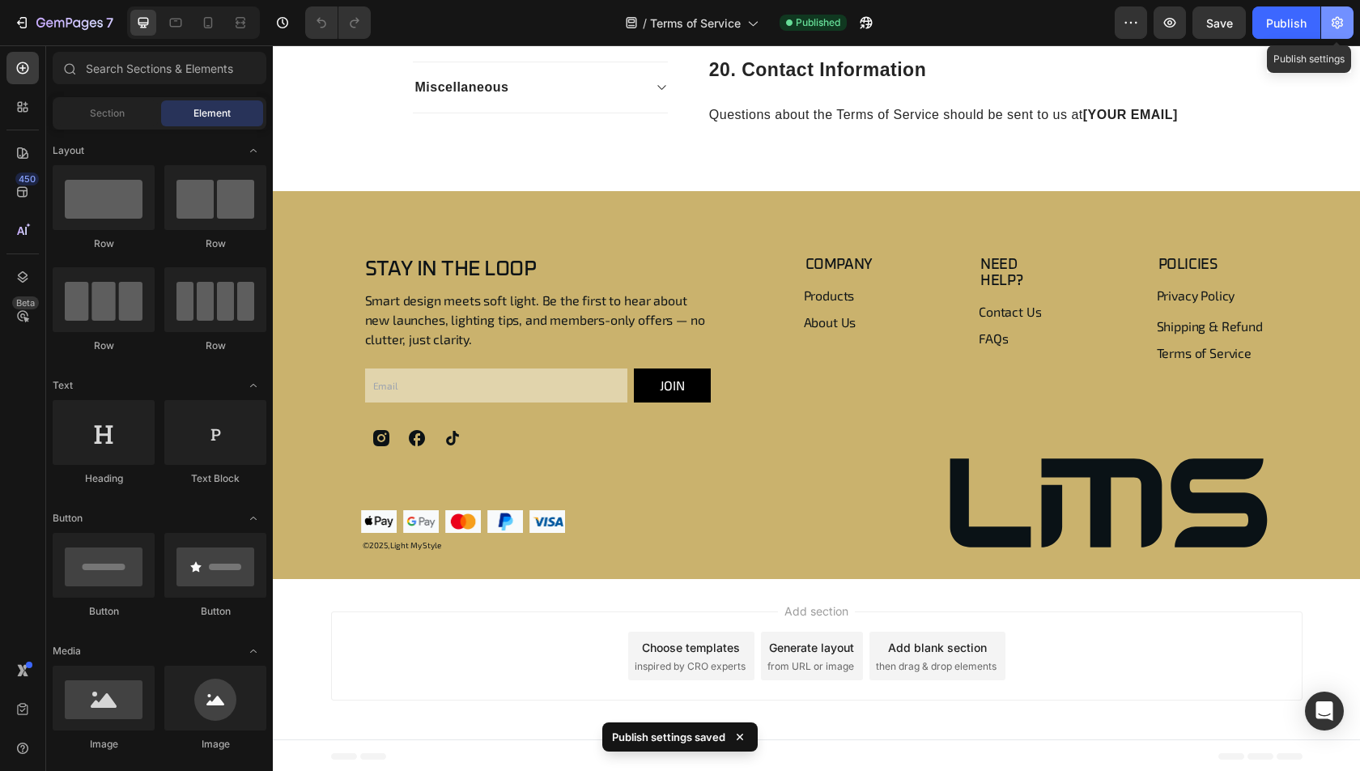
click at [1336, 12] on button "button" at bounding box center [1337, 22] width 32 height 32
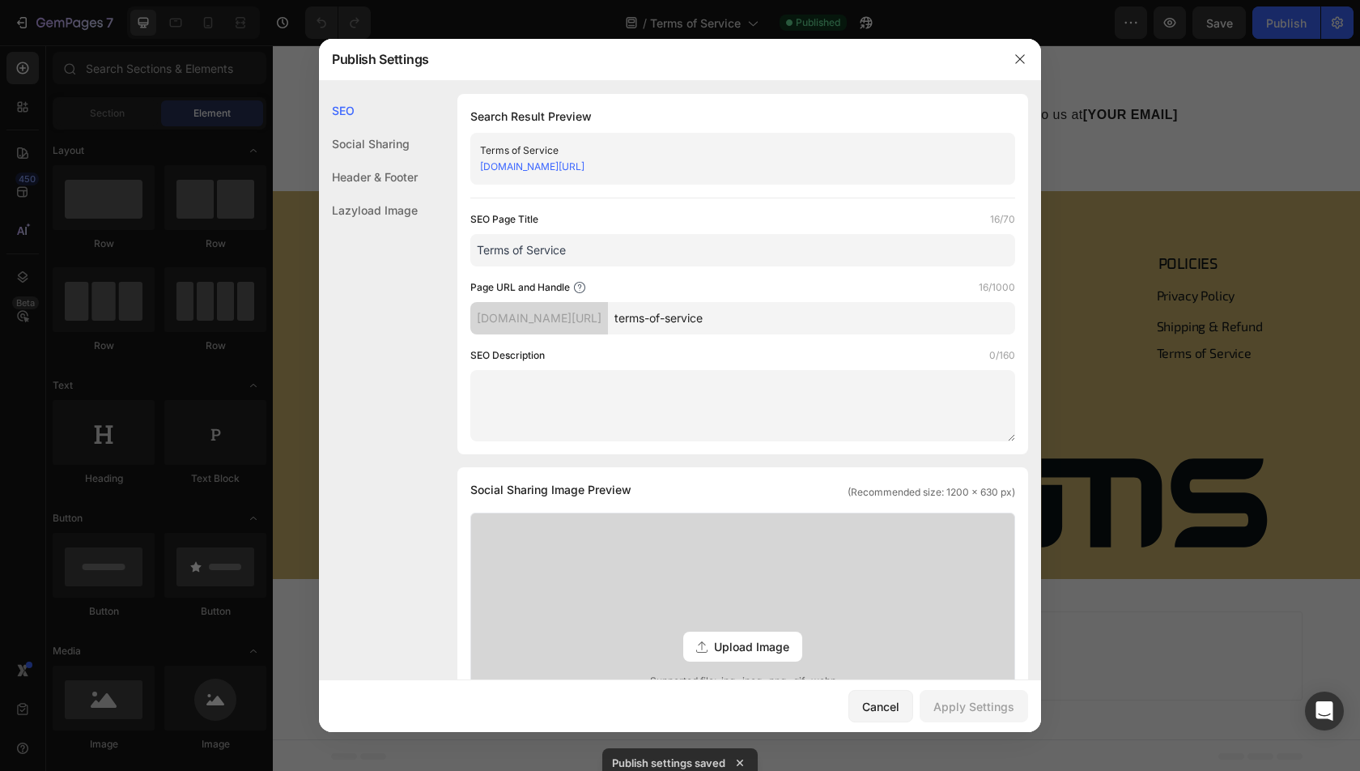
click at [1176, 101] on div at bounding box center [680, 385] width 1360 height 771
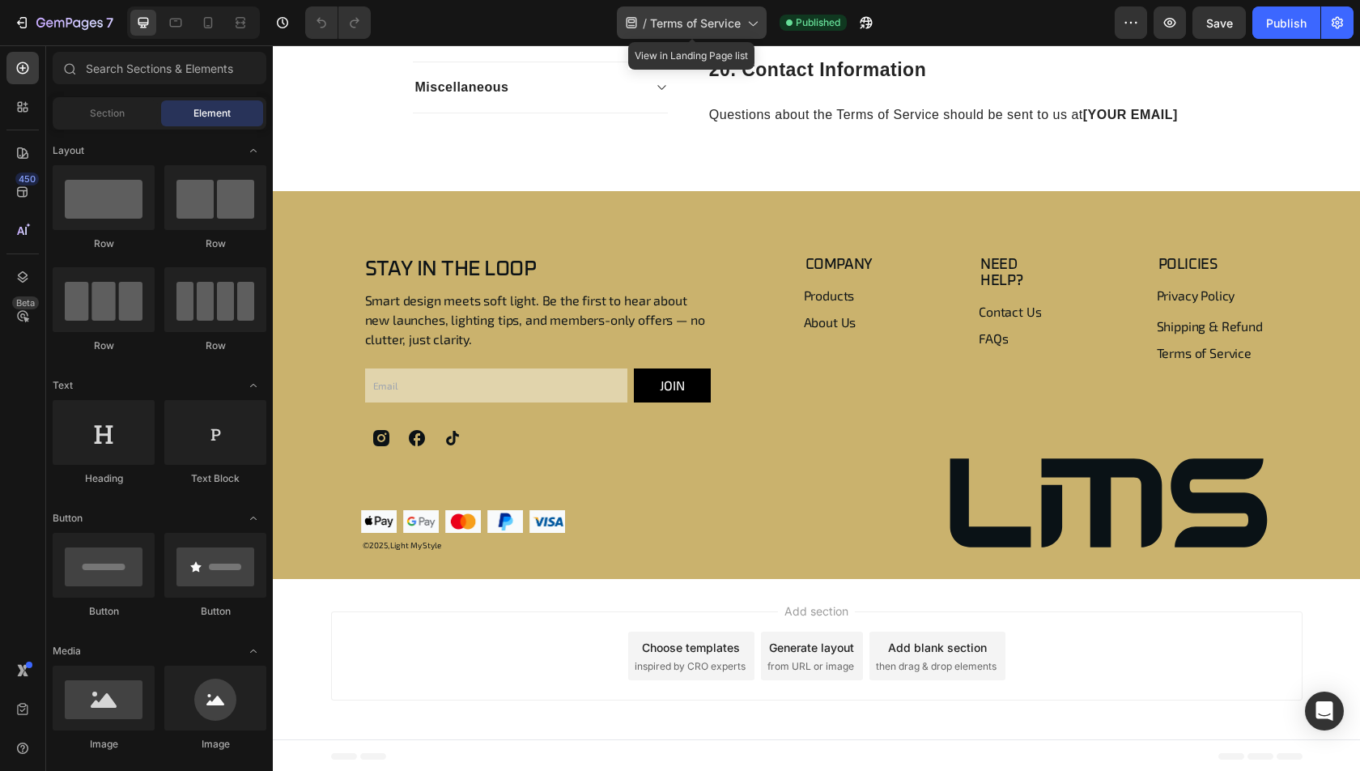
click at [720, 30] on span "Terms of Service" at bounding box center [695, 23] width 91 height 17
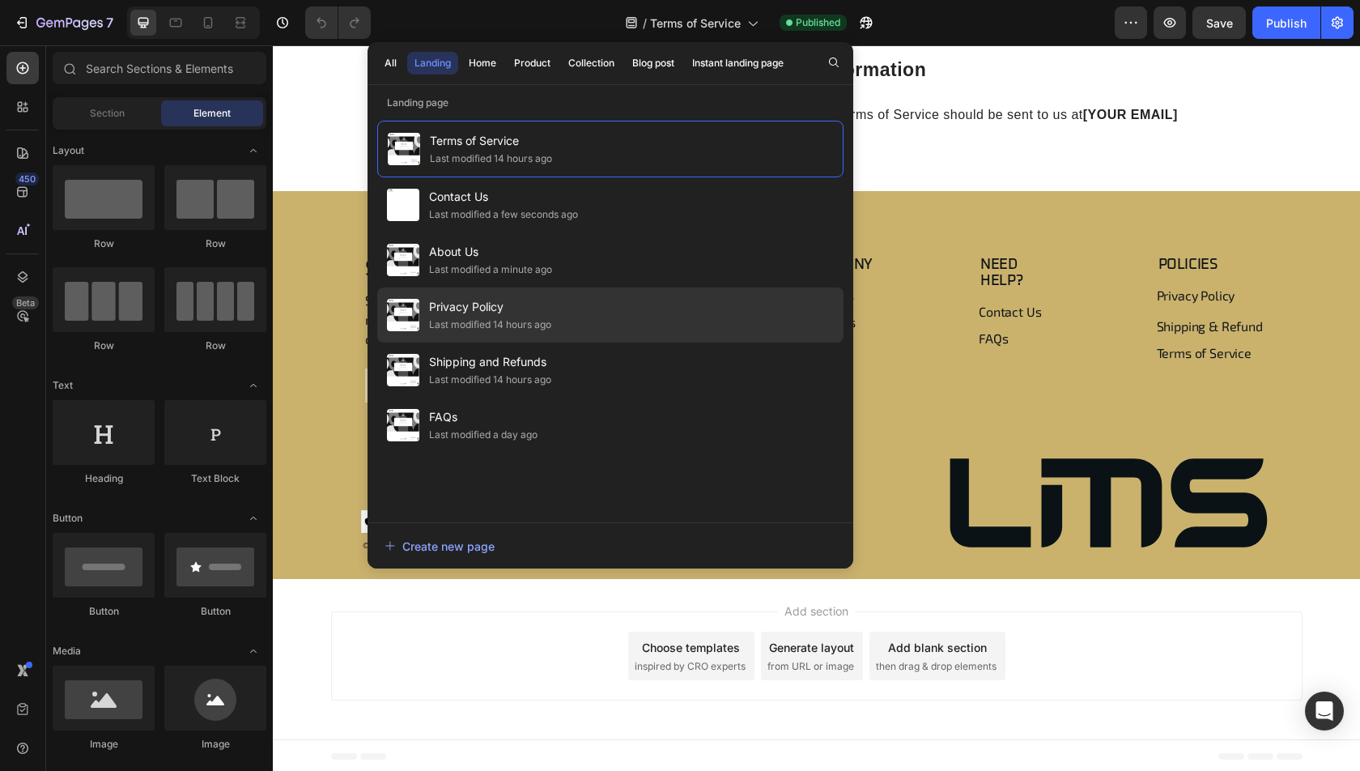
click at [544, 309] on span "Privacy Policy" at bounding box center [490, 306] width 122 height 19
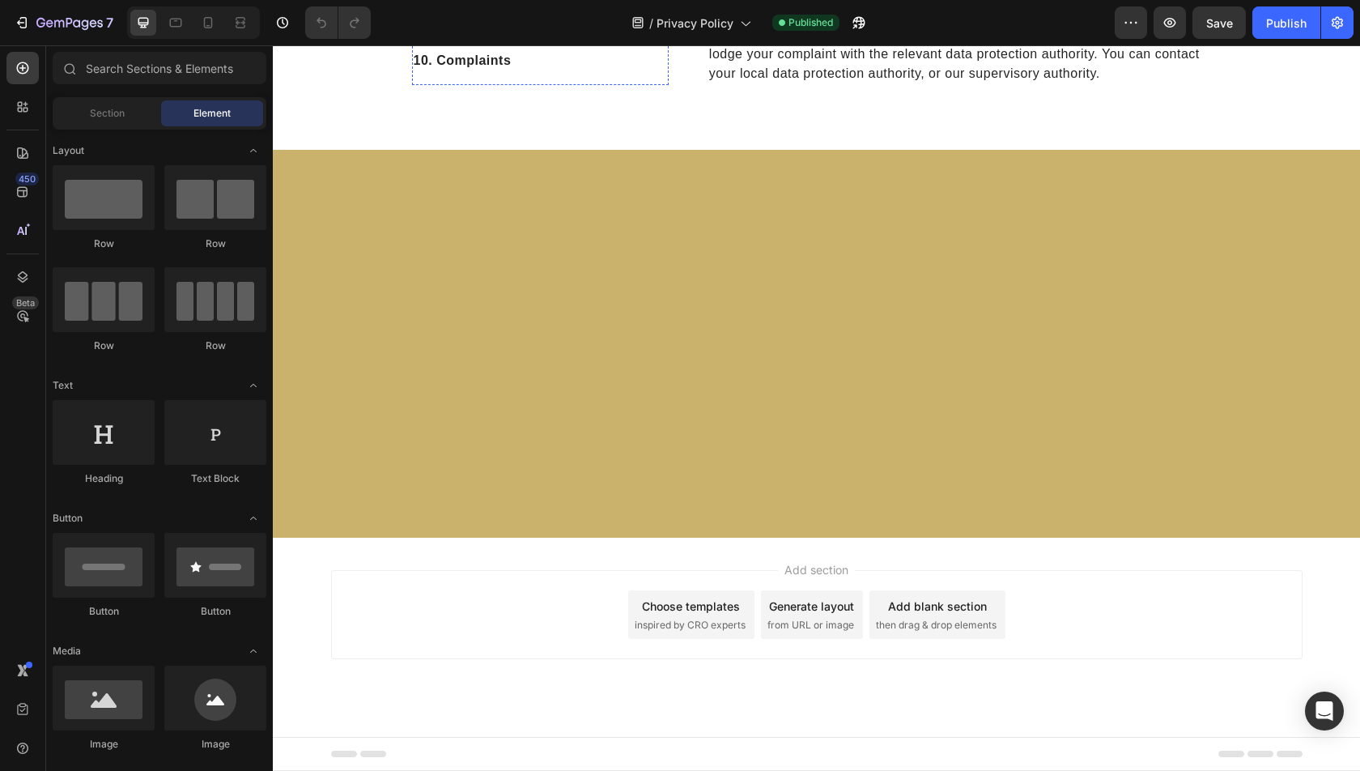
scroll to position [5662, 0]
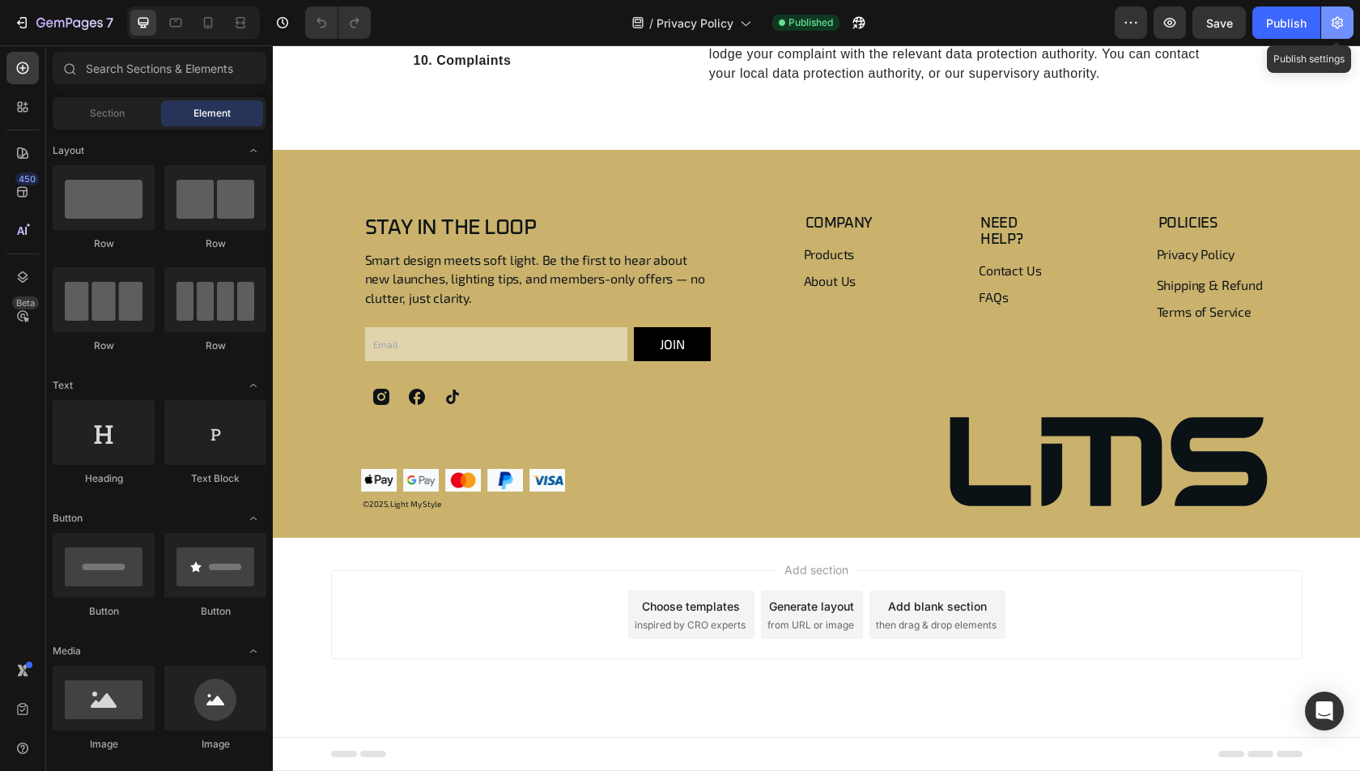
click at [1345, 20] on icon "button" at bounding box center [1337, 23] width 16 height 16
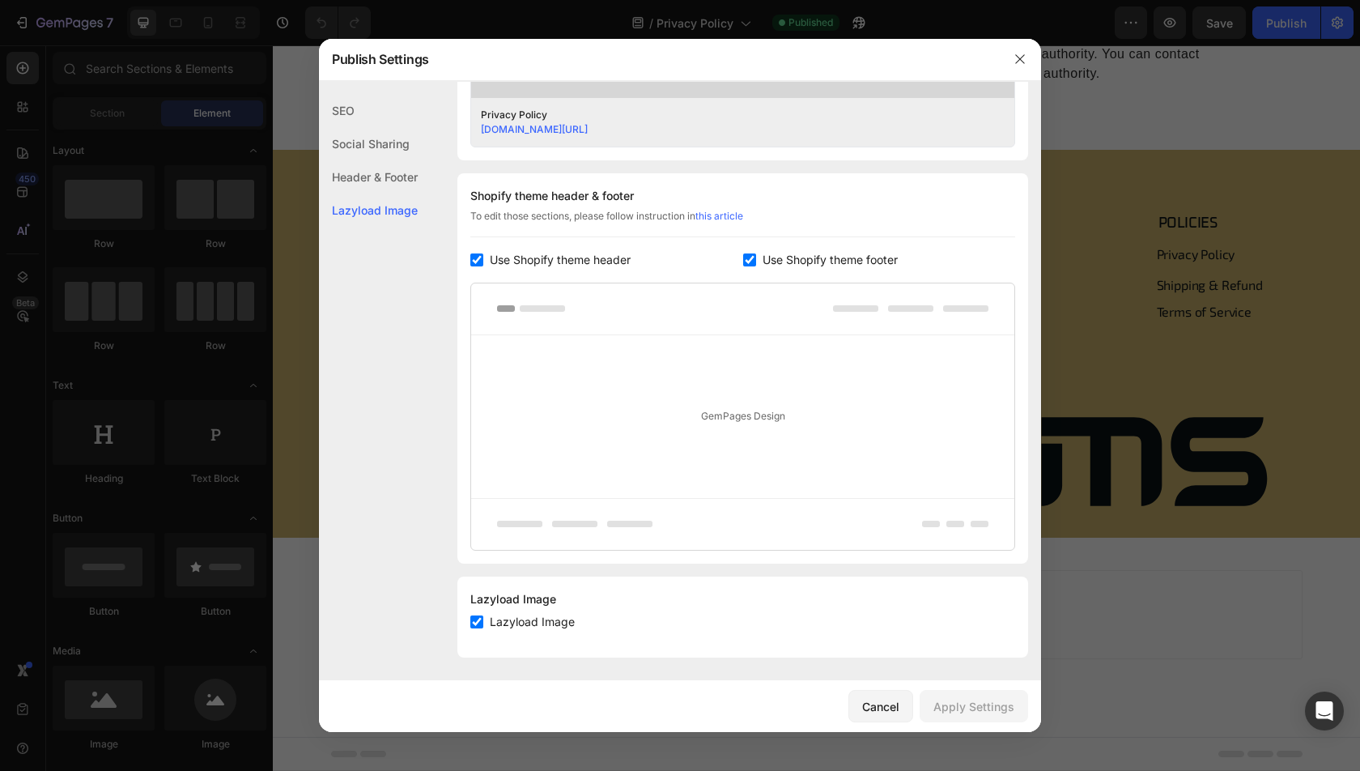
click at [820, 258] on span "Use Shopify theme footer" at bounding box center [830, 259] width 135 height 19
checkbox input "false"
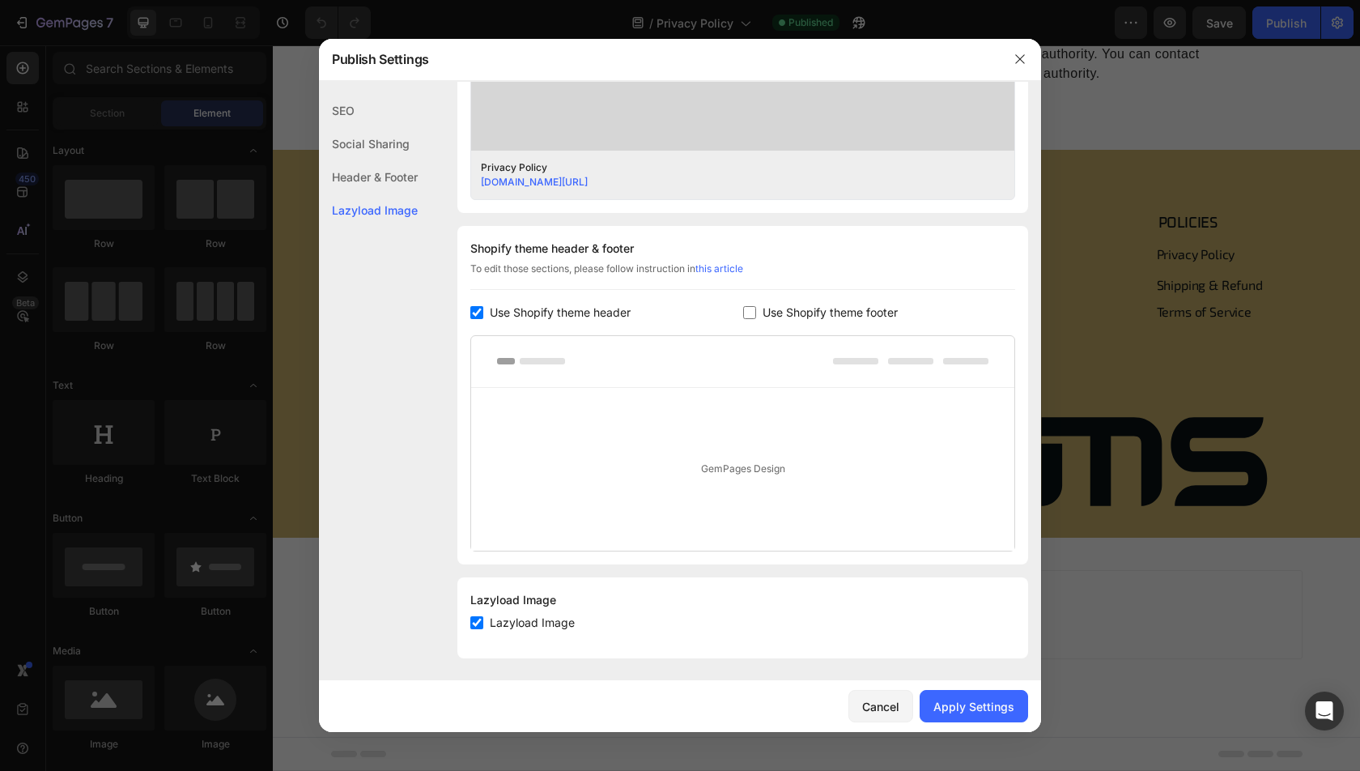
scroll to position [0, 0]
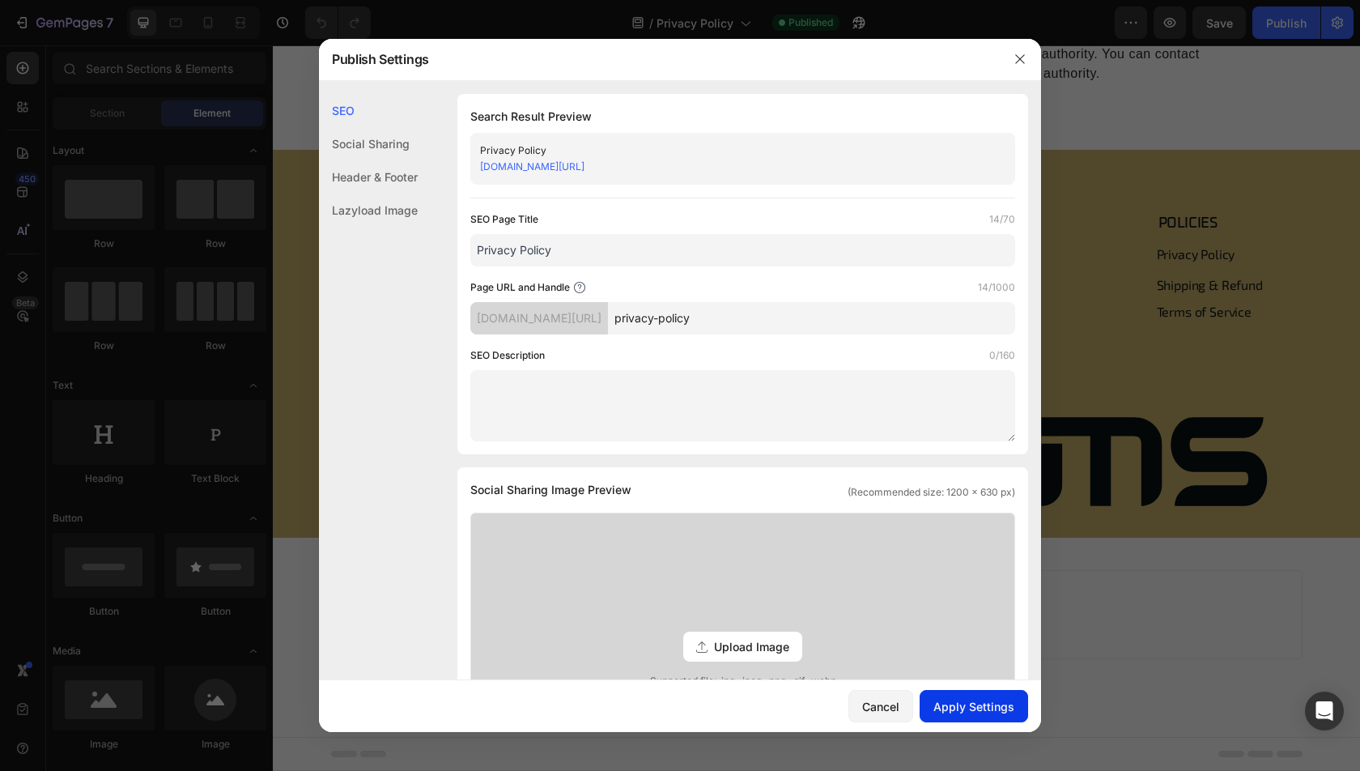
click at [983, 711] on div "Apply Settings" at bounding box center [973, 706] width 81 height 17
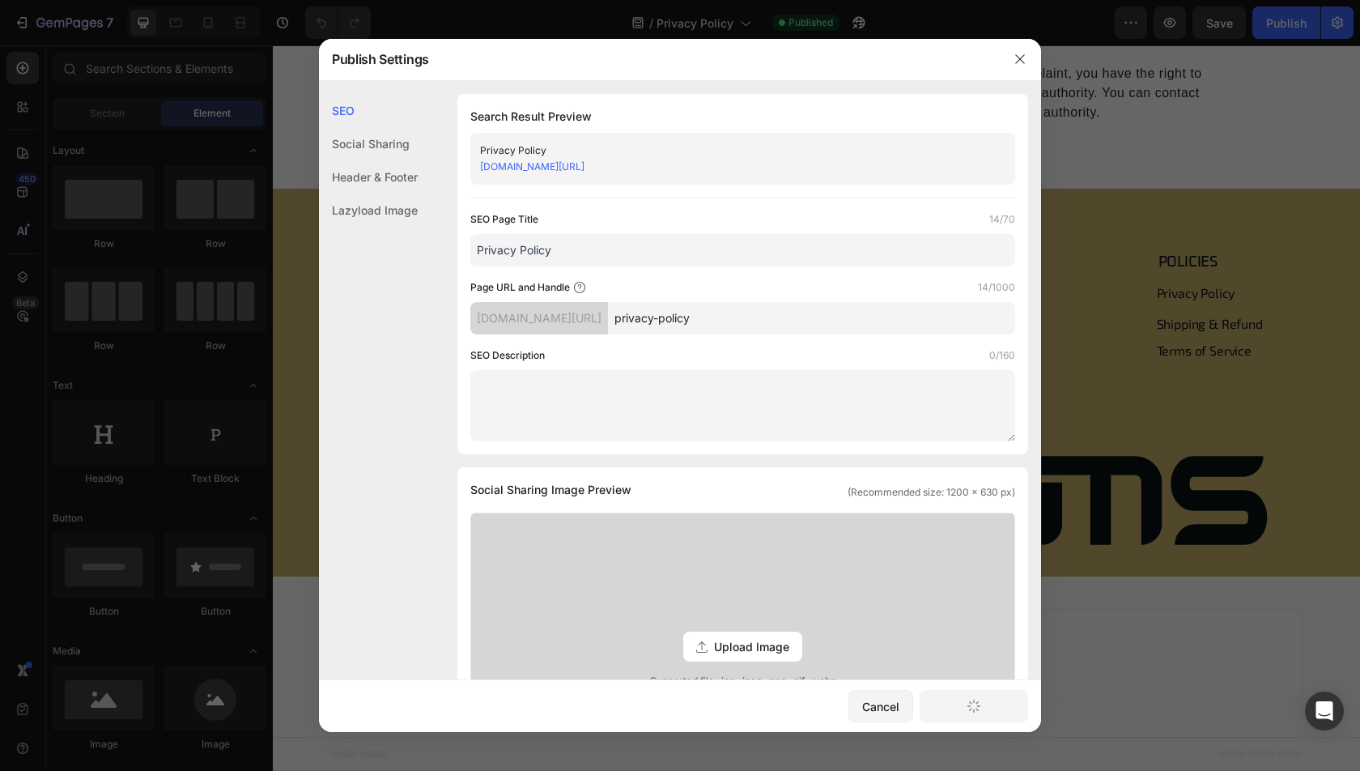
scroll to position [5623, 0]
drag, startPoint x: 1161, startPoint y: 226, endPoint x: 844, endPoint y: 181, distance: 319.7
click at [1161, 226] on div at bounding box center [680, 385] width 1360 height 771
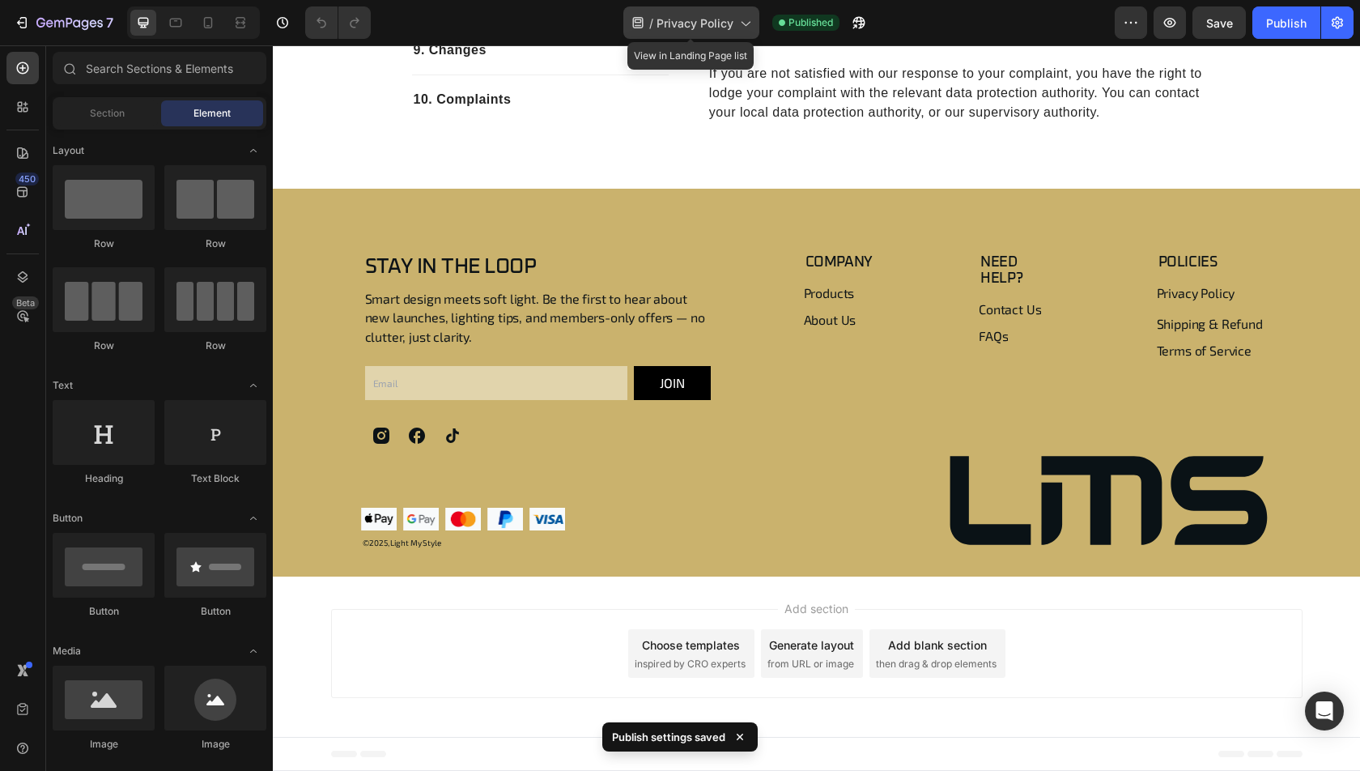
click at [704, 32] on div "/ Privacy Policy" at bounding box center [691, 22] width 136 height 32
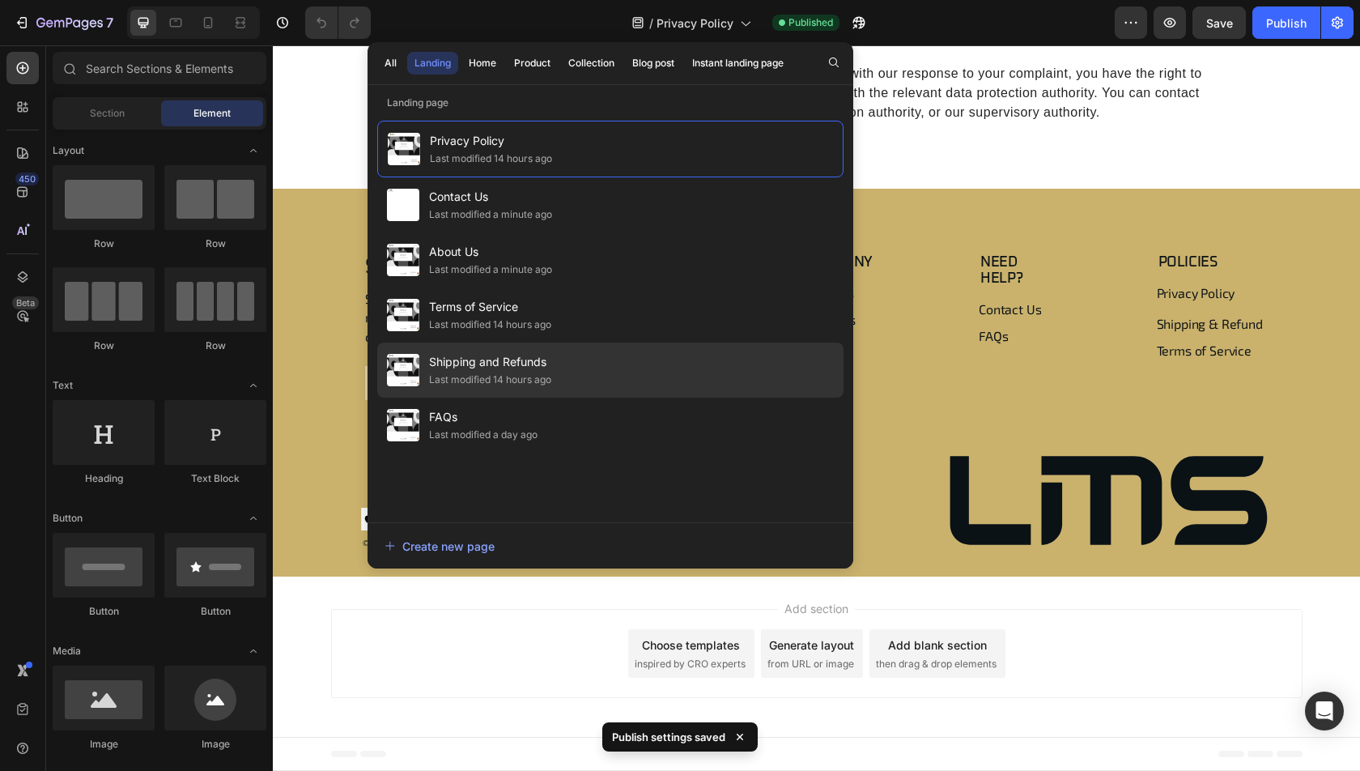
click at [520, 368] on span "Shipping and Refunds" at bounding box center [490, 361] width 122 height 19
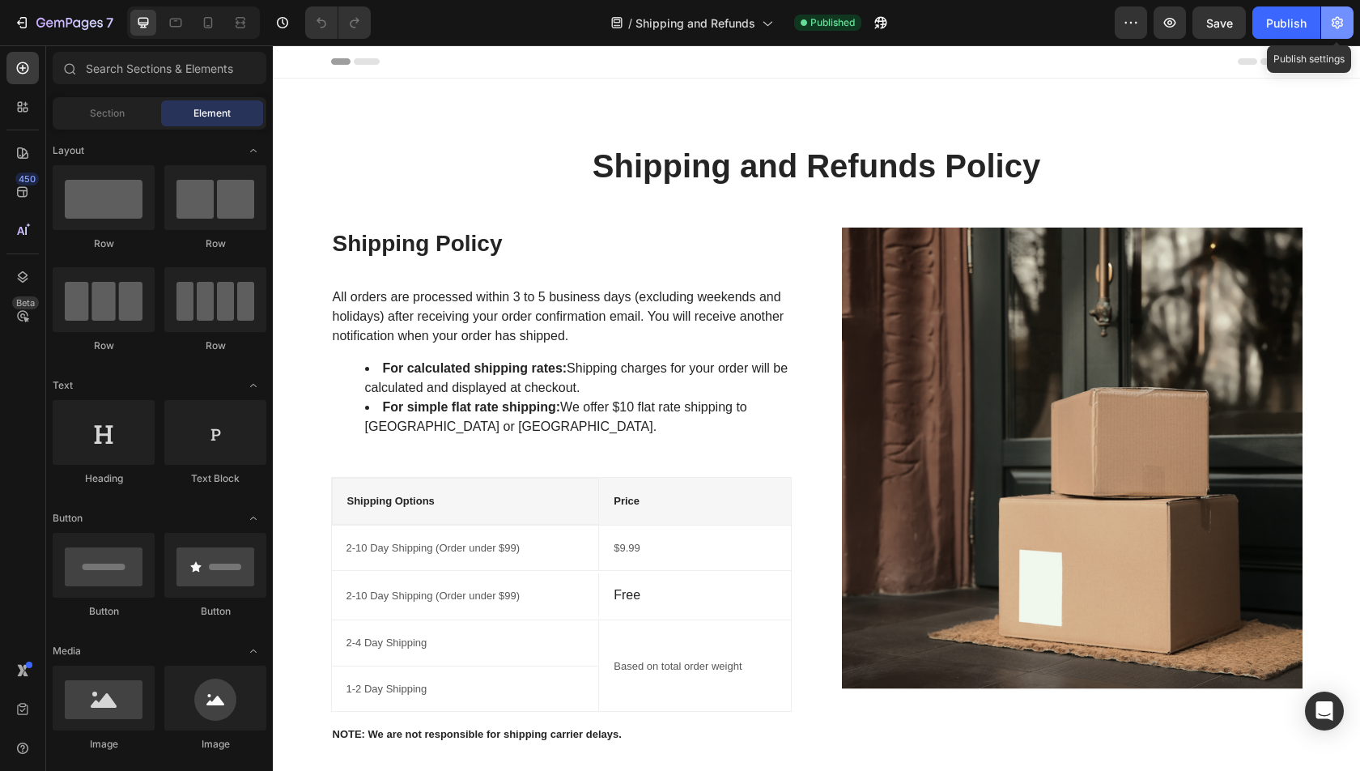
click at [1334, 28] on icon "button" at bounding box center [1337, 23] width 16 height 16
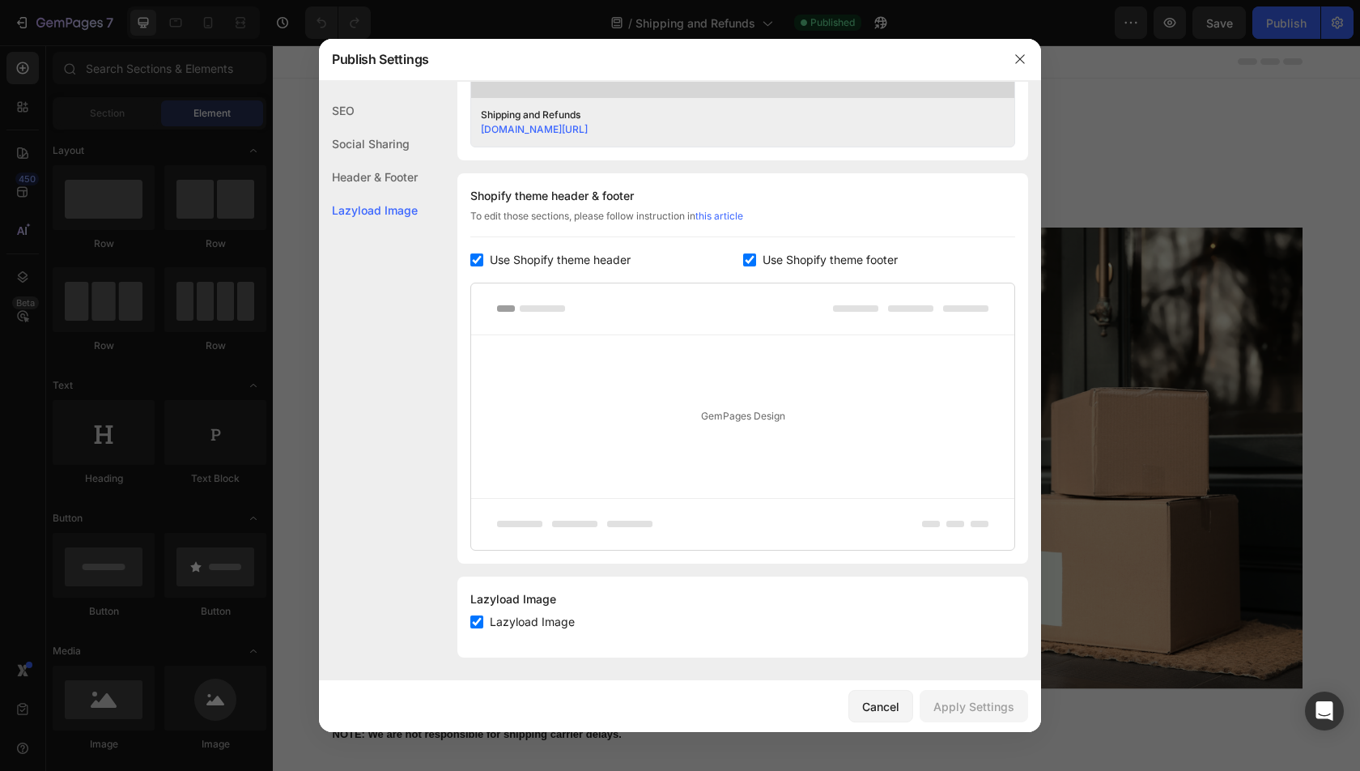
click at [795, 260] on span "Use Shopify theme footer" at bounding box center [830, 259] width 135 height 19
checkbox input "false"
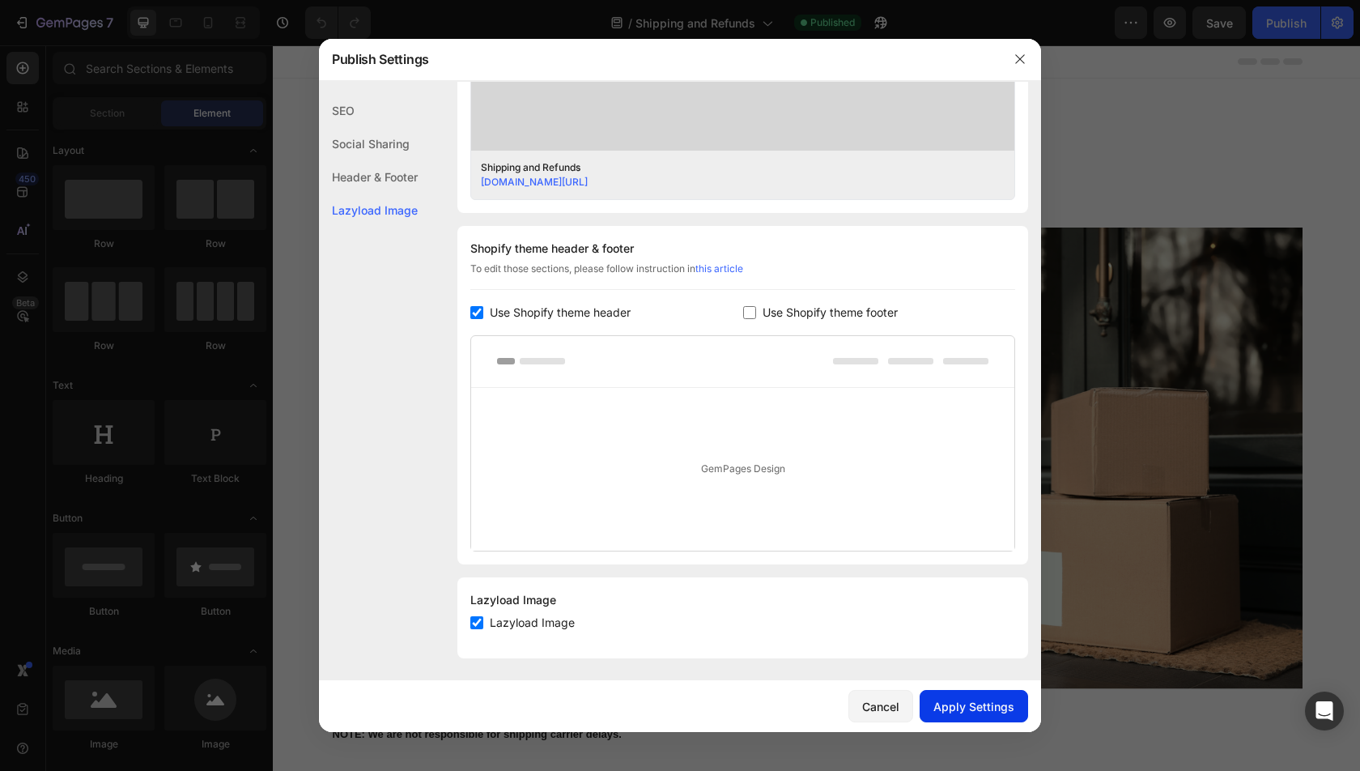
click at [989, 717] on button "Apply Settings" at bounding box center [974, 706] width 108 height 32
click at [1117, 158] on div at bounding box center [680, 385] width 1360 height 771
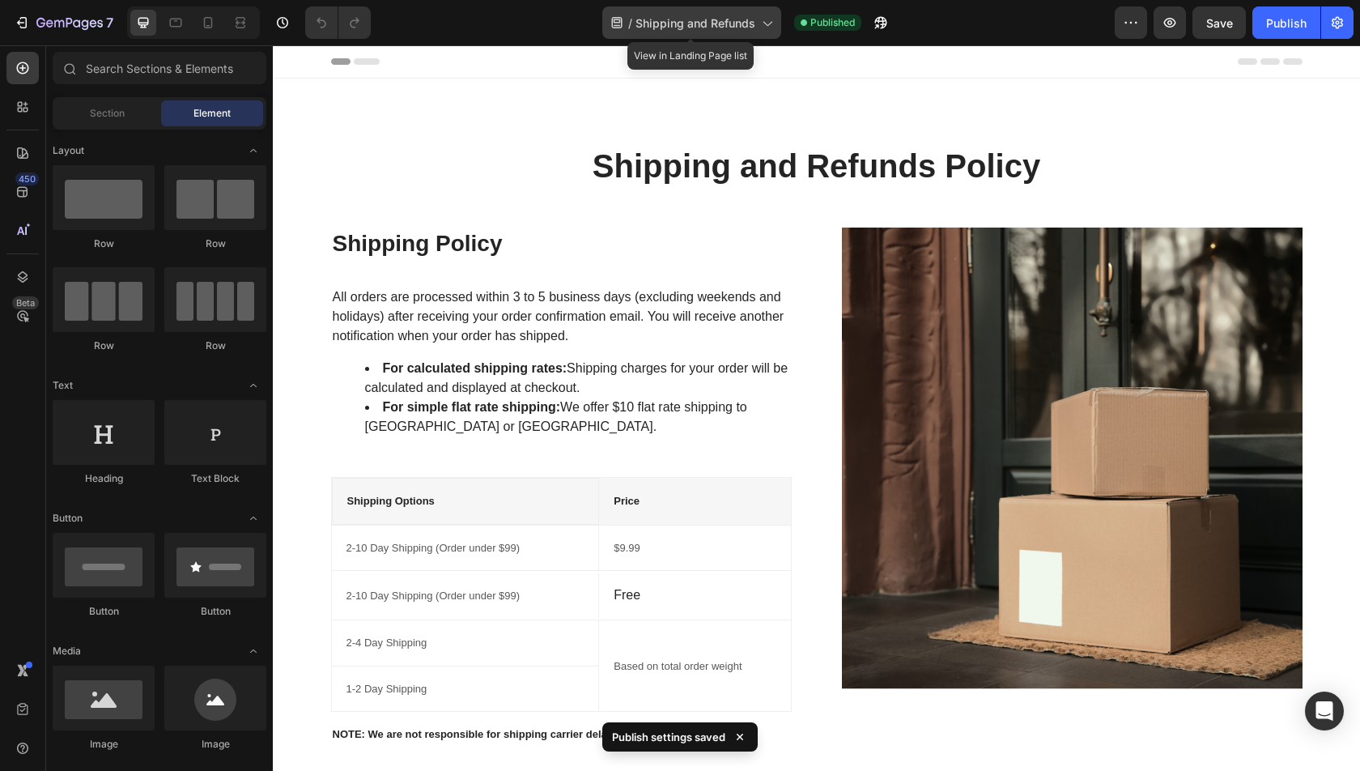
click at [676, 13] on div "/ Shipping and Refunds" at bounding box center [691, 22] width 179 height 32
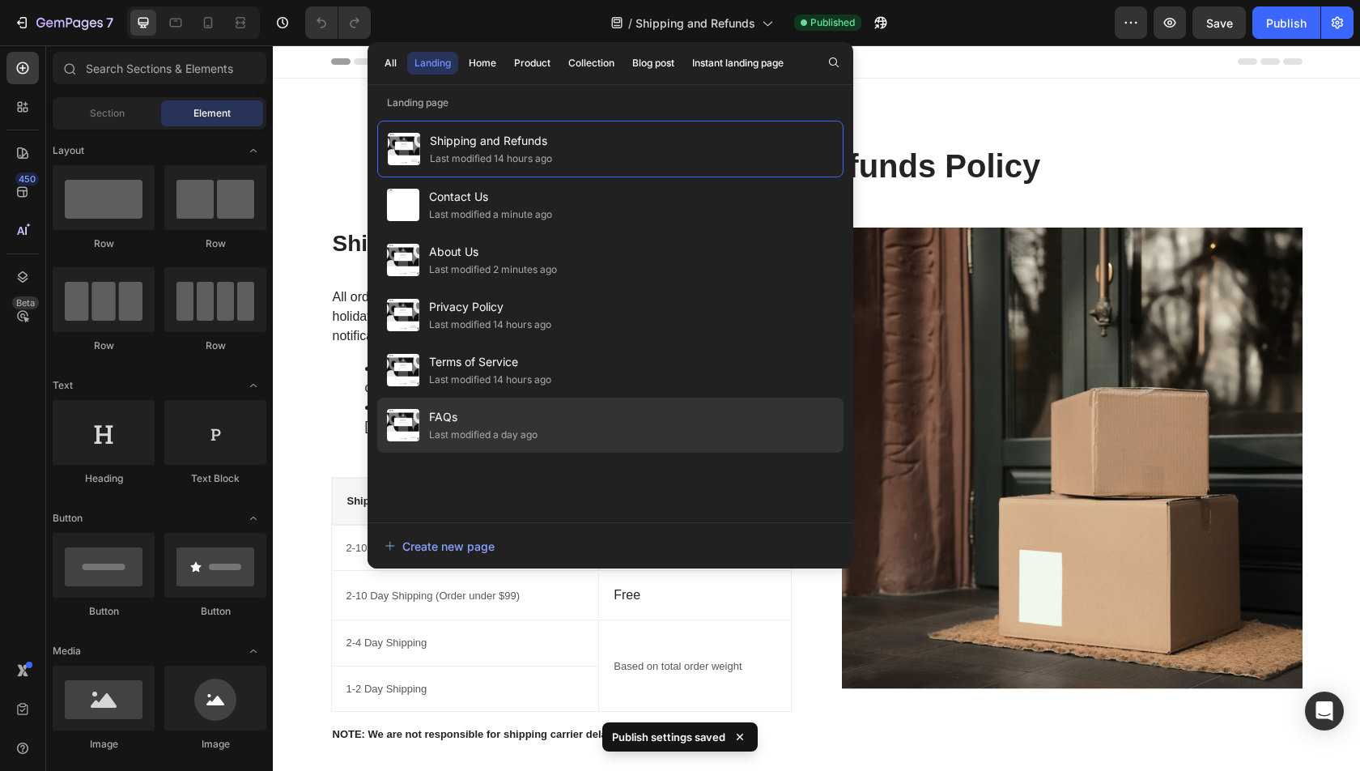
click at [588, 411] on div "FAQs Last modified a day ago" at bounding box center [610, 424] width 466 height 55
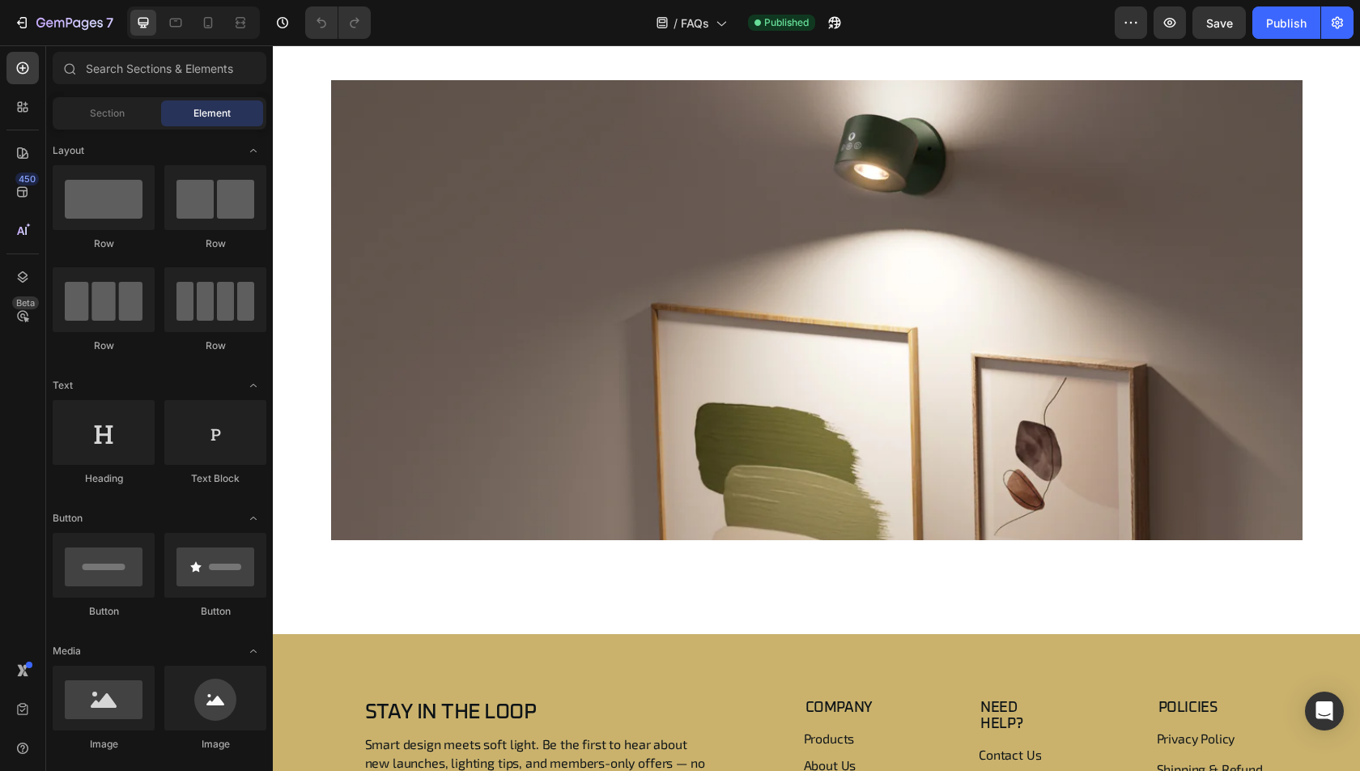
scroll to position [2255, 0]
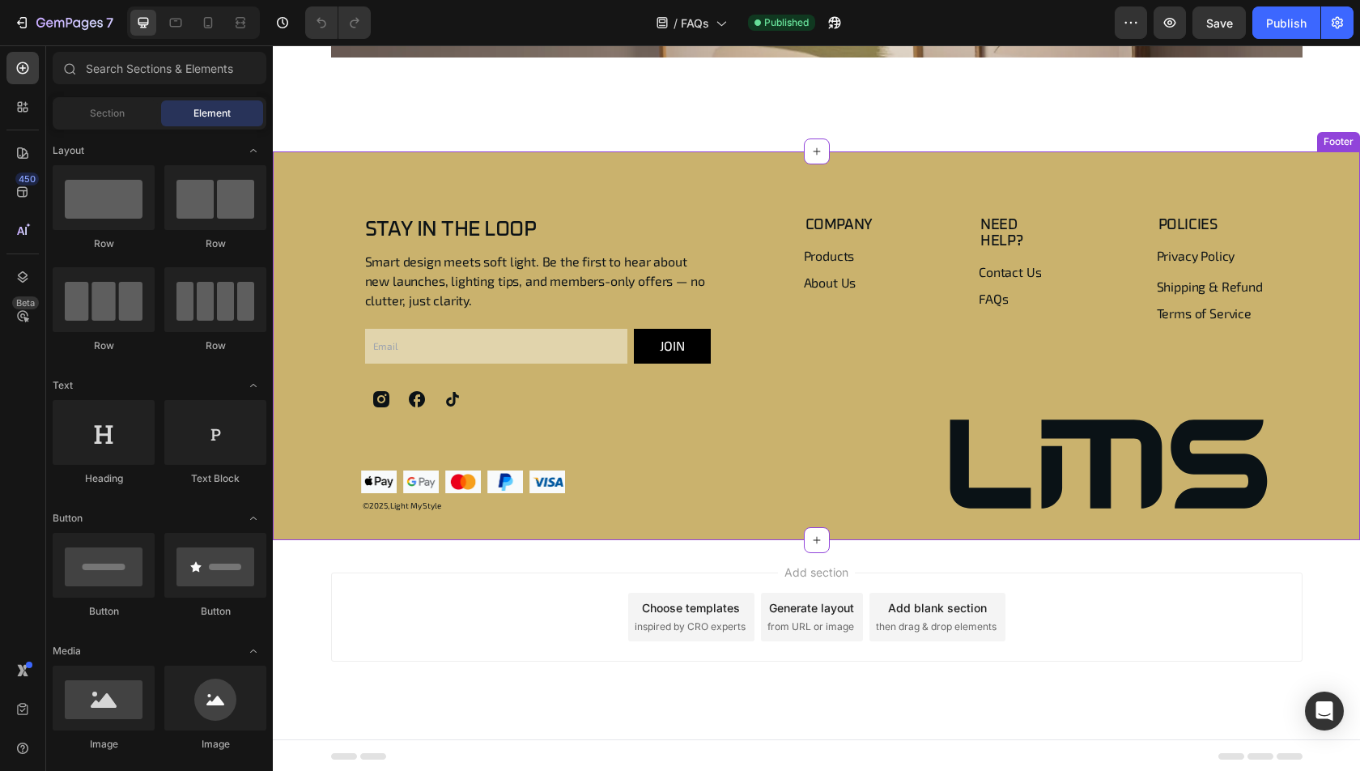
click at [659, 177] on div "Stay in the Loop Heading Smart design meets soft light. Be the first to hear ab…" at bounding box center [816, 345] width 1087 height 389
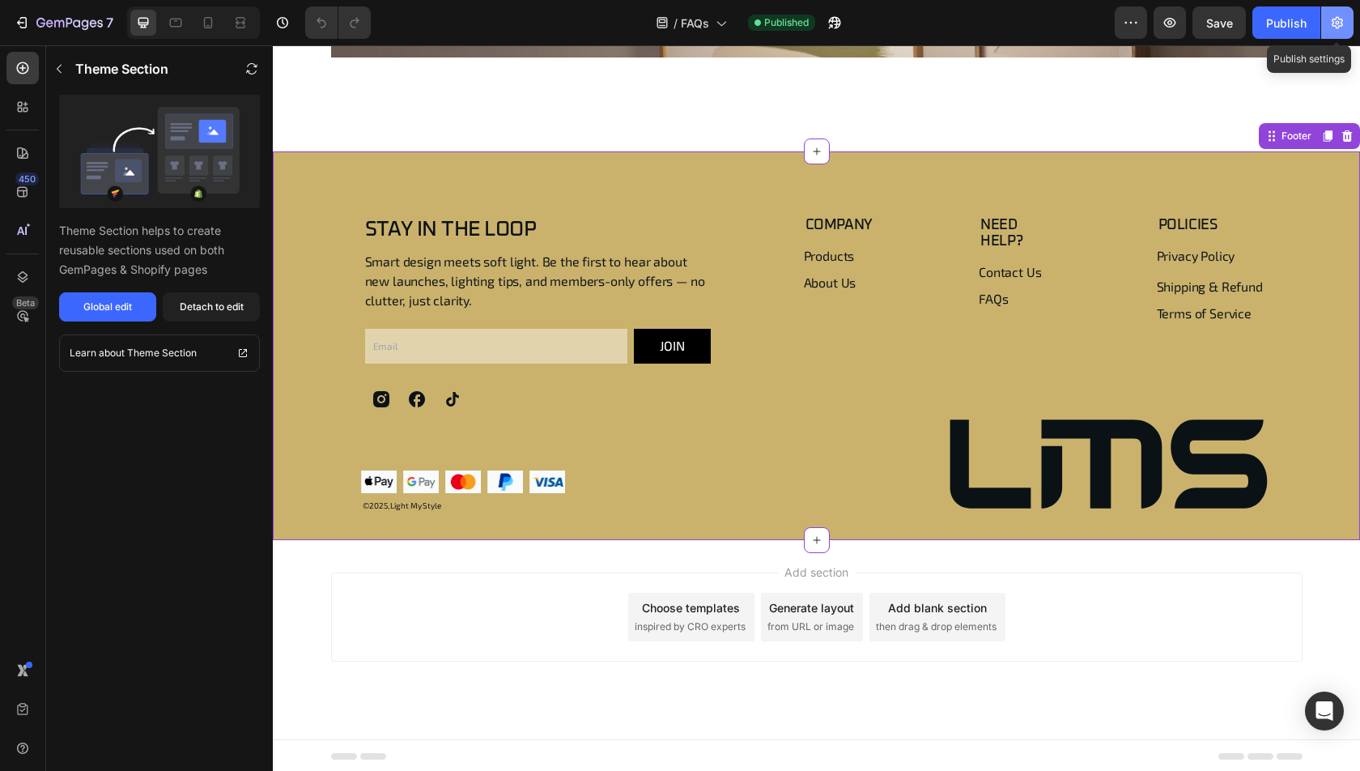
click at [1340, 13] on button "button" at bounding box center [1337, 22] width 32 height 32
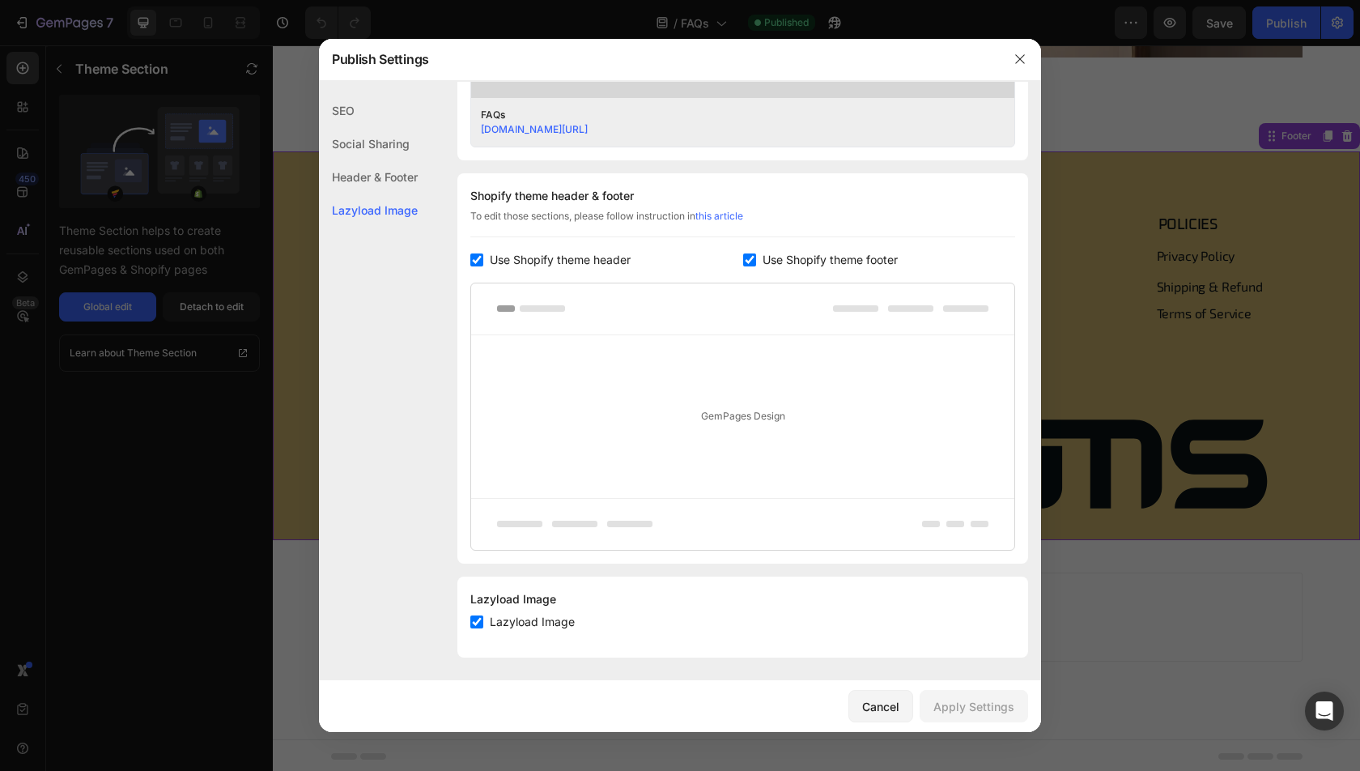
click at [797, 263] on span "Use Shopify theme footer" at bounding box center [830, 259] width 135 height 19
checkbox input "false"
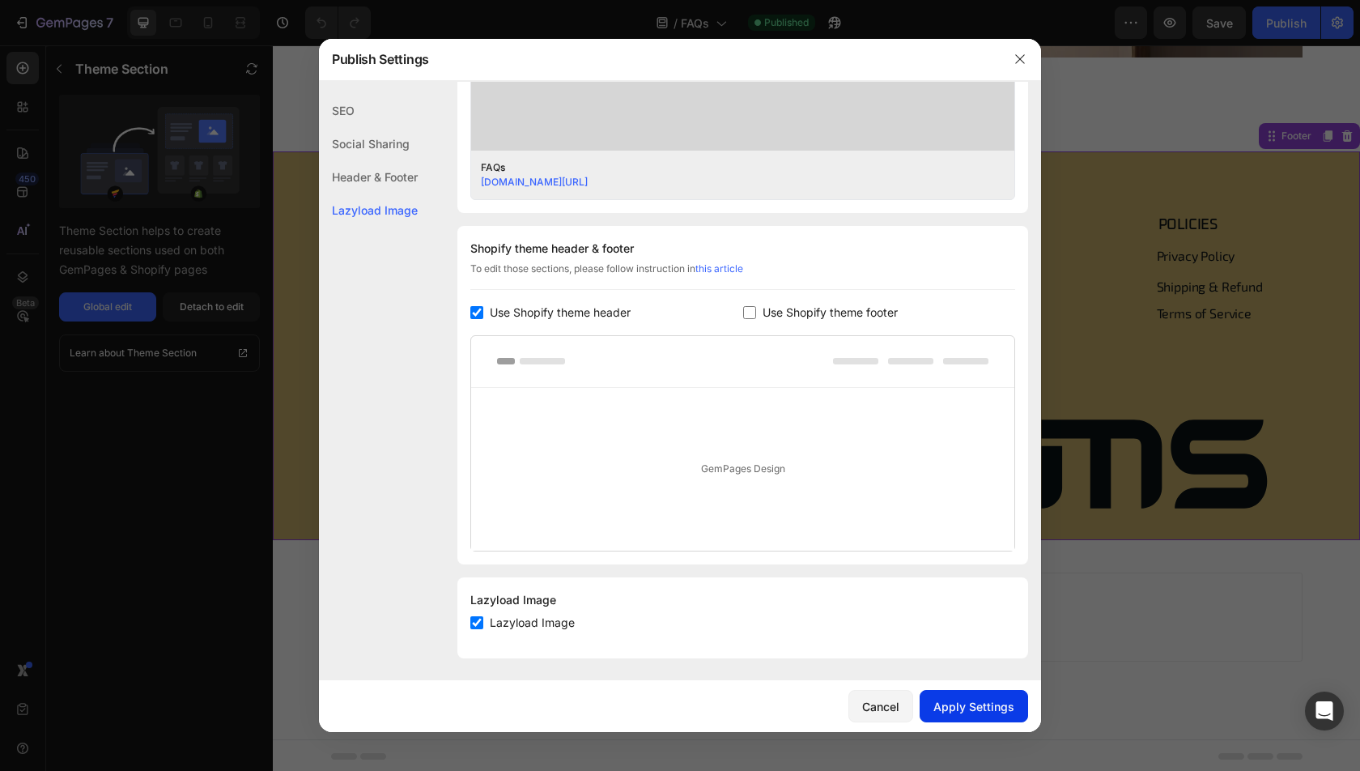
click at [953, 690] on button "Apply Settings" at bounding box center [974, 706] width 108 height 32
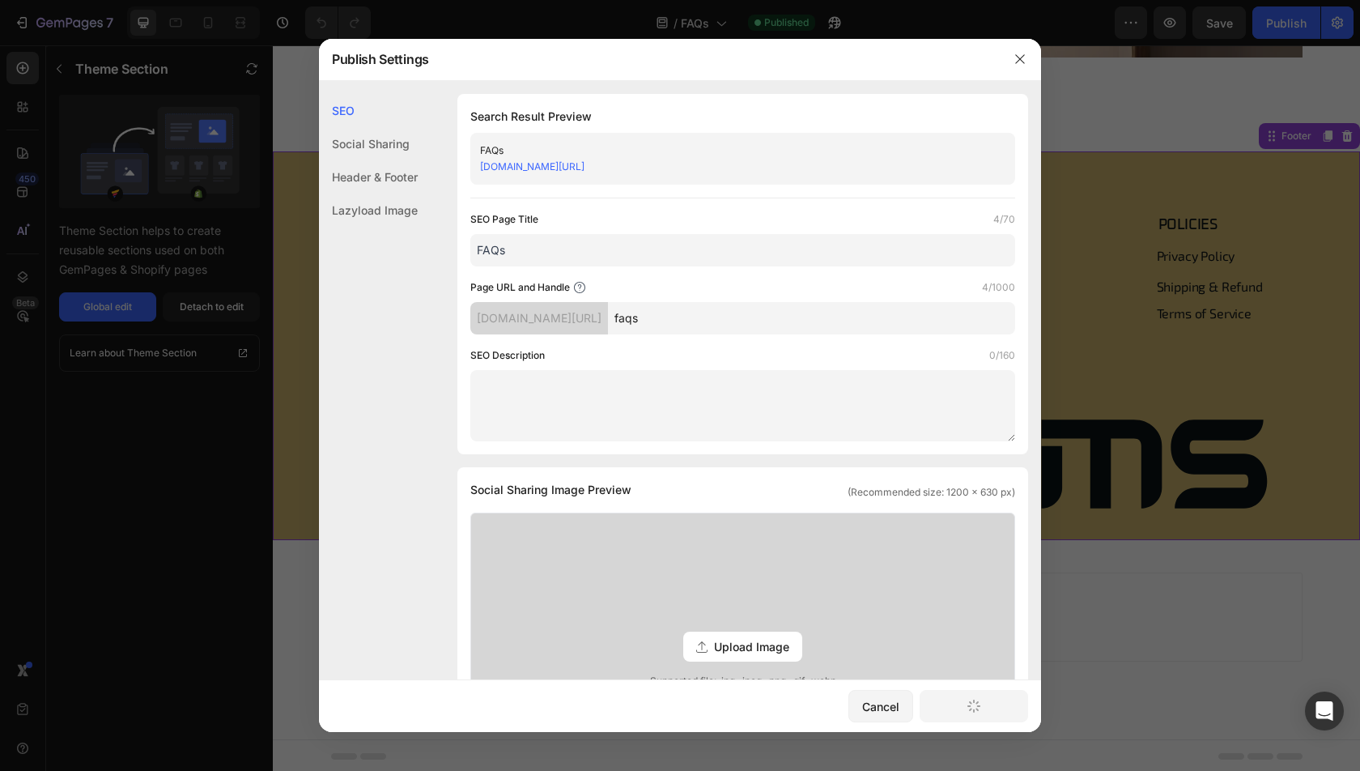
scroll to position [2216, 0]
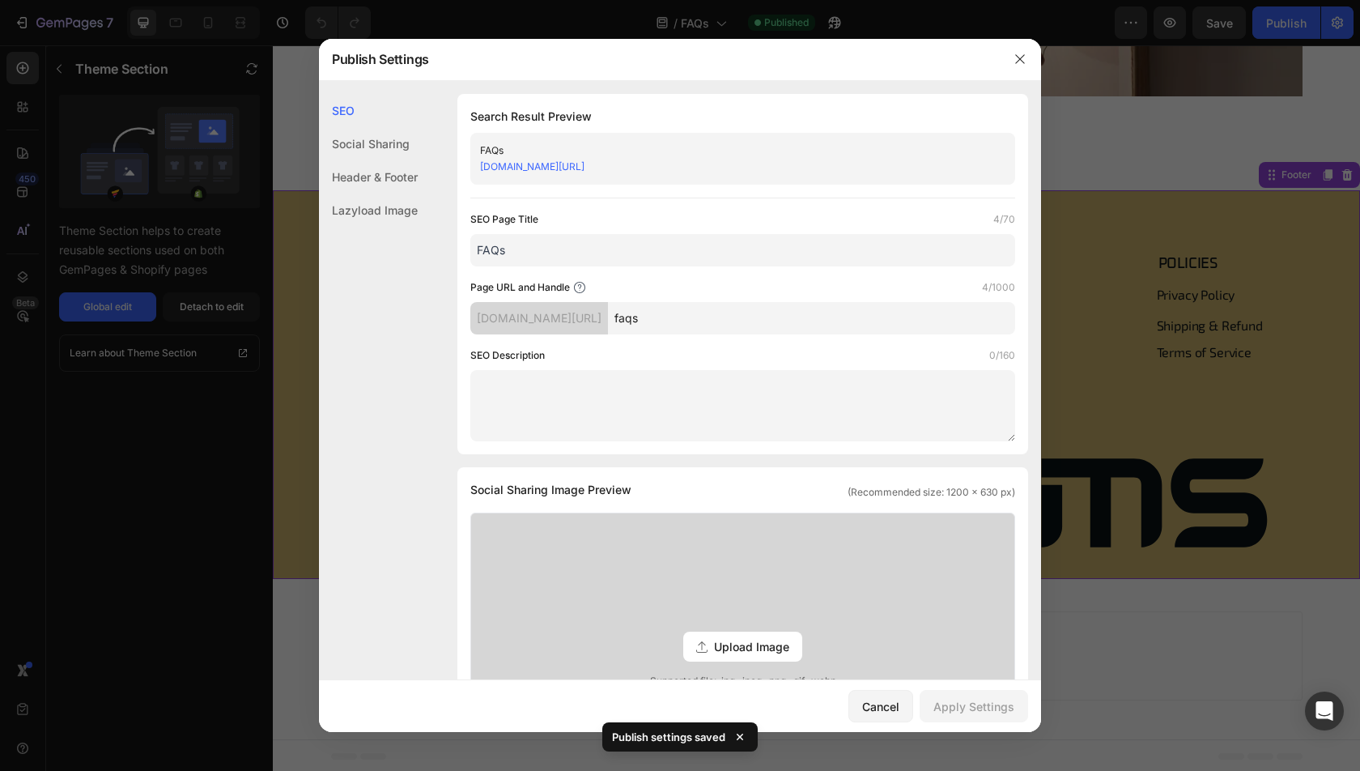
click at [1098, 225] on div at bounding box center [680, 385] width 1360 height 771
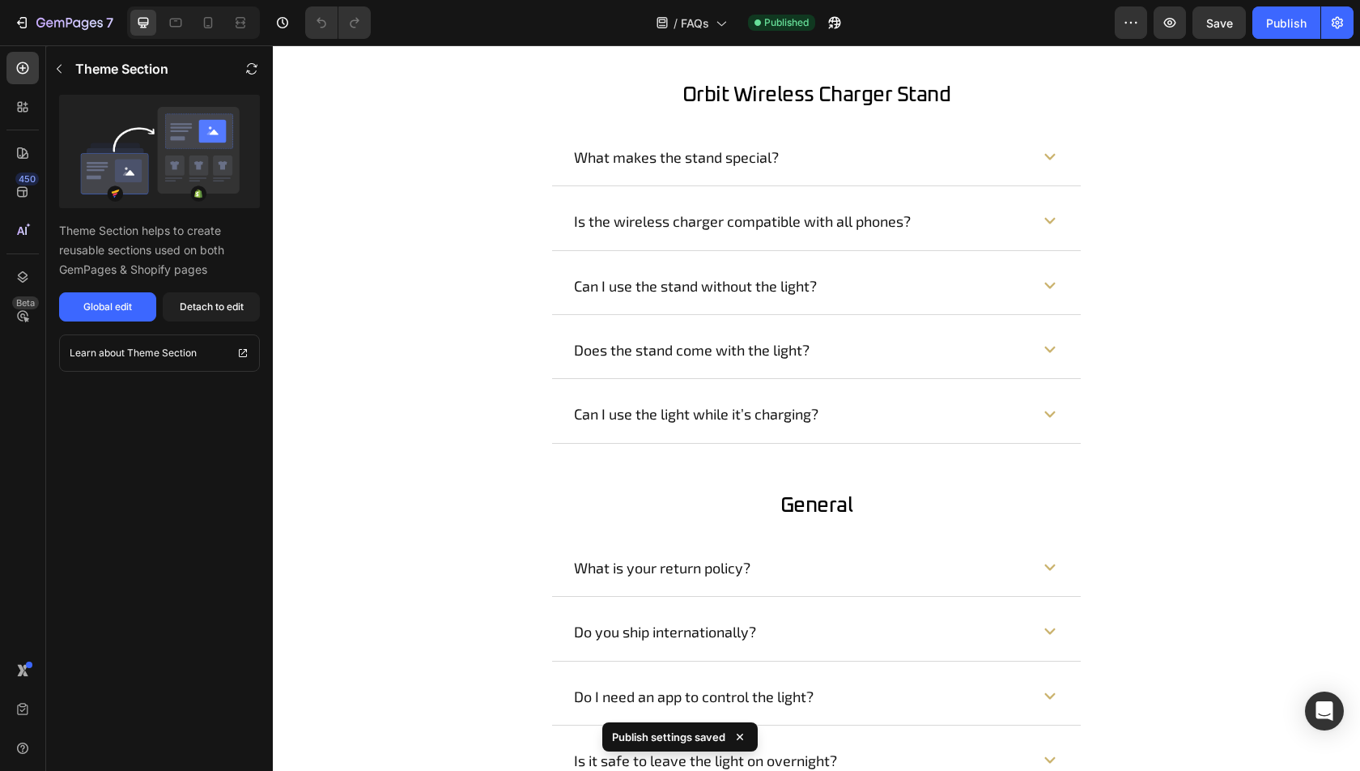
scroll to position [0, 0]
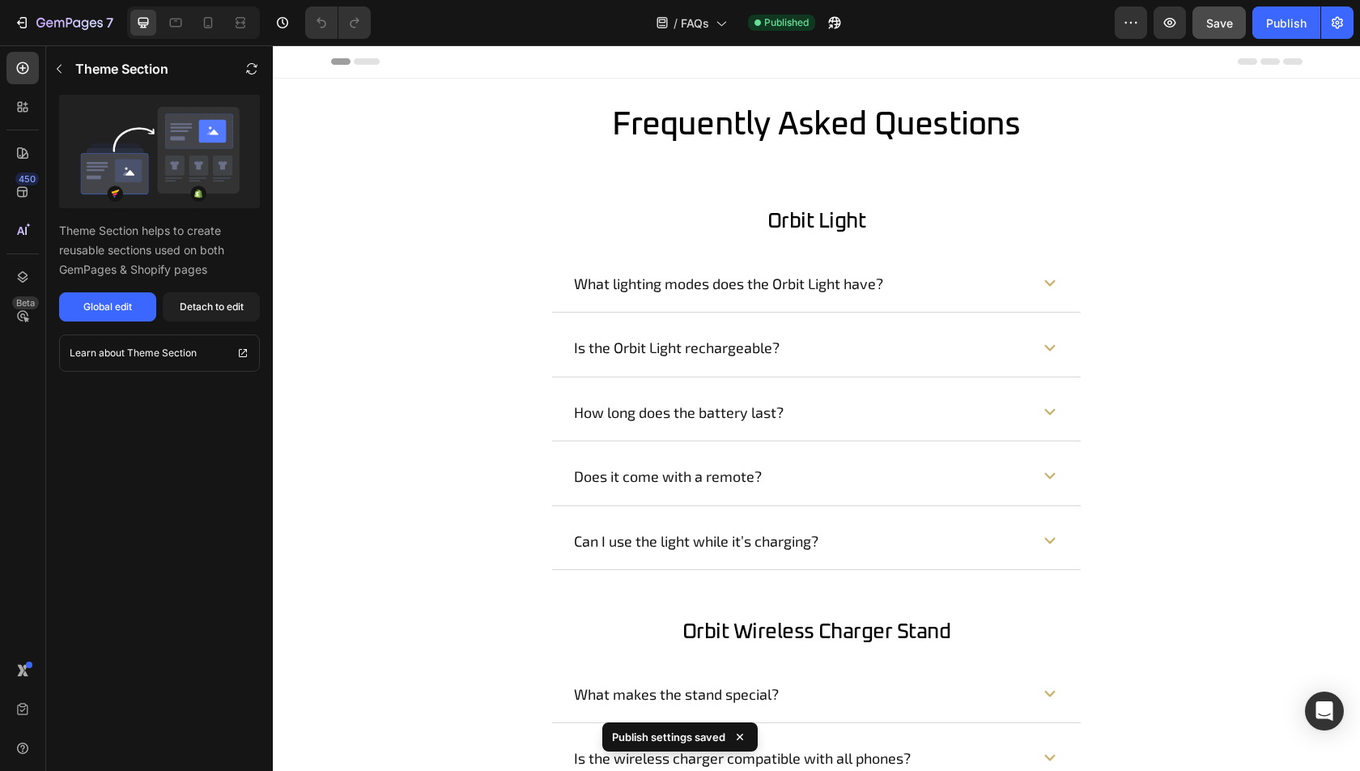
click at [1214, 11] on button "Save" at bounding box center [1218, 22] width 53 height 32
click at [1341, 21] on icon "button" at bounding box center [1337, 23] width 11 height 12
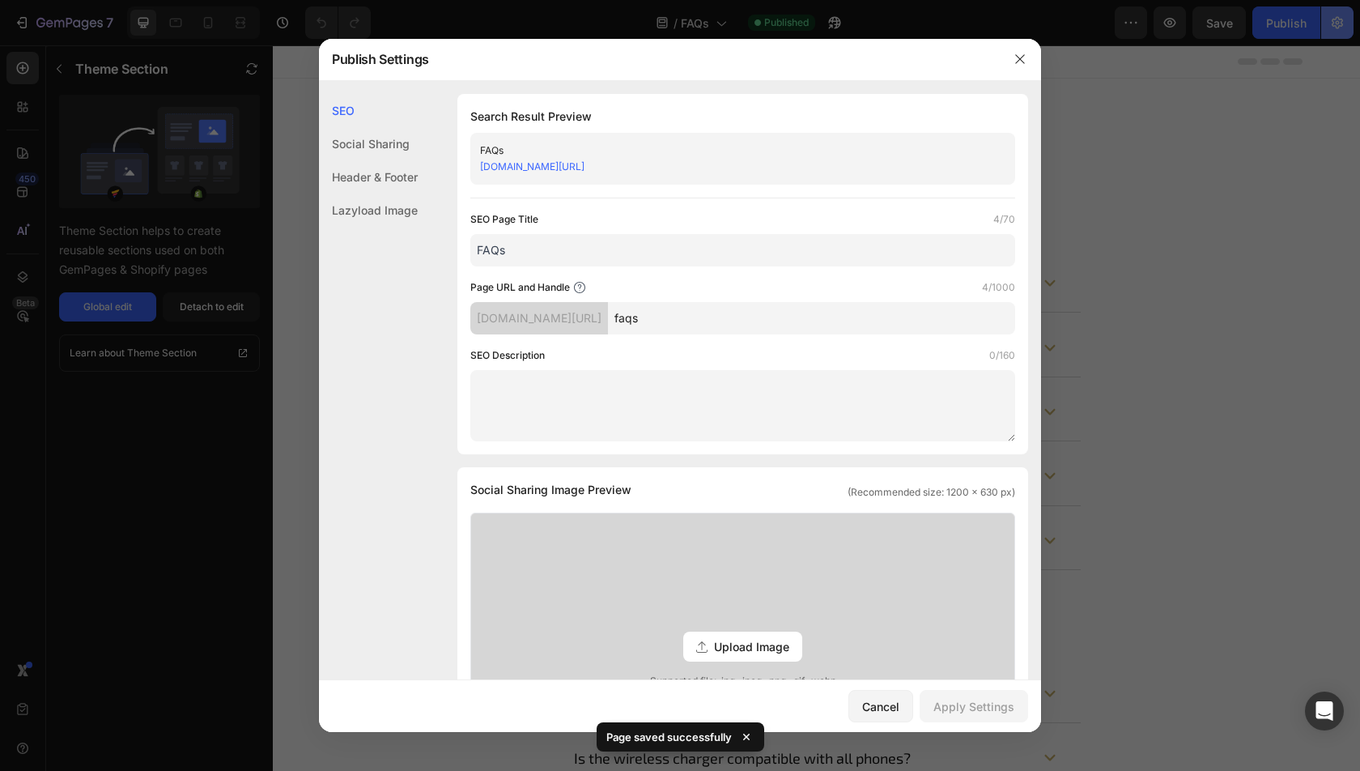
click at [1341, 21] on div at bounding box center [680, 385] width 1360 height 771
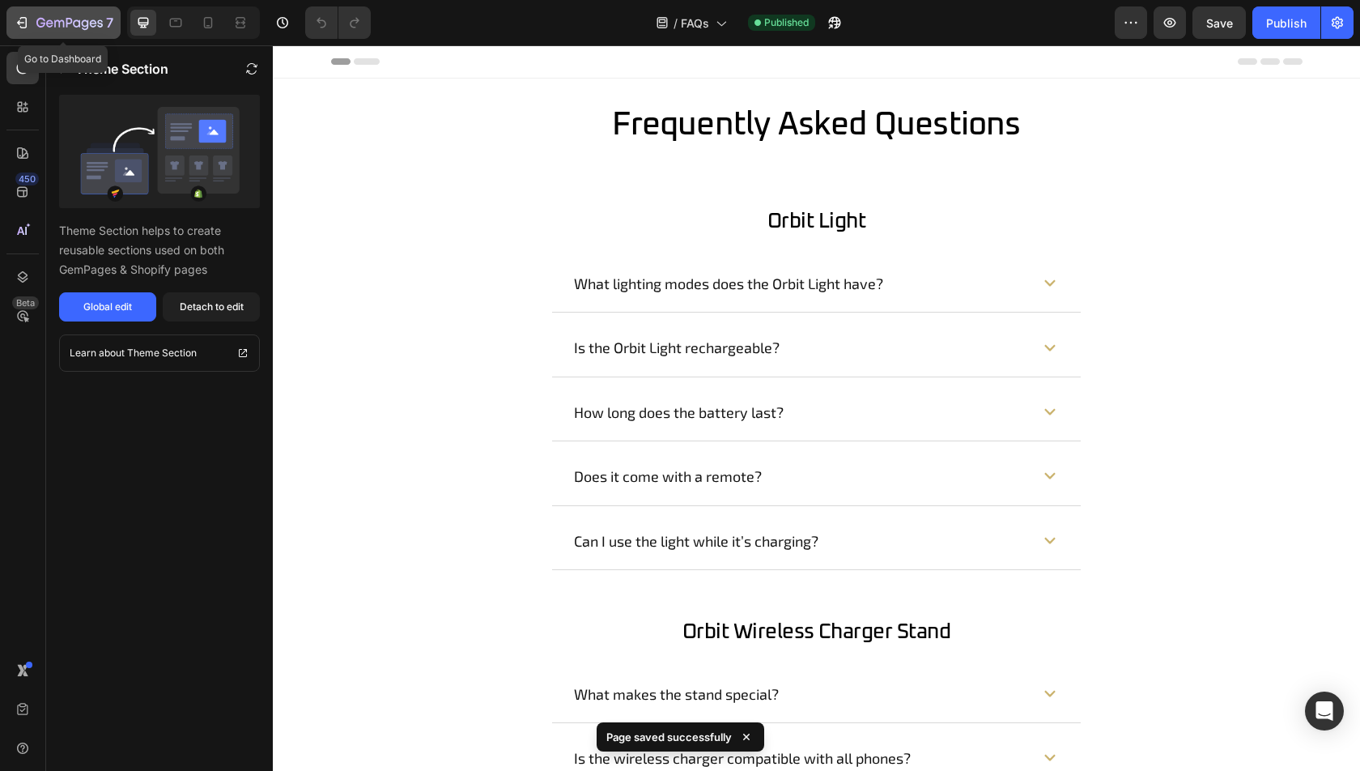
click at [91, 23] on icon "button" at bounding box center [93, 22] width 7 height 7
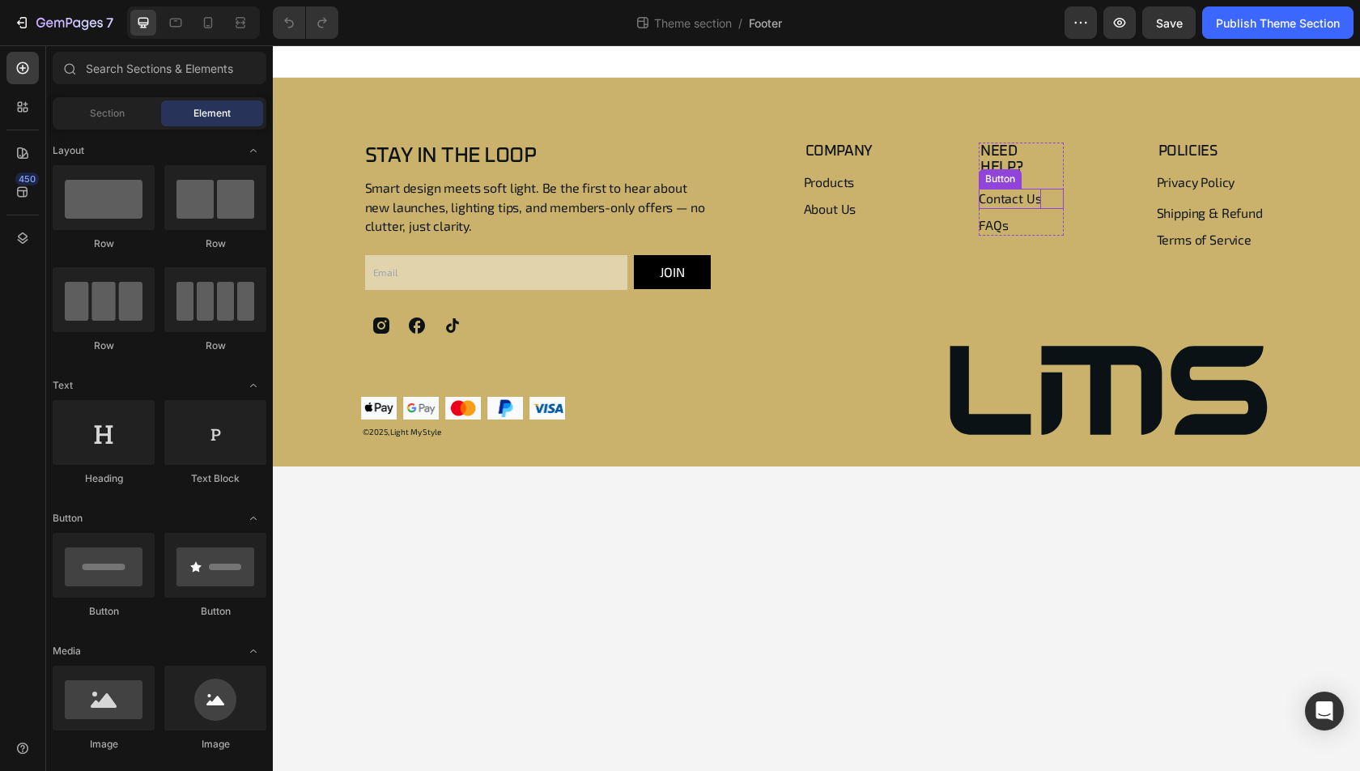
click at [985, 189] on p "Contact Us" at bounding box center [1010, 199] width 62 height 20
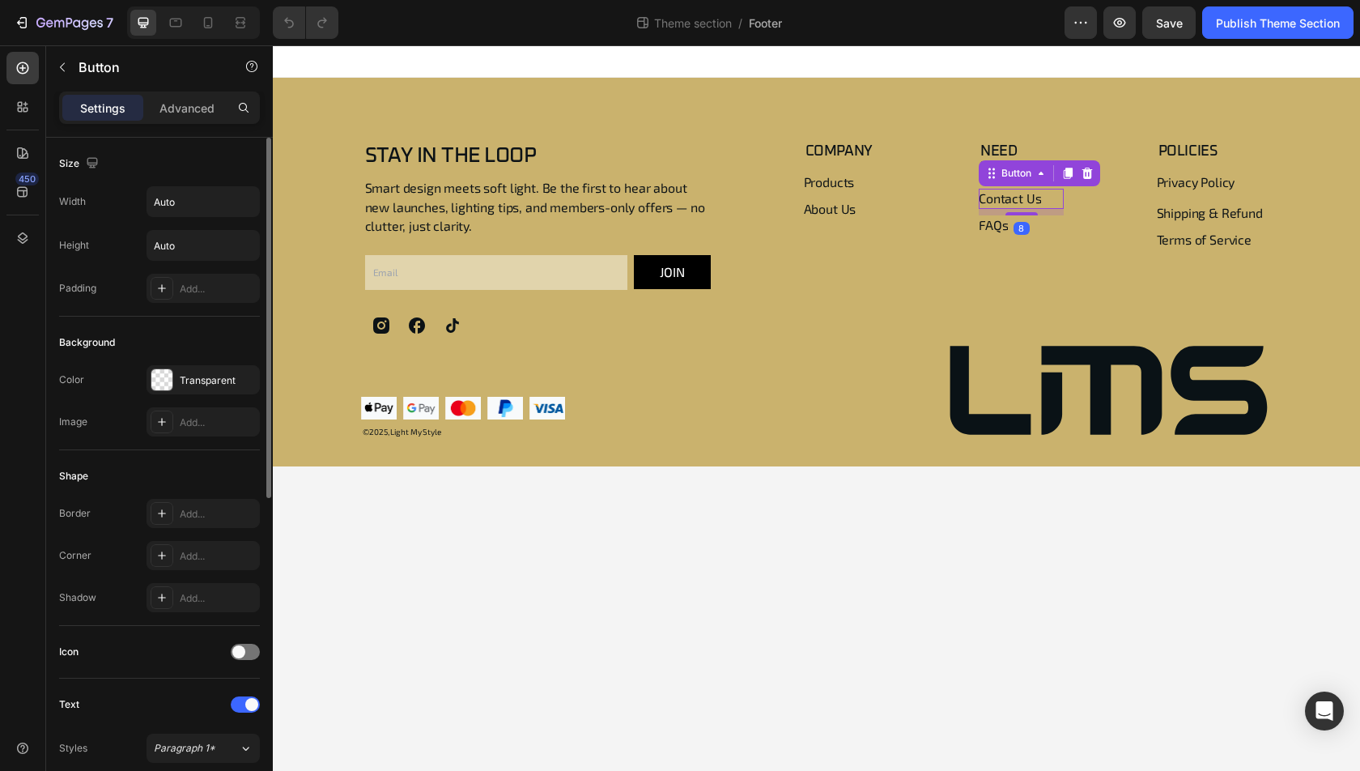
scroll to position [602, 0]
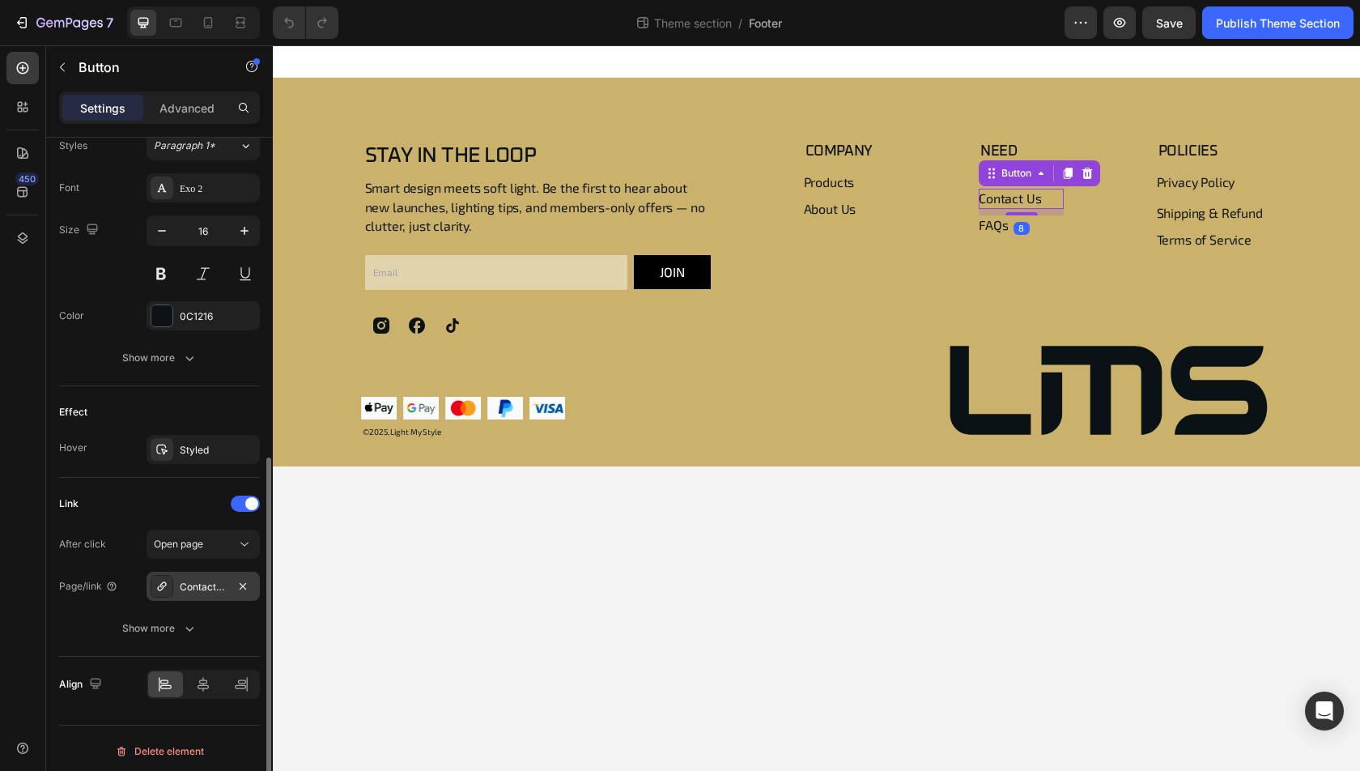
click at [211, 571] on div "Contact-us-1" at bounding box center [203, 585] width 113 height 29
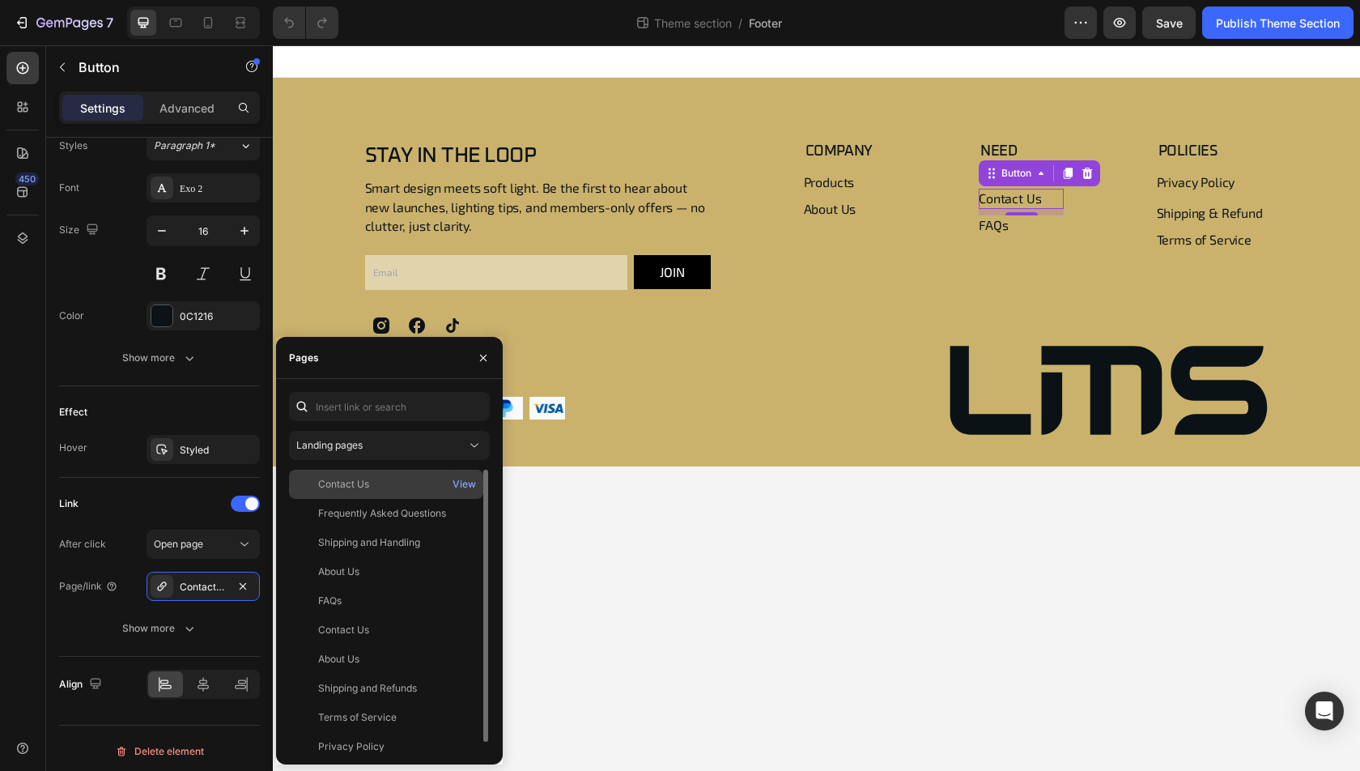
click at [360, 478] on div "Contact Us" at bounding box center [343, 484] width 51 height 15
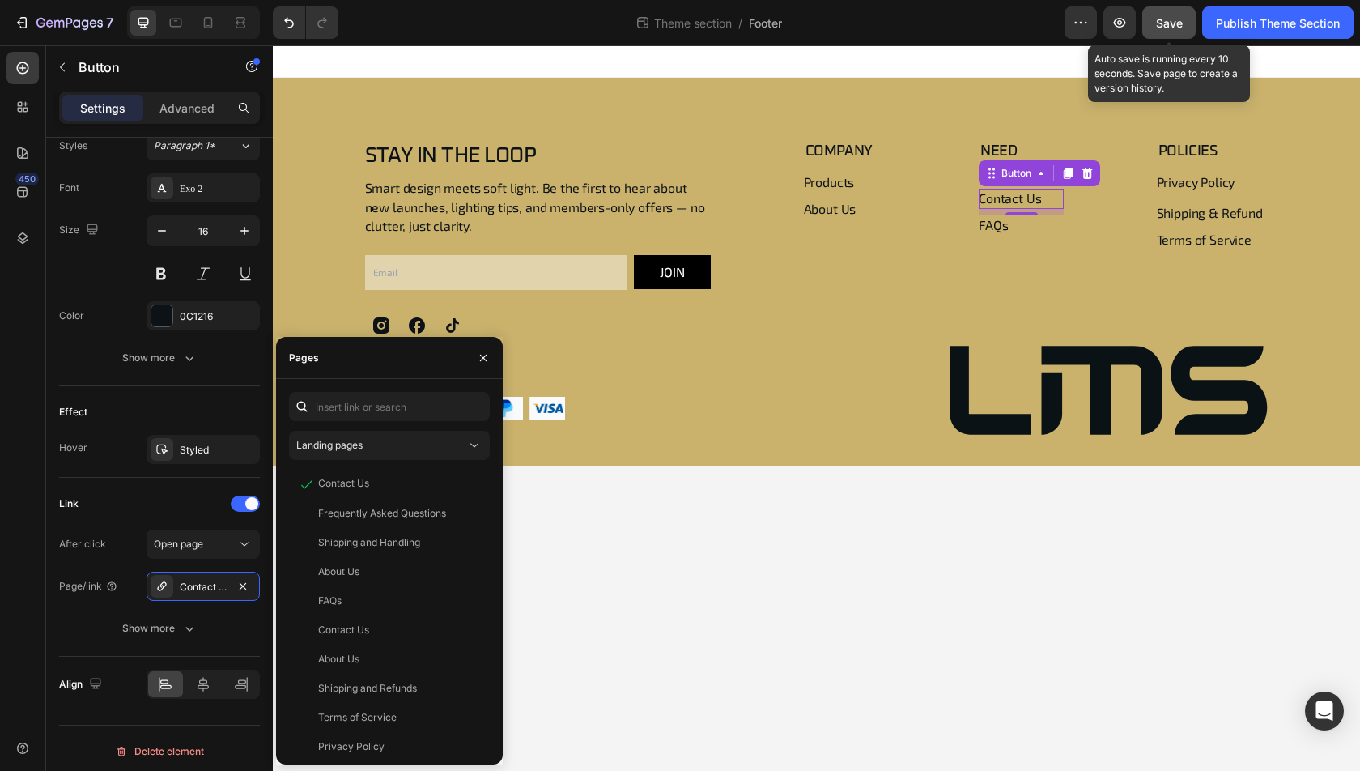
click at [1175, 11] on button "Save" at bounding box center [1168, 22] width 53 height 32
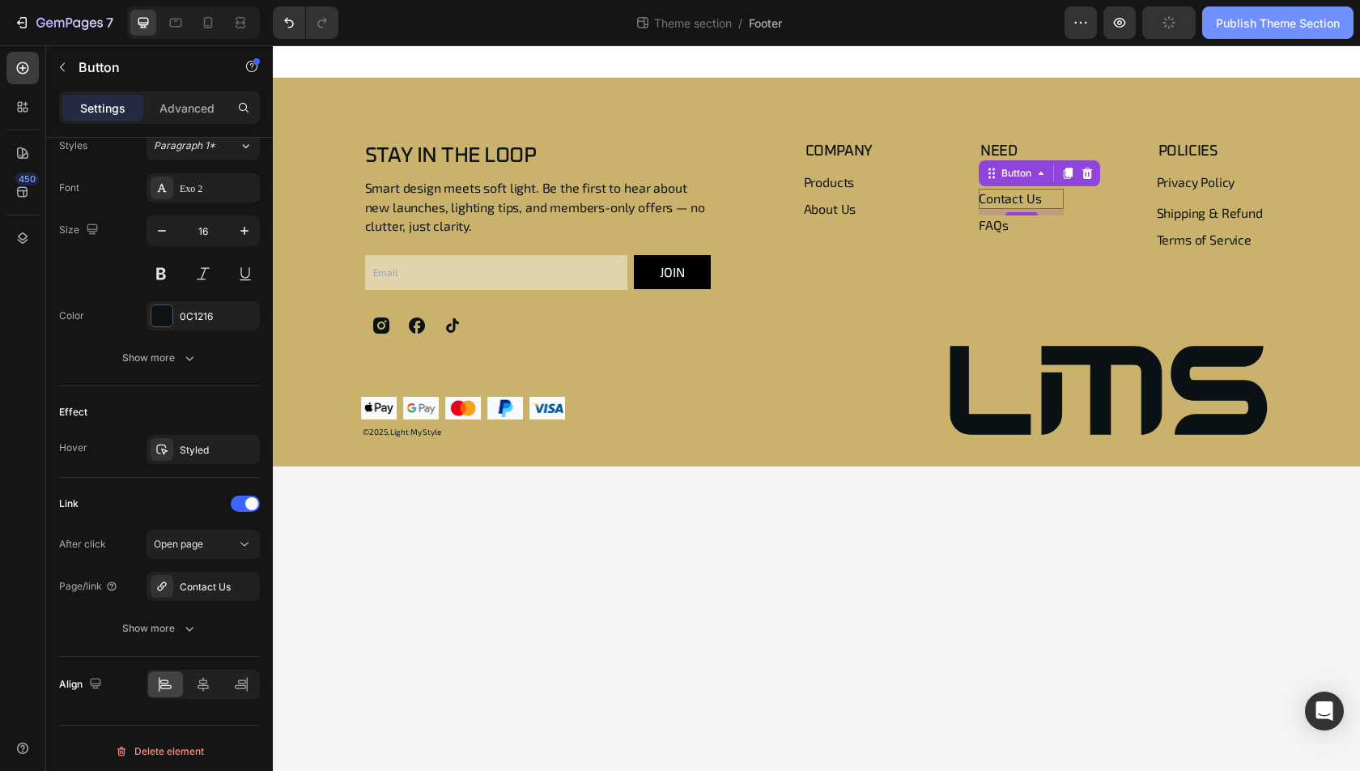
click at [1230, 31] on button "Publish Theme Section" at bounding box center [1277, 22] width 151 height 32
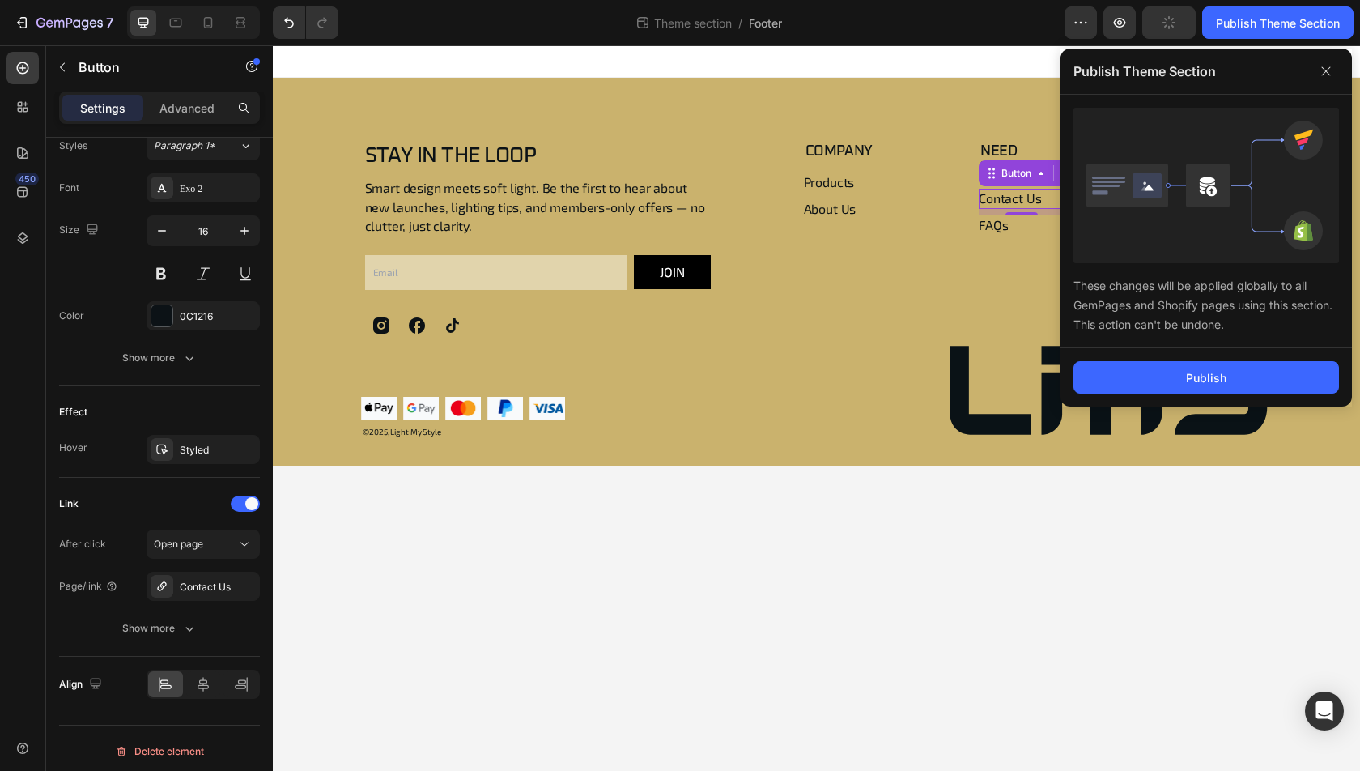
click at [1167, 350] on div "Publish" at bounding box center [1205, 377] width 291 height 58
click at [1167, 363] on button "Publish" at bounding box center [1206, 377] width 266 height 32
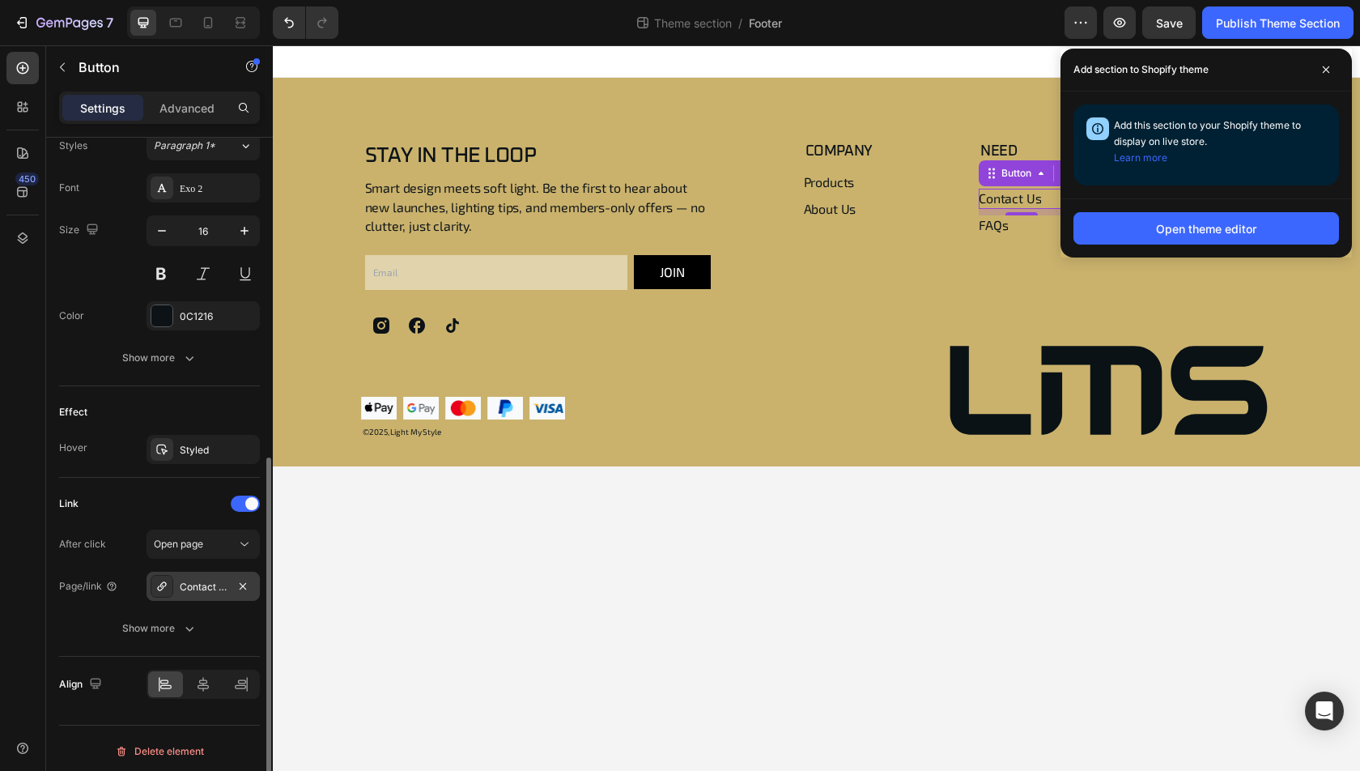
click at [223, 583] on div "Contact Us" at bounding box center [203, 587] width 47 height 15
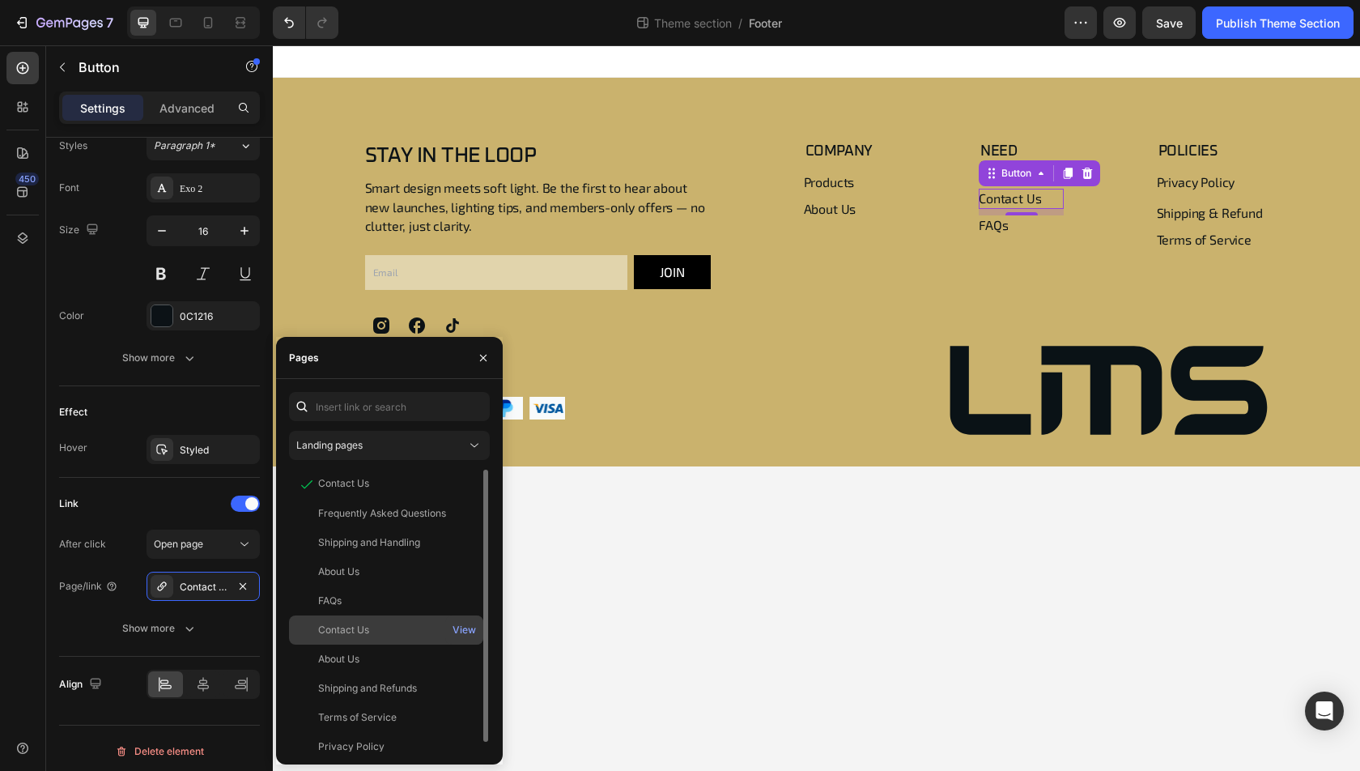
click at [385, 624] on div "Contact Us" at bounding box center [385, 629] width 181 height 15
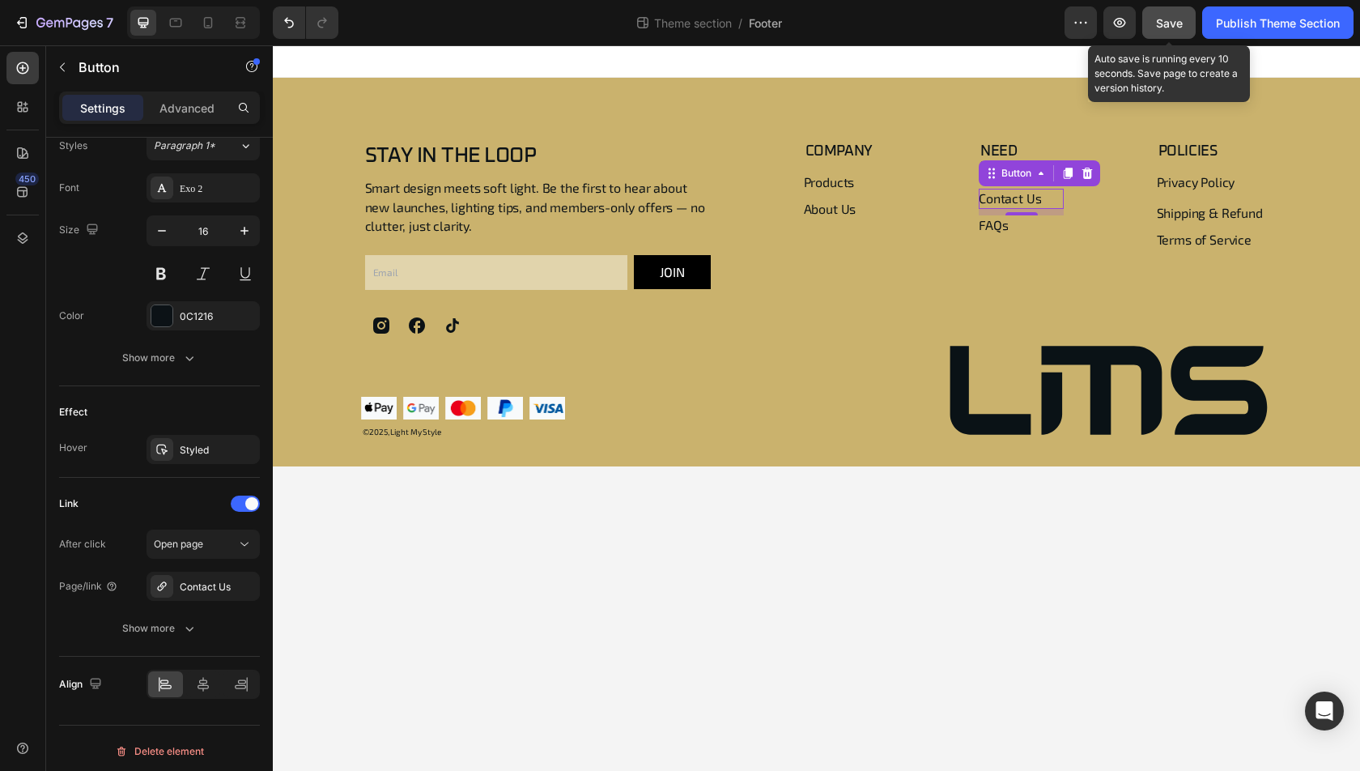
click at [1180, 17] on span "Save" at bounding box center [1169, 23] width 27 height 14
click at [1260, 17] on div "Publish Theme Section" at bounding box center [1278, 23] width 124 height 17
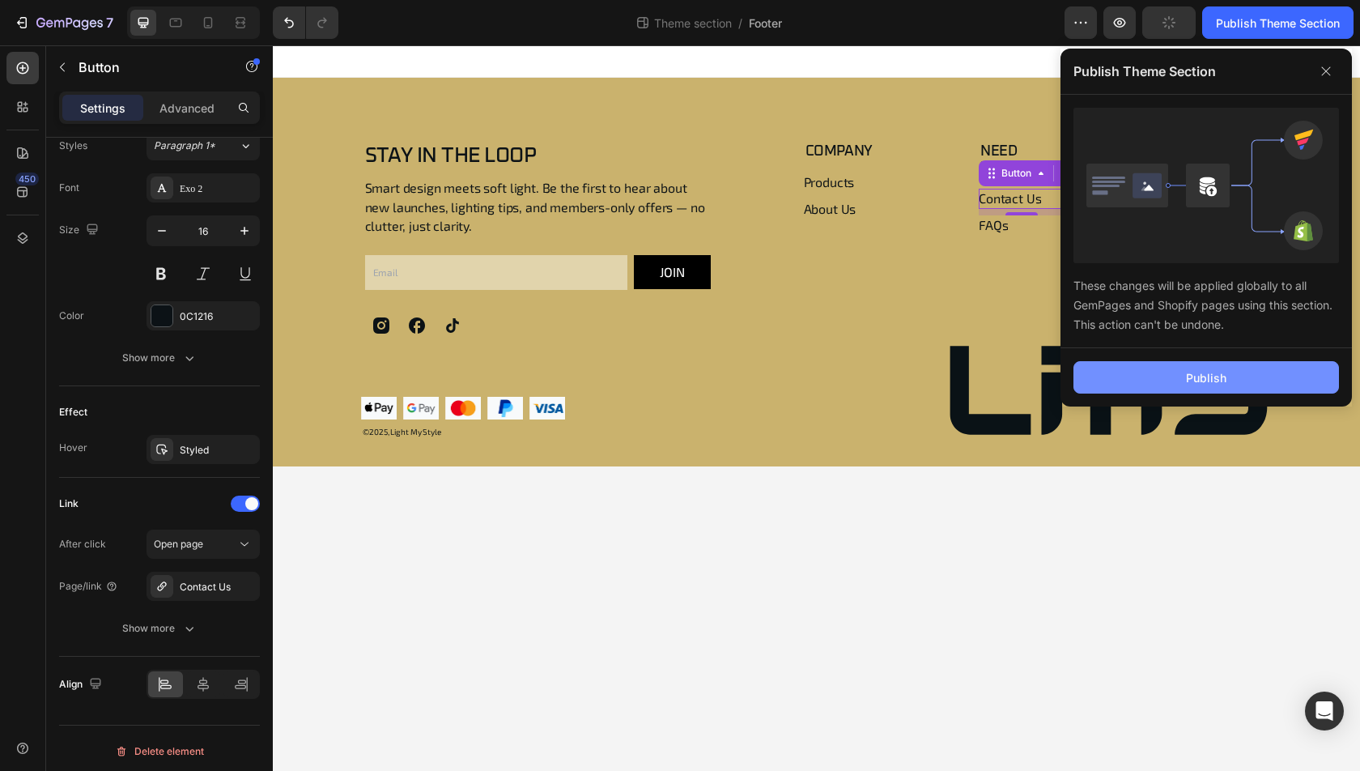
click at [1170, 392] on button "Publish" at bounding box center [1206, 377] width 266 height 32
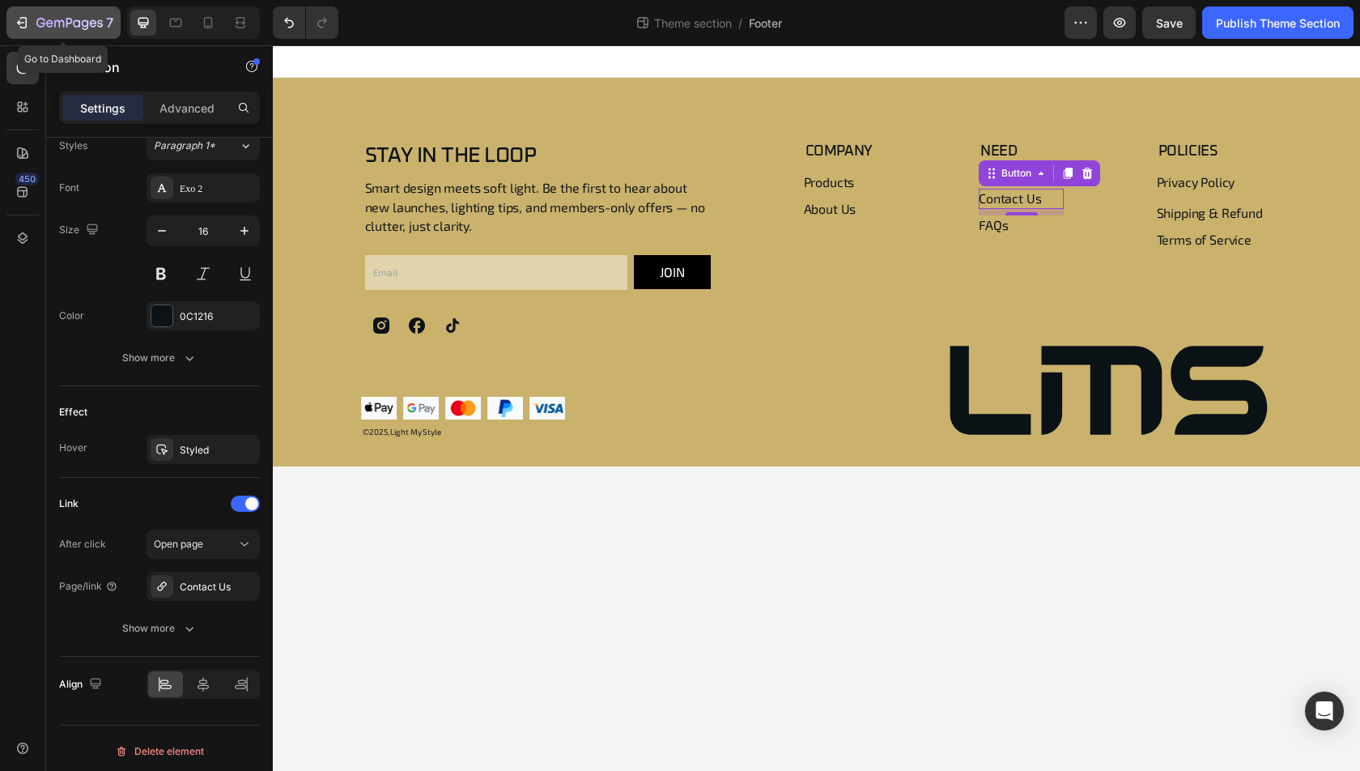
click at [36, 17] on icon "button" at bounding box center [69, 24] width 66 height 14
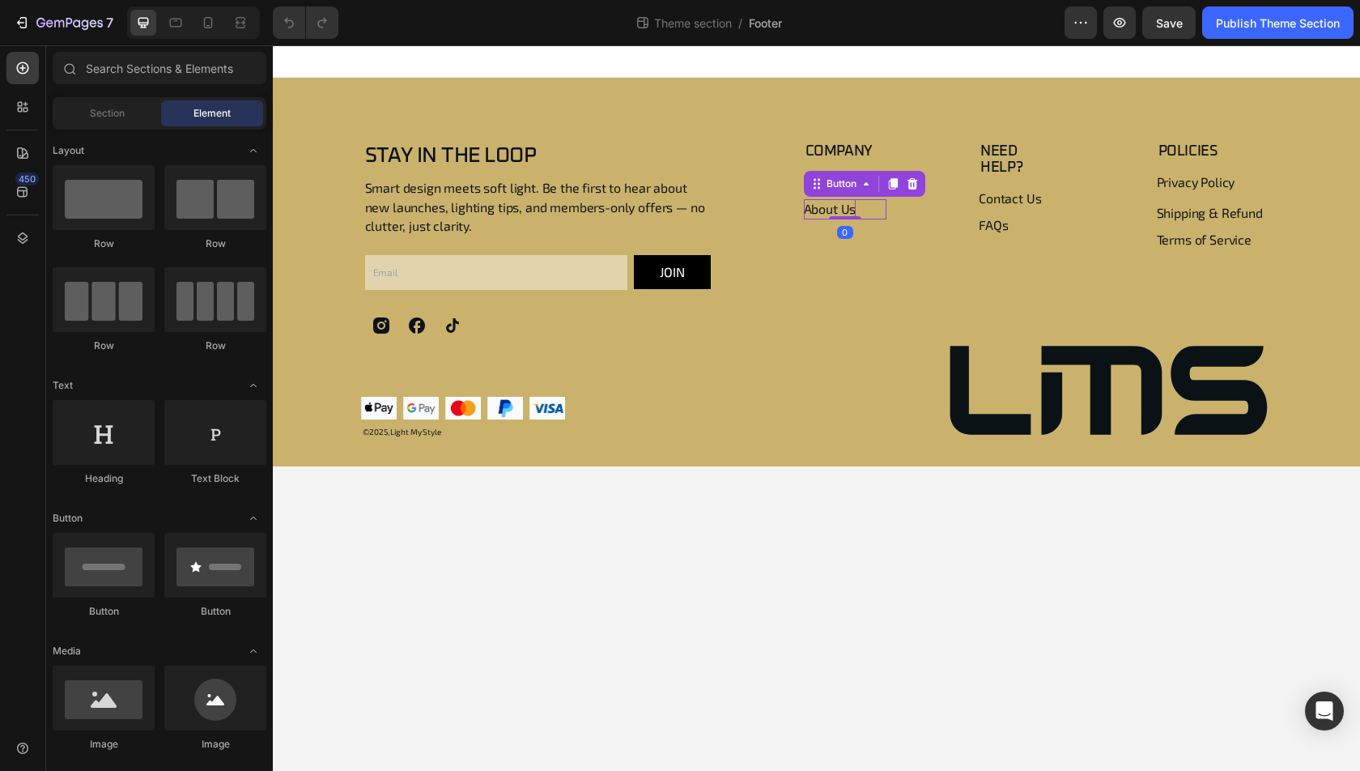
click at [845, 215] on p "About Us" at bounding box center [830, 209] width 53 height 20
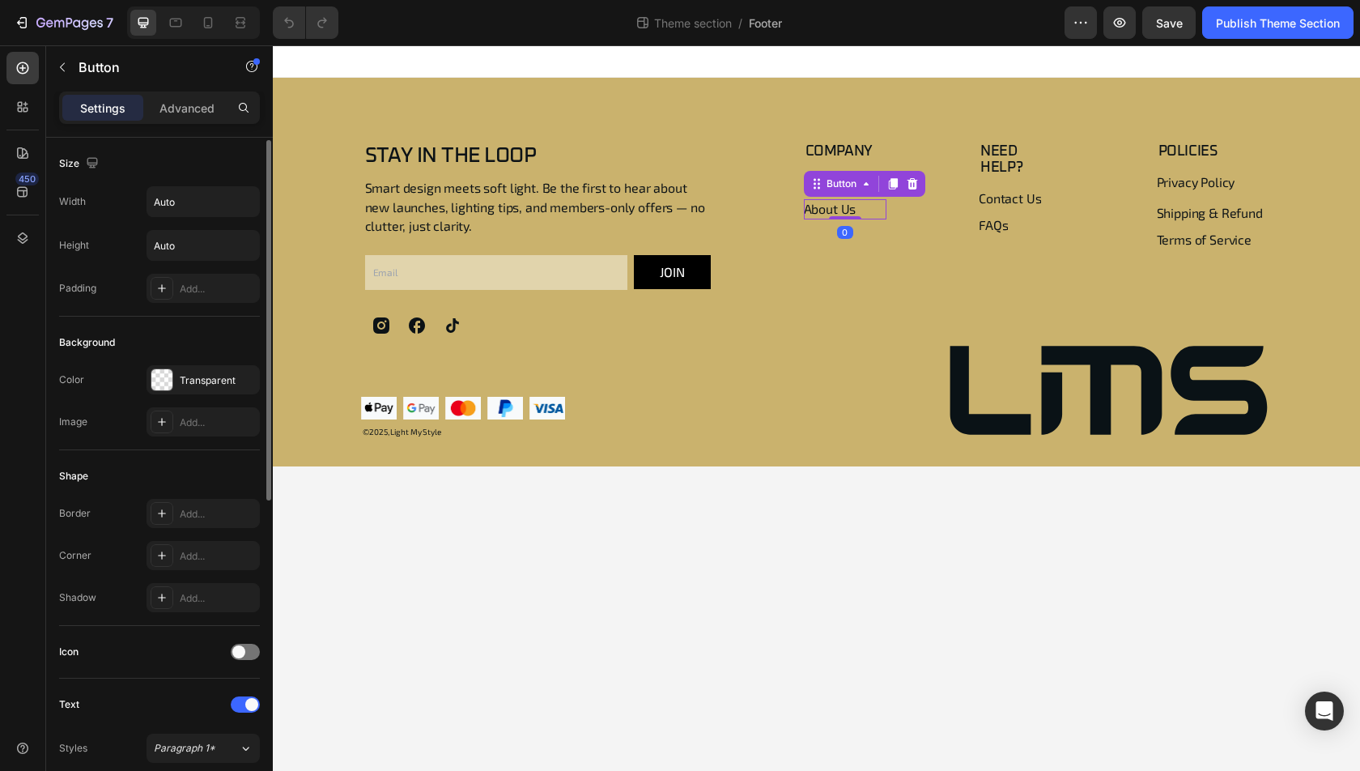
scroll to position [602, 0]
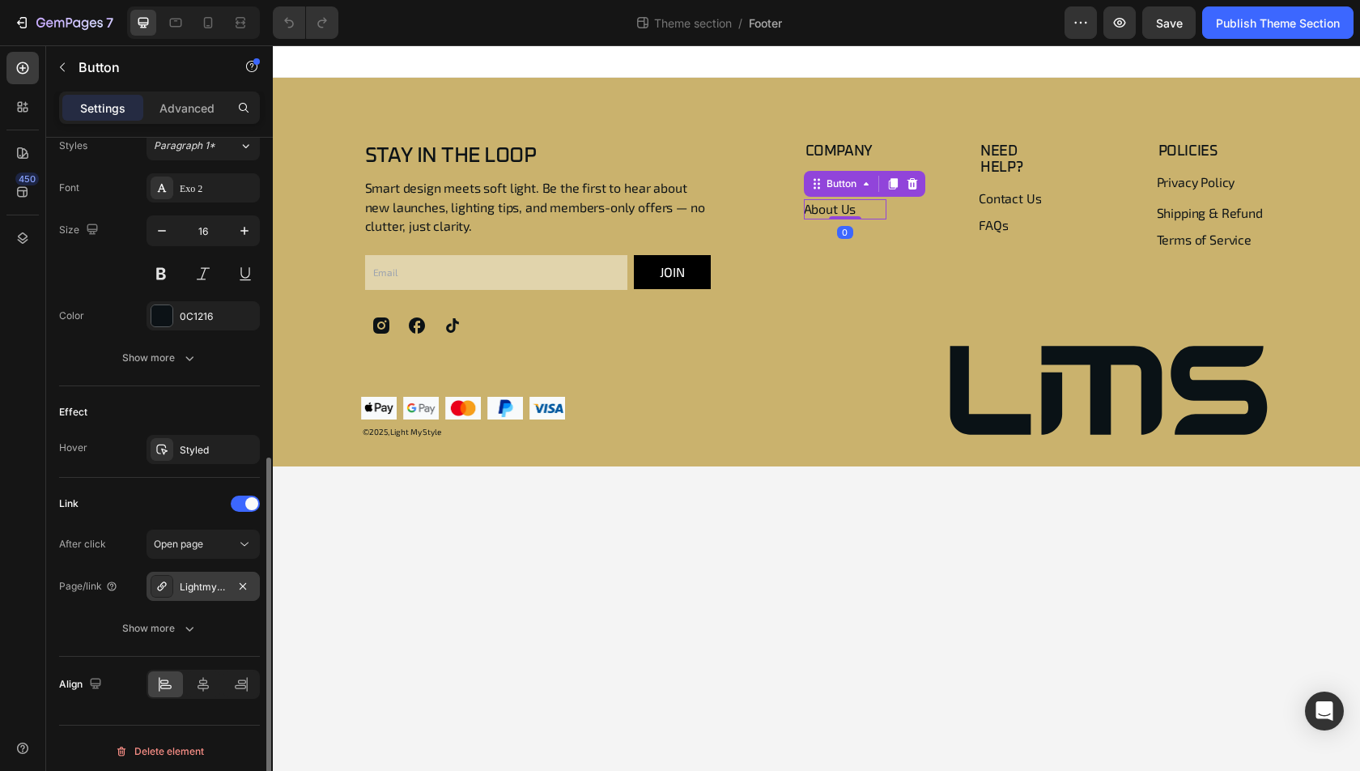
click at [195, 580] on div "Lightmystyle-about-us" at bounding box center [203, 587] width 47 height 15
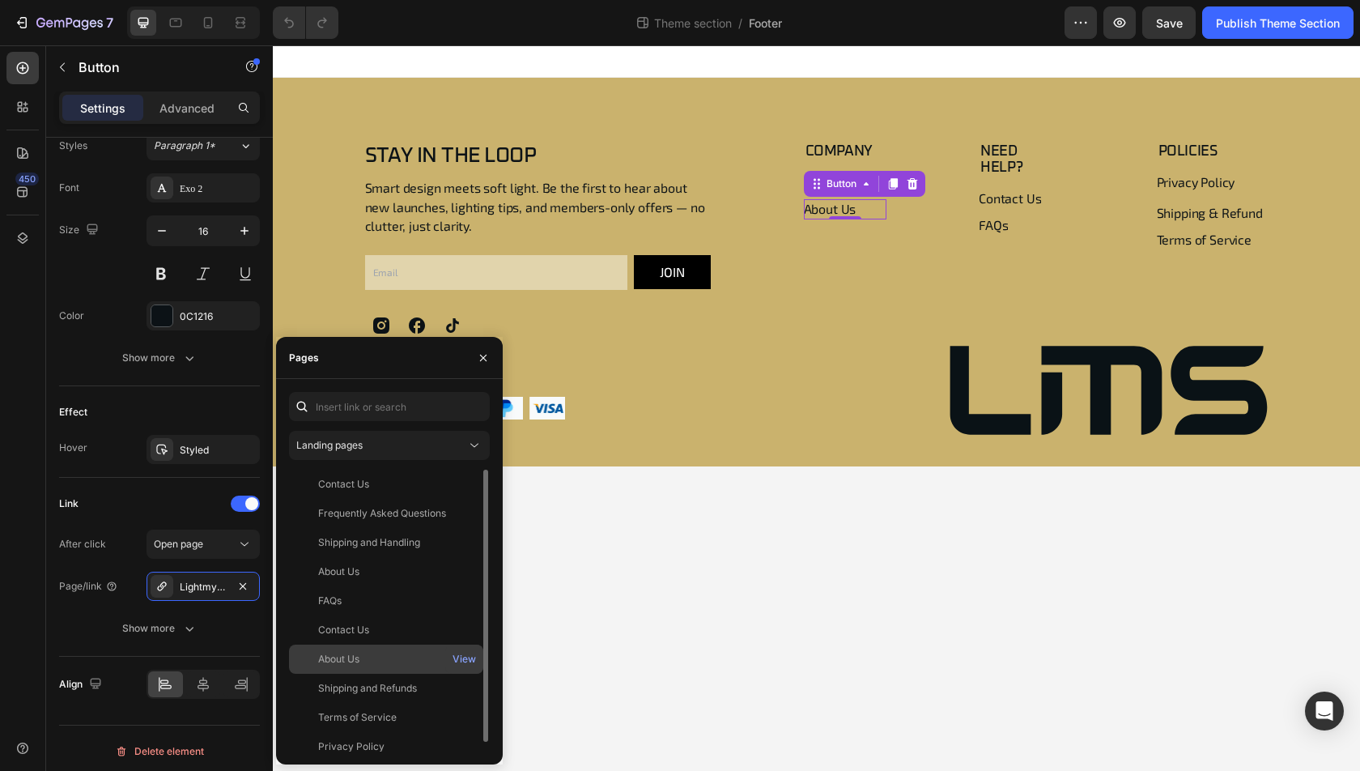
click at [388, 656] on div "About Us" at bounding box center [385, 659] width 181 height 15
click at [1175, 36] on button "Save" at bounding box center [1168, 22] width 53 height 32
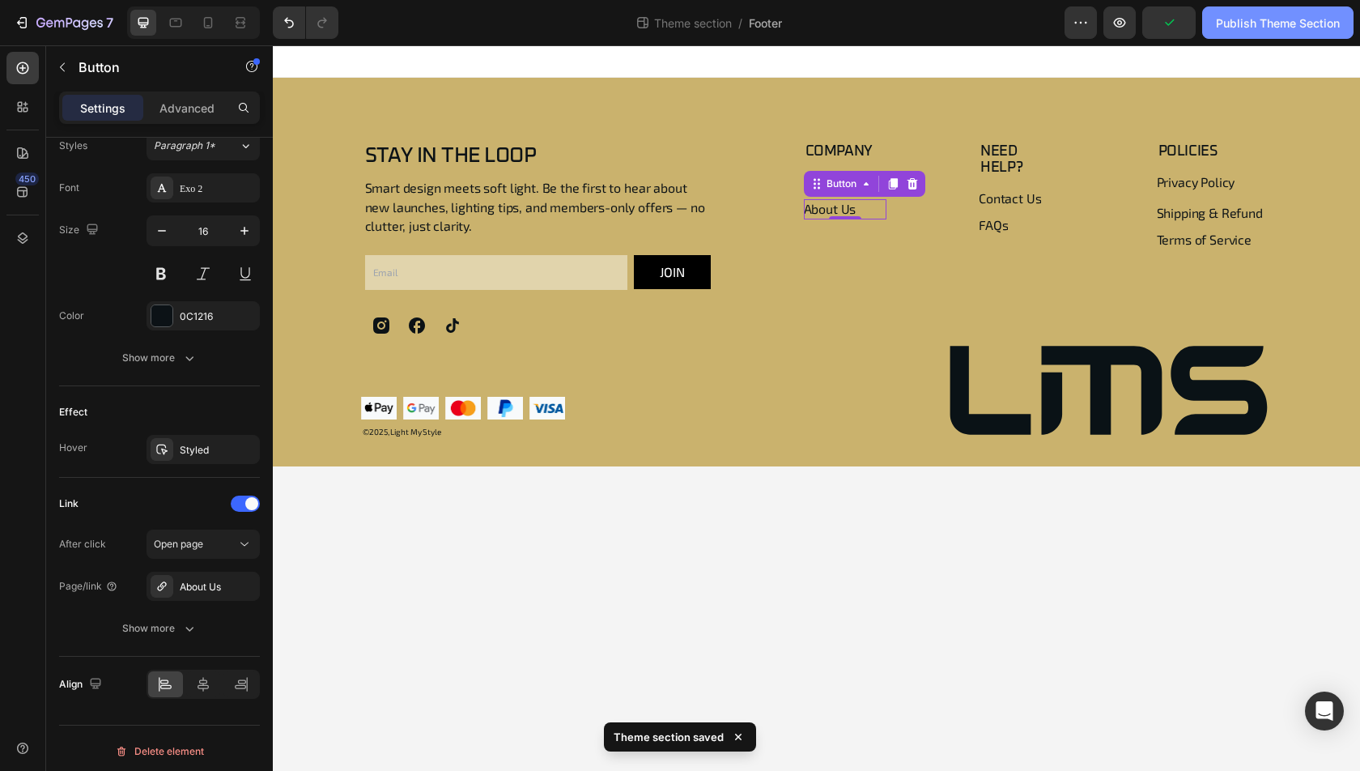
click at [1251, 35] on button "Publish Theme Section" at bounding box center [1277, 22] width 151 height 32
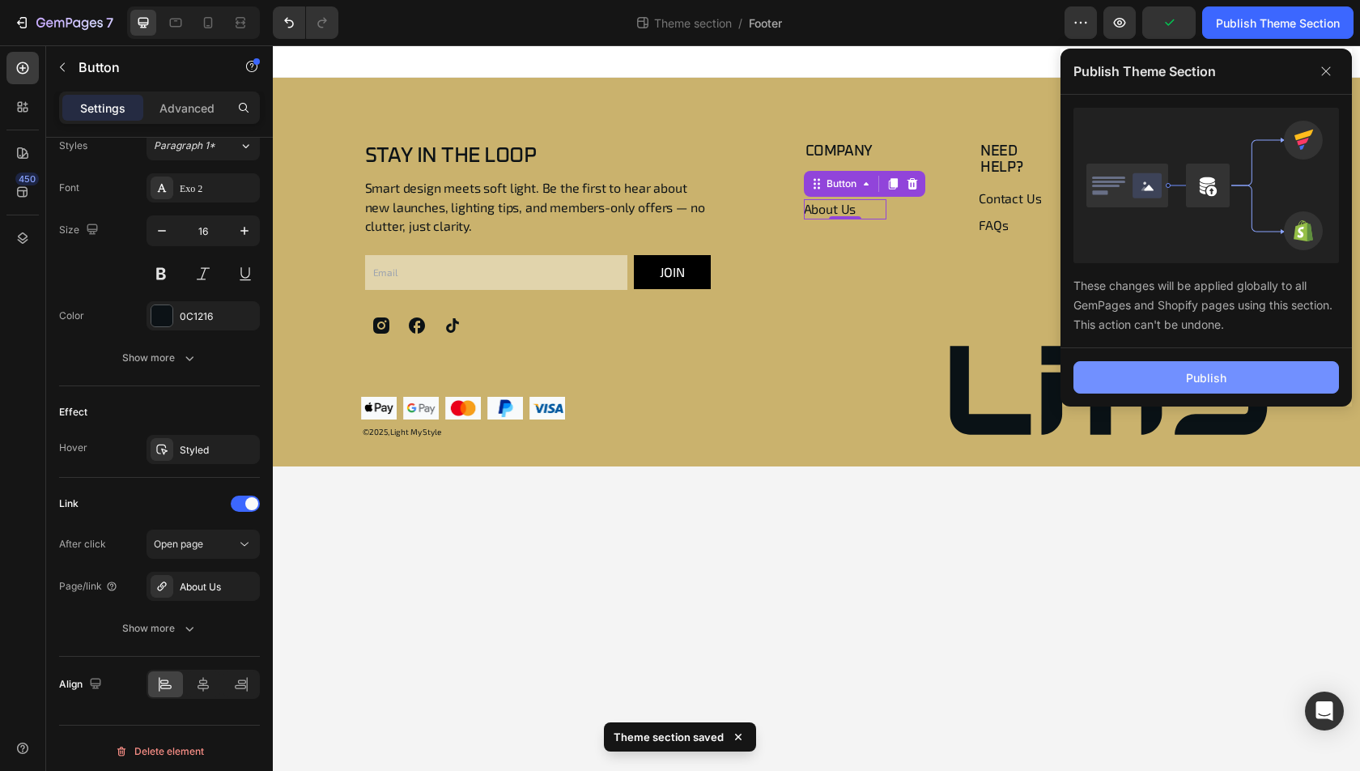
click at [1186, 367] on button "Publish" at bounding box center [1206, 377] width 266 height 32
